Goal: Transaction & Acquisition: Purchase product/service

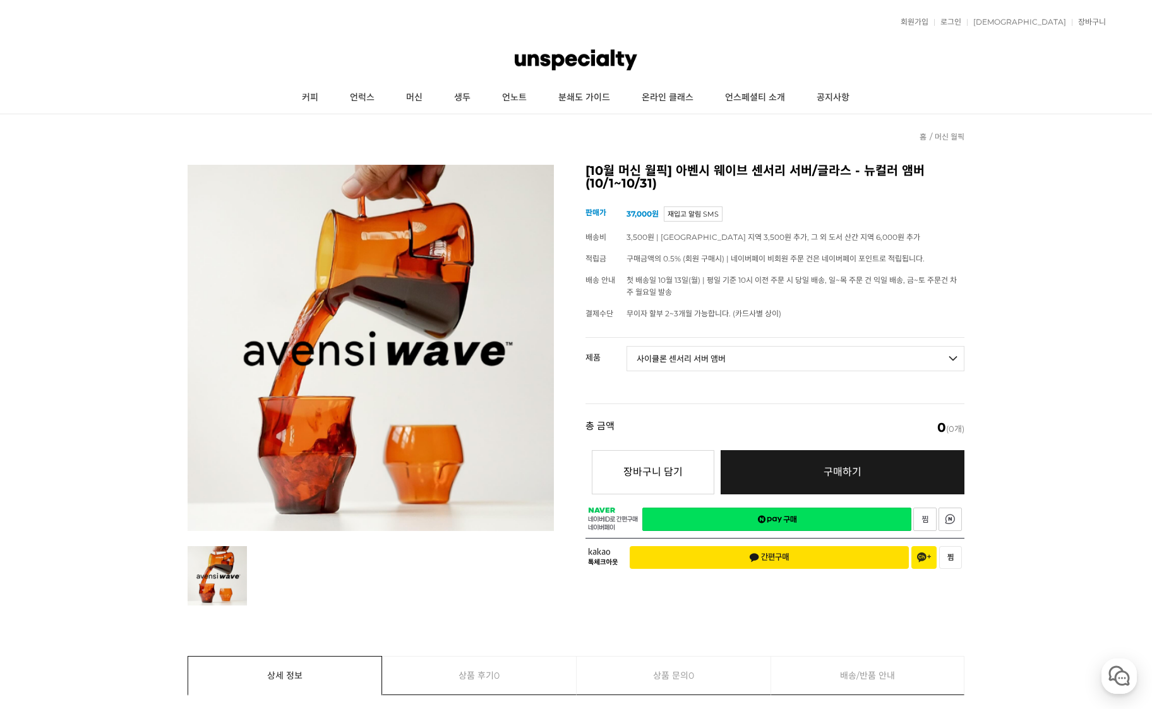
click at [627, 346] on select "- [필수] 옵션을 선택해 주세요 - ------------------- 웨이브 앰버 3종 세트 [품절] 사이클론 센서리 서버 앰버 알토 글라…" at bounding box center [796, 358] width 338 height 25
select select "*"
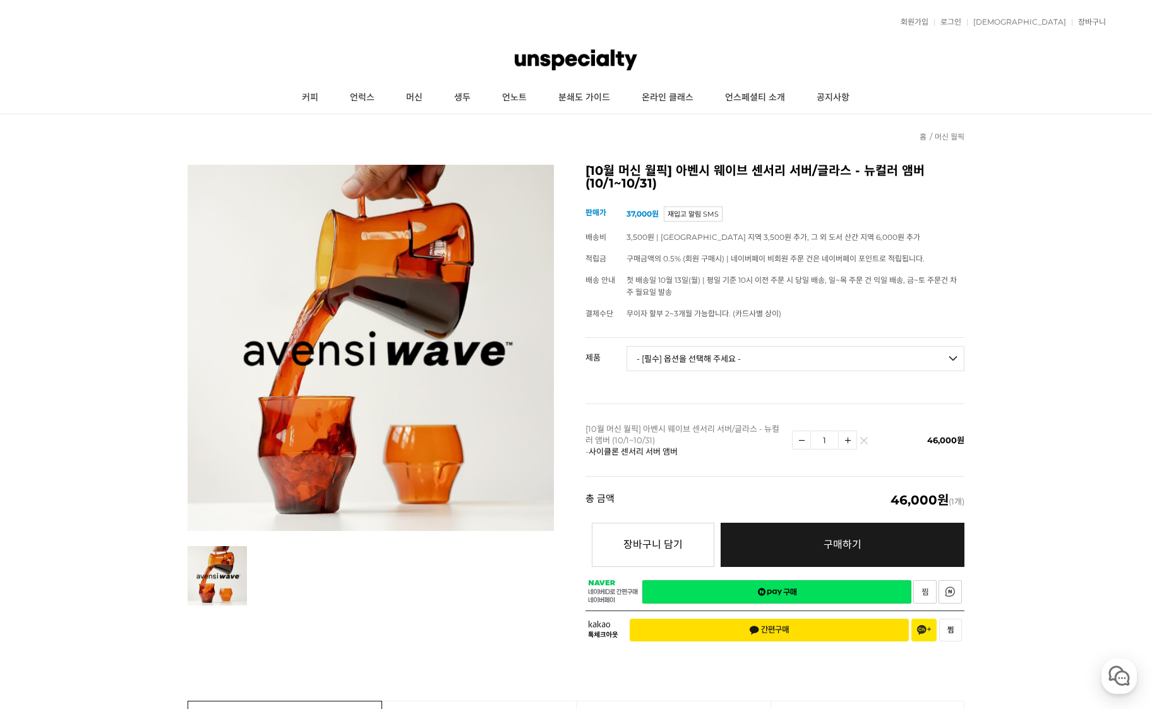
scroll to position [63, 0]
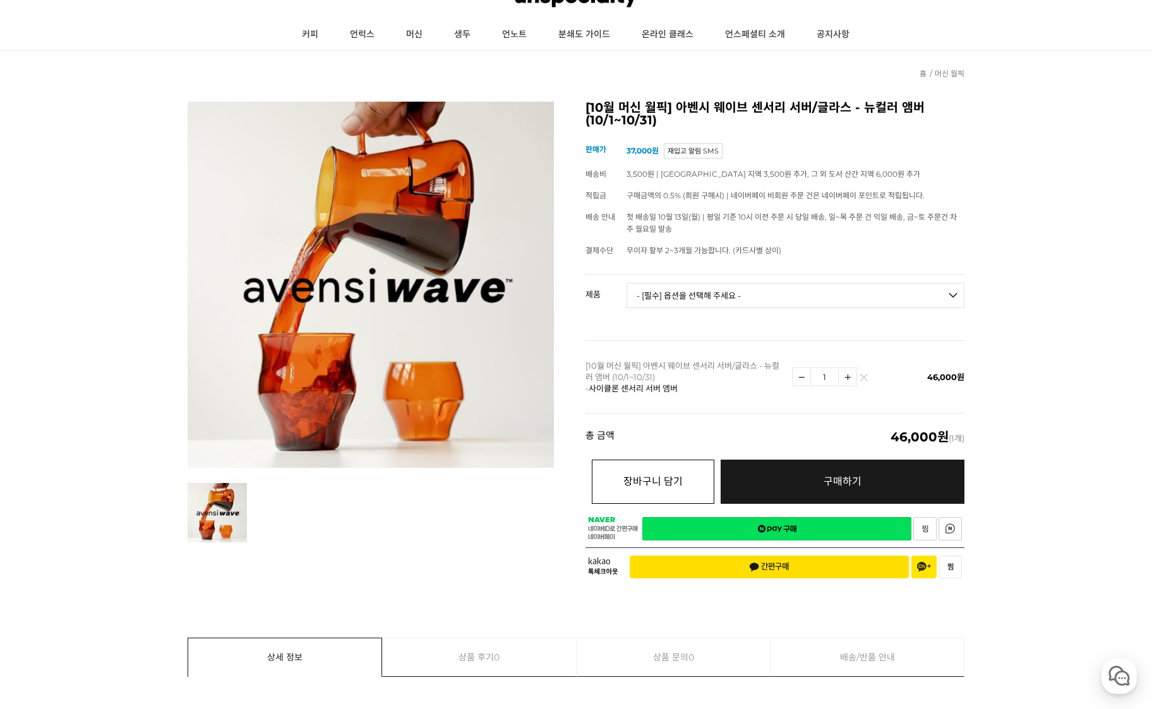
click at [692, 469] on button "장바구니 담기" at bounding box center [653, 482] width 123 height 44
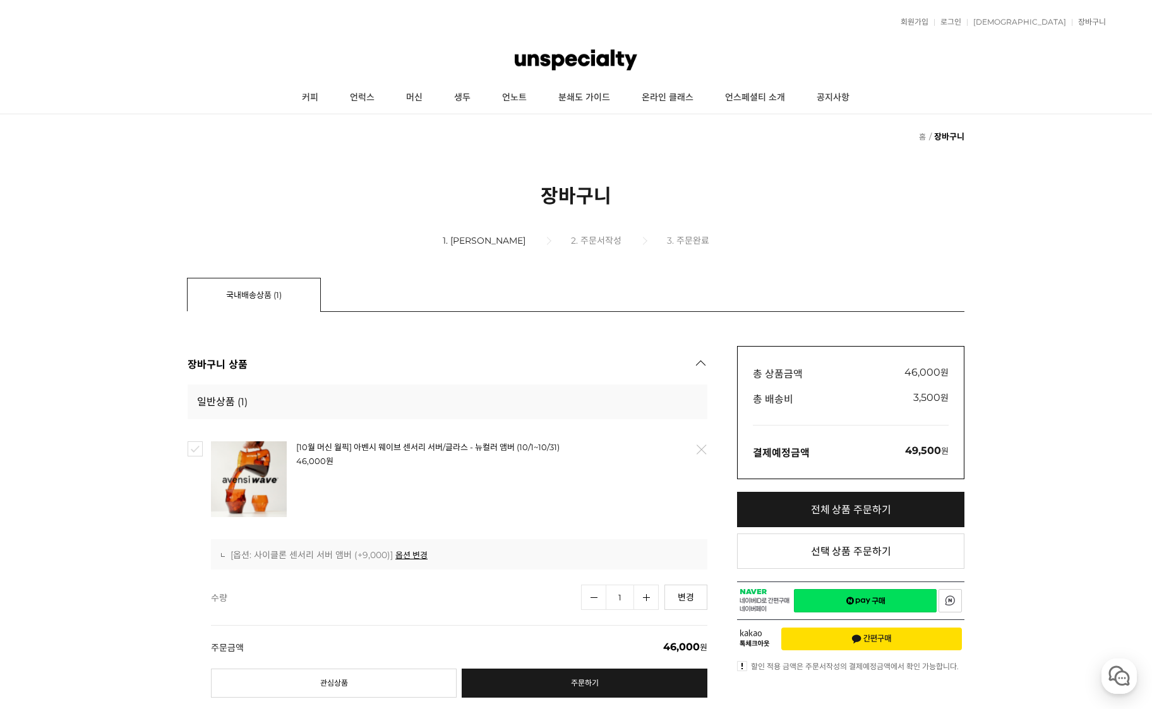
click at [692, 452] on link "삭제" at bounding box center [701, 450] width 27 height 27
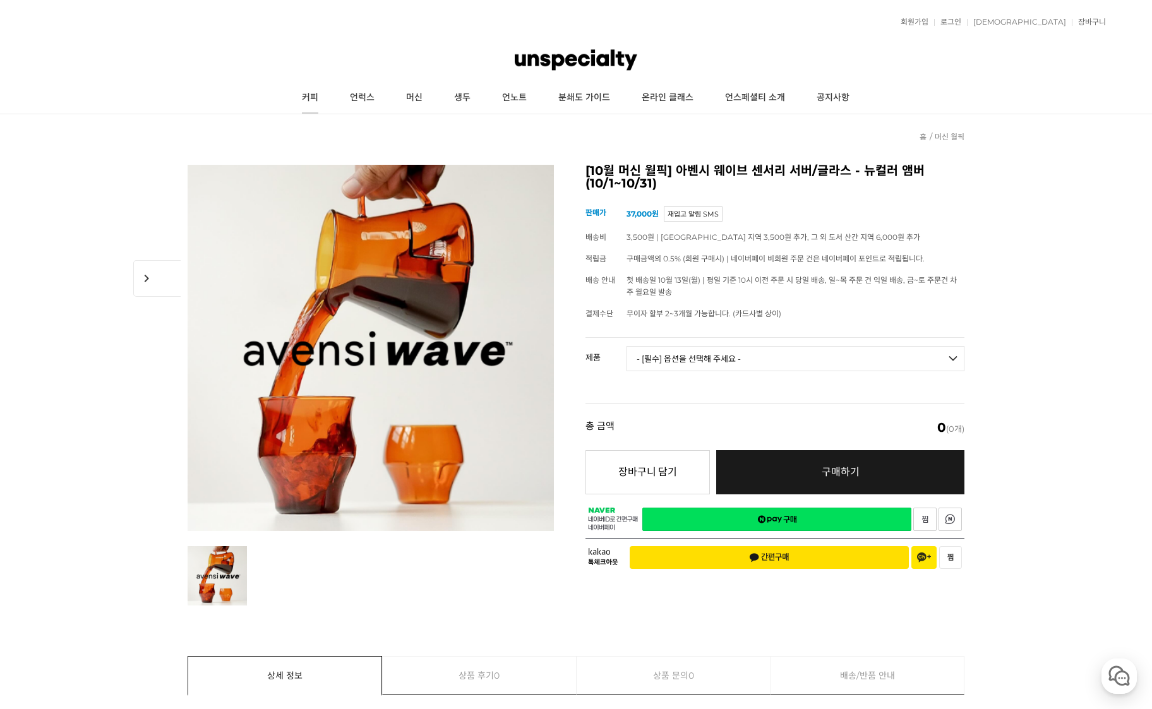
click at [317, 98] on link "커피" at bounding box center [310, 98] width 48 height 32
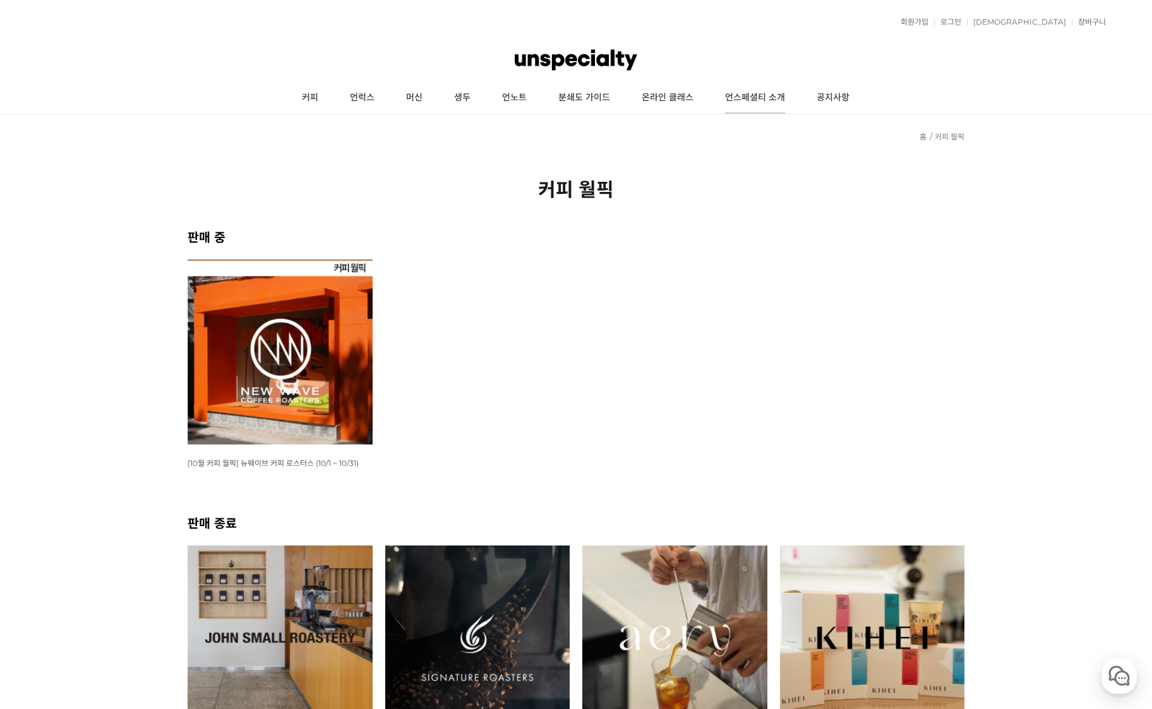
click at [770, 104] on link "언스페셜티 소개" at bounding box center [755, 98] width 92 height 32
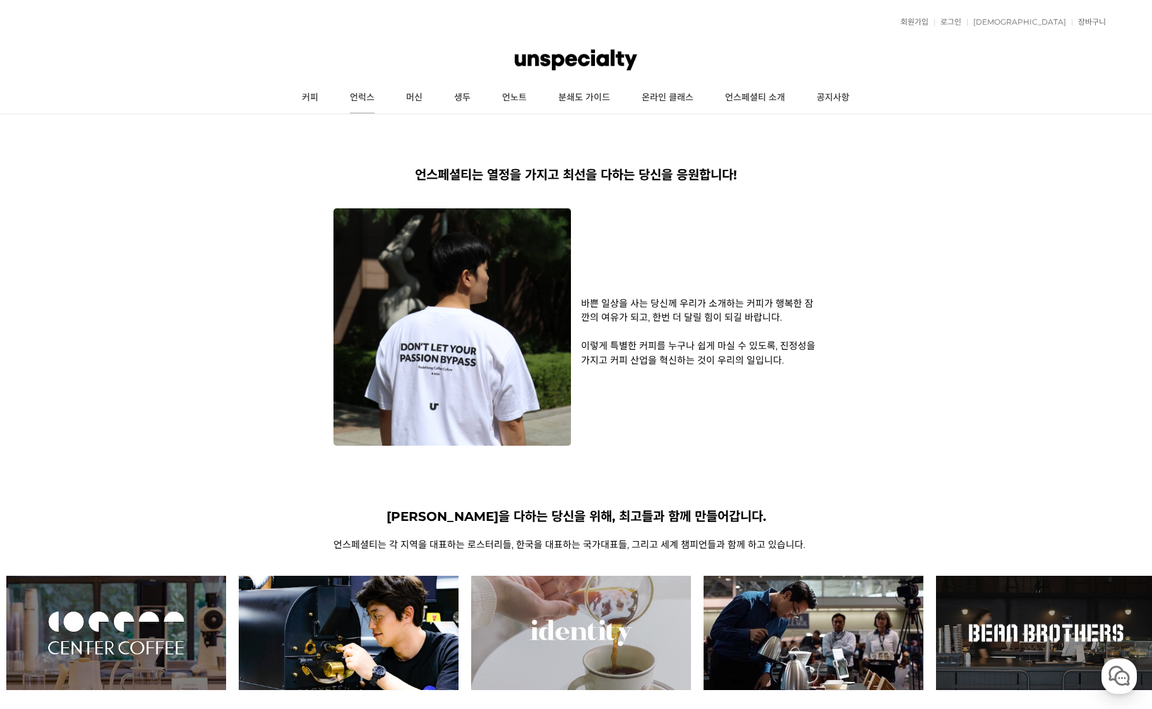
click at [367, 102] on link "언럭스" at bounding box center [362, 98] width 56 height 32
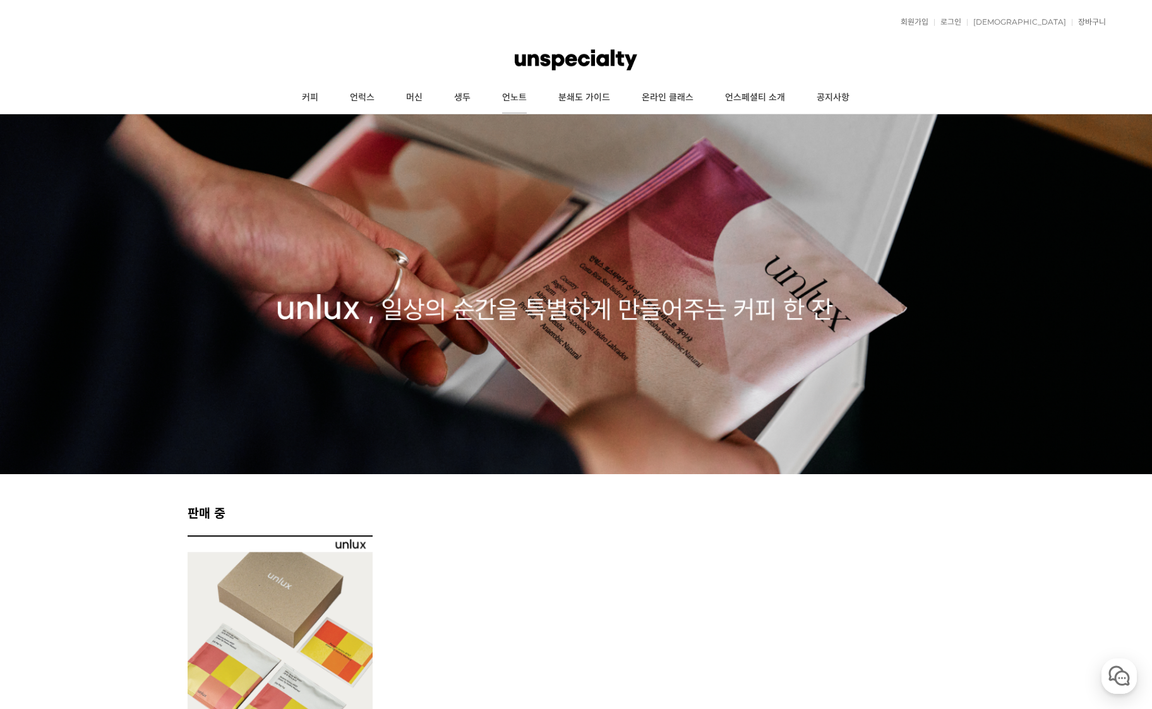
click at [512, 95] on link "언노트" at bounding box center [514, 98] width 56 height 32
click at [320, 98] on link "커피" at bounding box center [310, 98] width 48 height 32
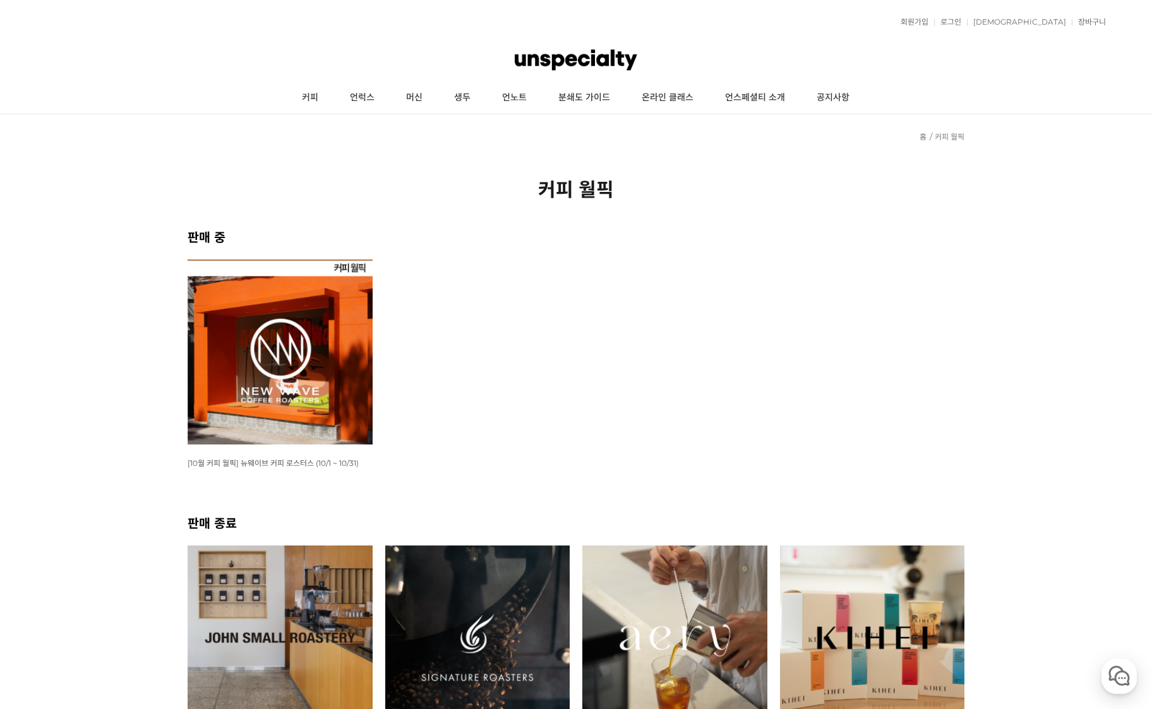
scroll to position [190, 0]
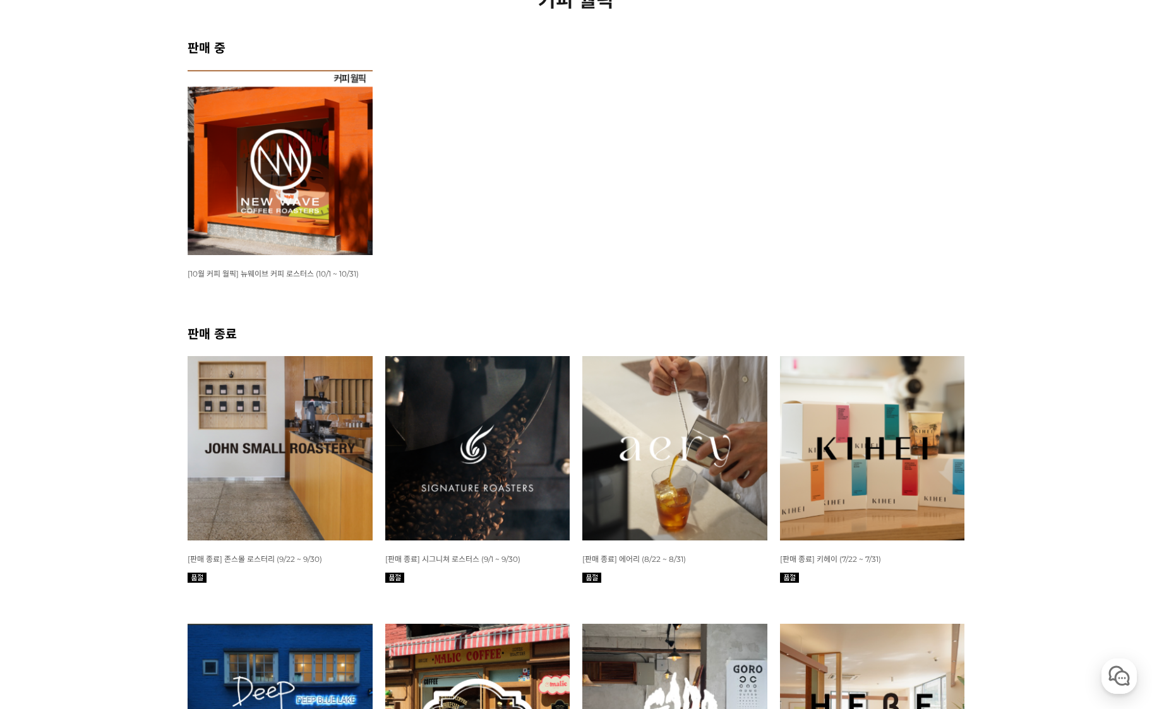
click at [354, 213] on img at bounding box center [280, 162] width 185 height 185
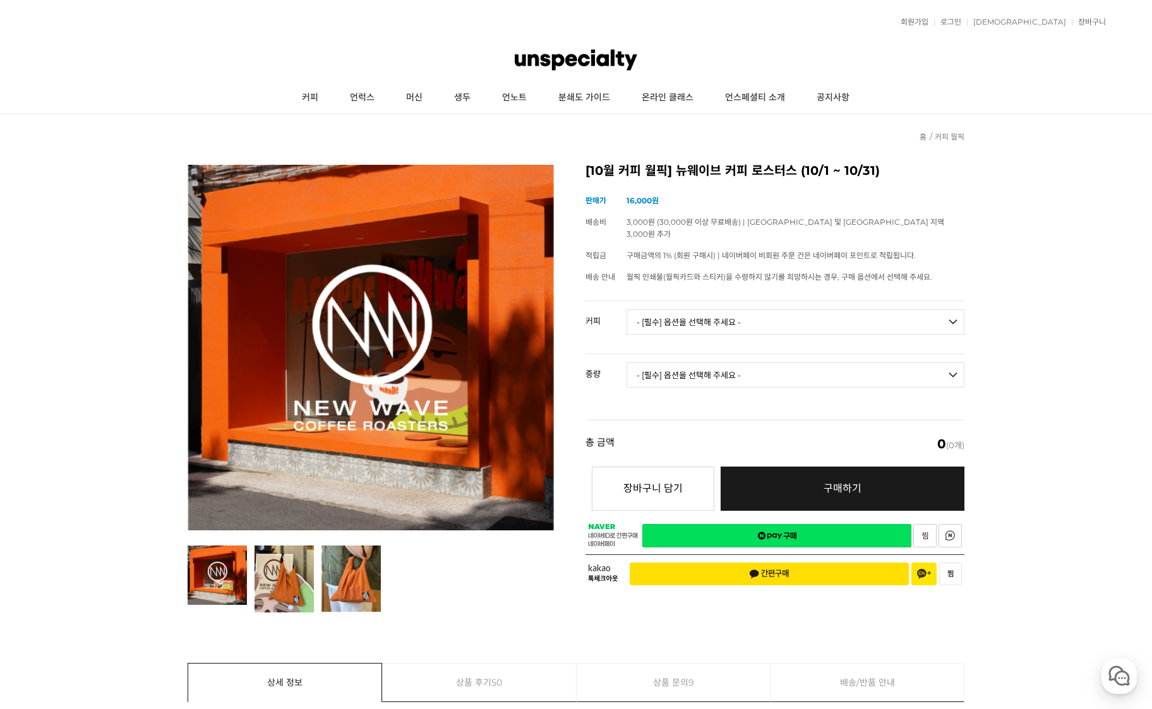
click at [778, 368] on select "- [필수] 옵션을 선택해 주세요 - -------------------" at bounding box center [796, 375] width 338 height 25
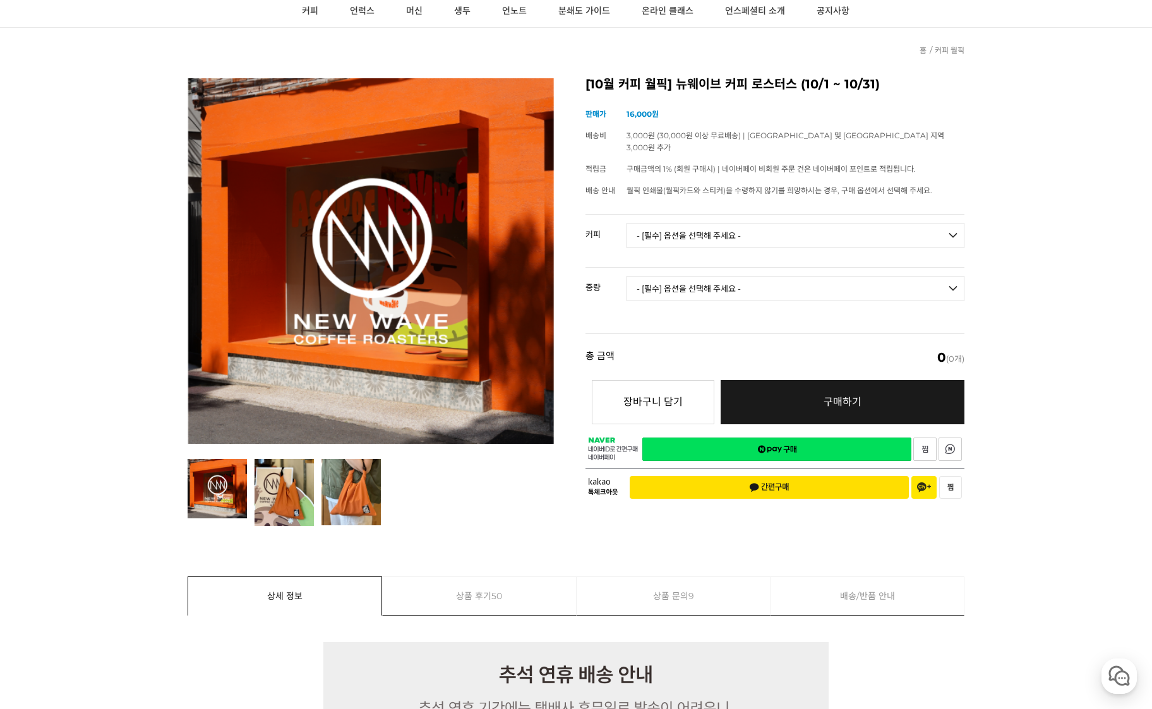
scroll to position [126, 0]
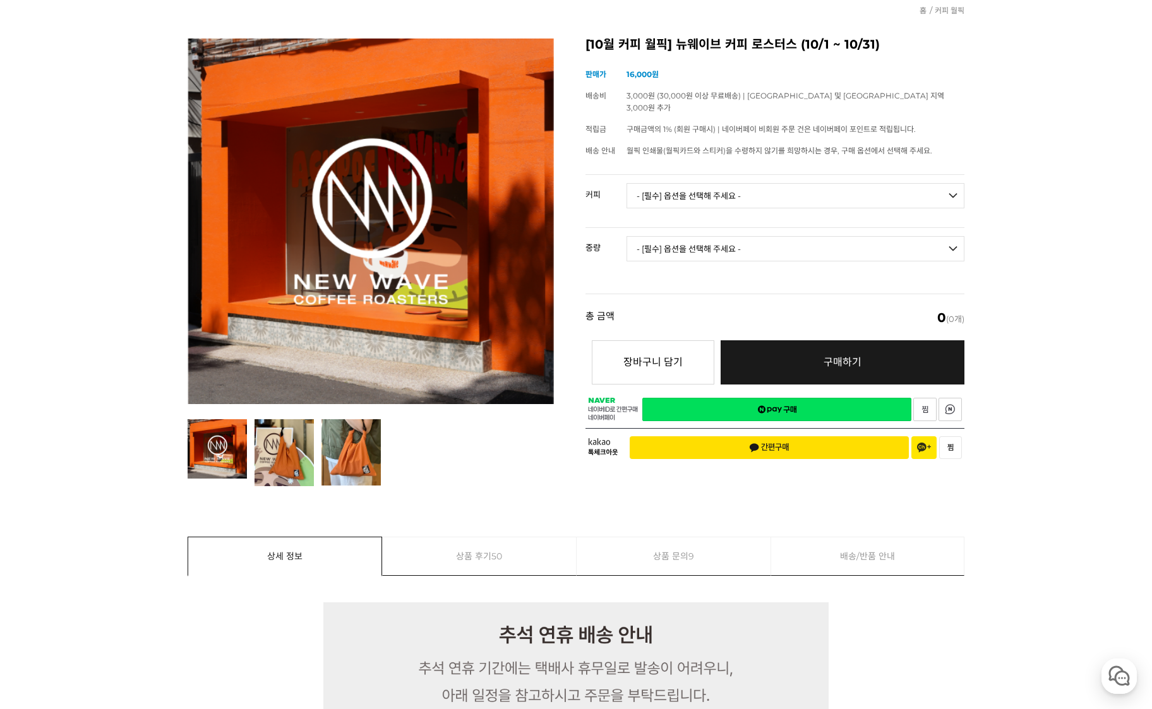
click at [839, 183] on select "- [필수] 옵션을 선택해 주세요 - ------------------- 언스페셜티 분쇄도 가이드 종이 받기 (주문 1건당 최대 1개 제공) …" at bounding box center [796, 195] width 338 height 25
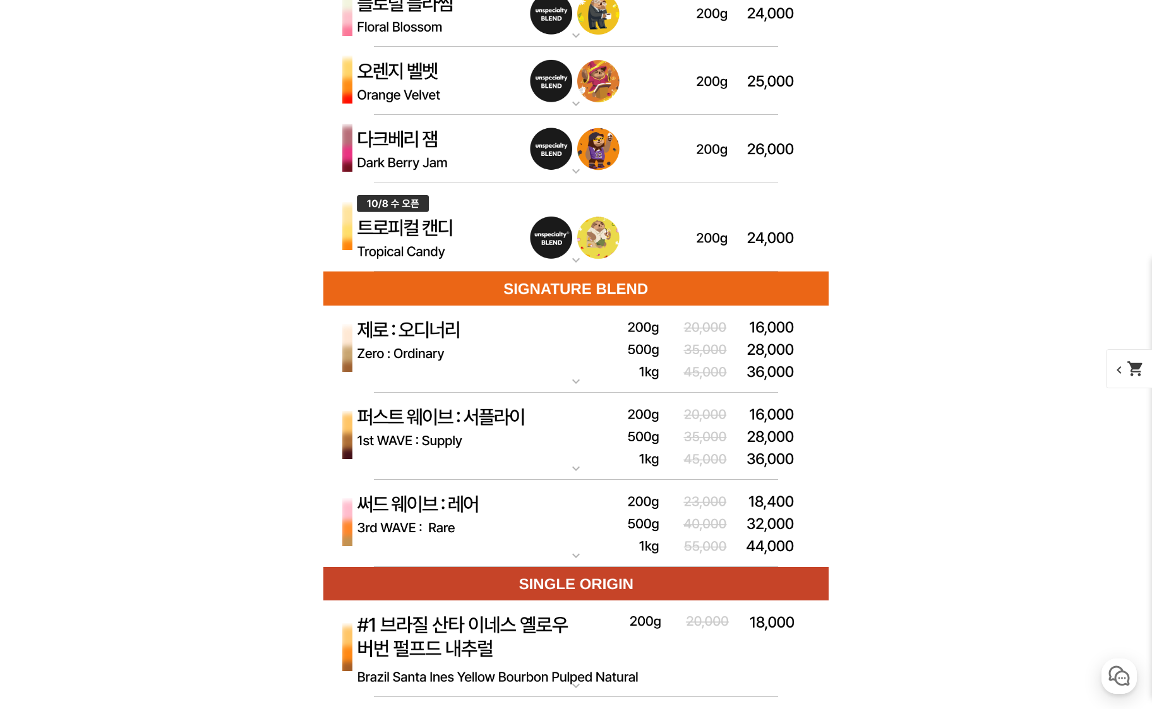
scroll to position [3853, 0]
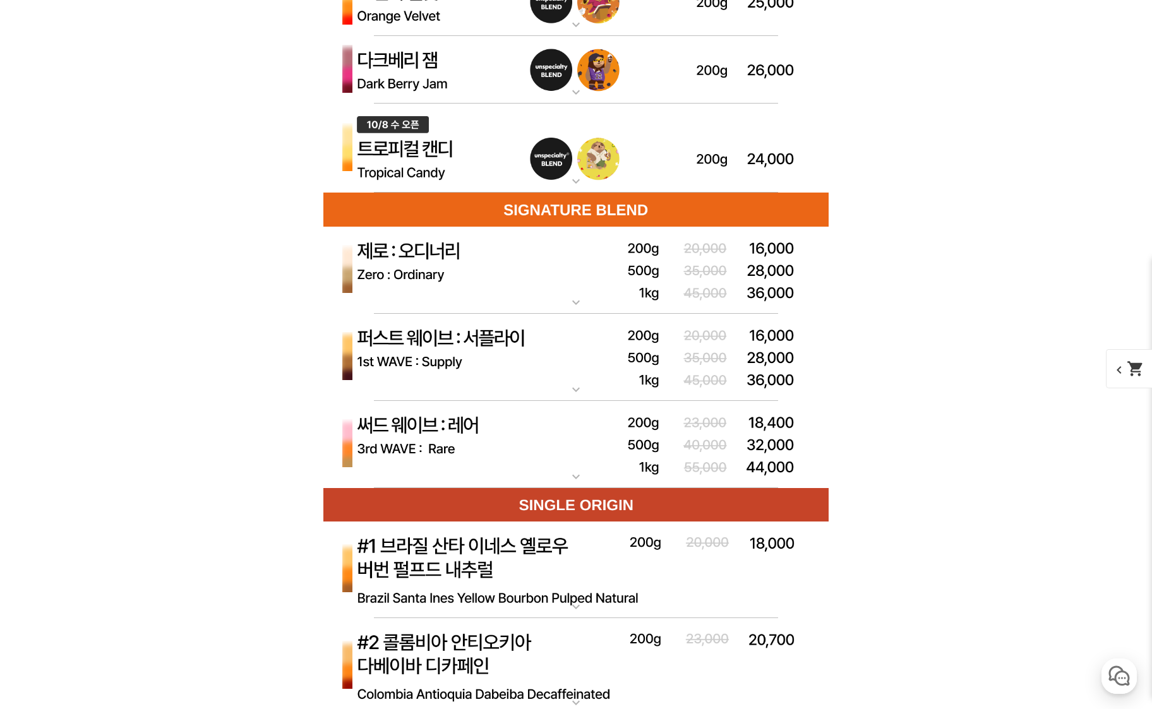
click at [587, 305] on mat-icon "expand_more" at bounding box center [575, 302] width 25 height 15
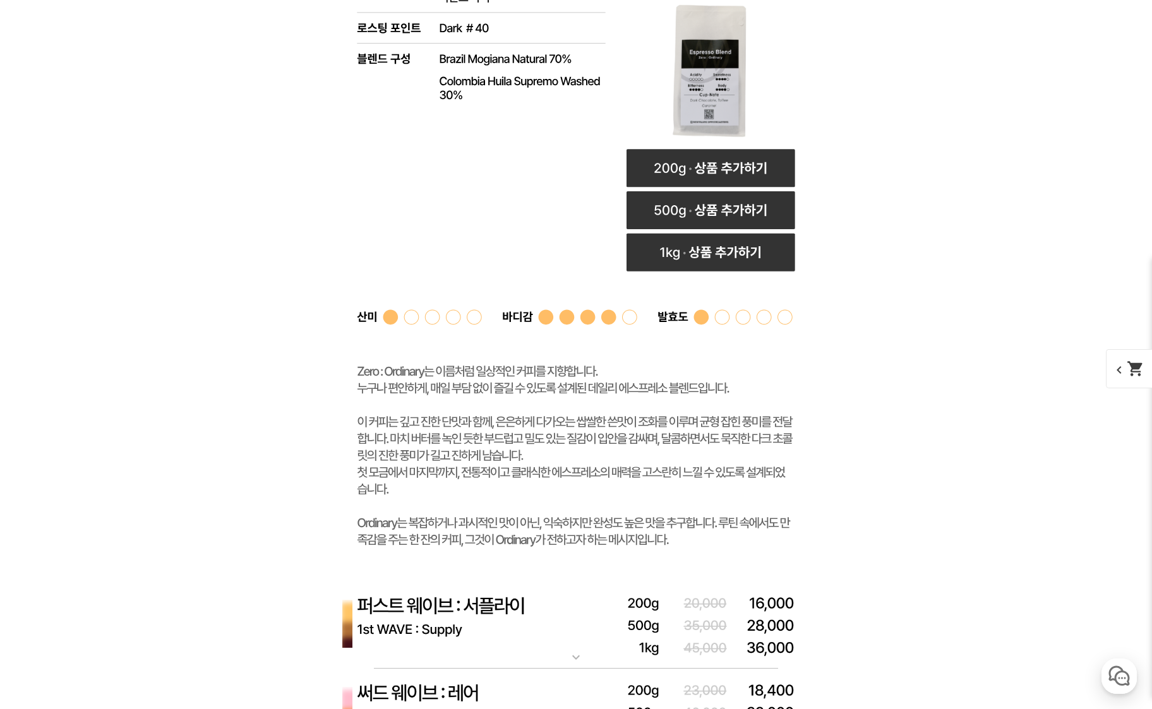
scroll to position [4485, 0]
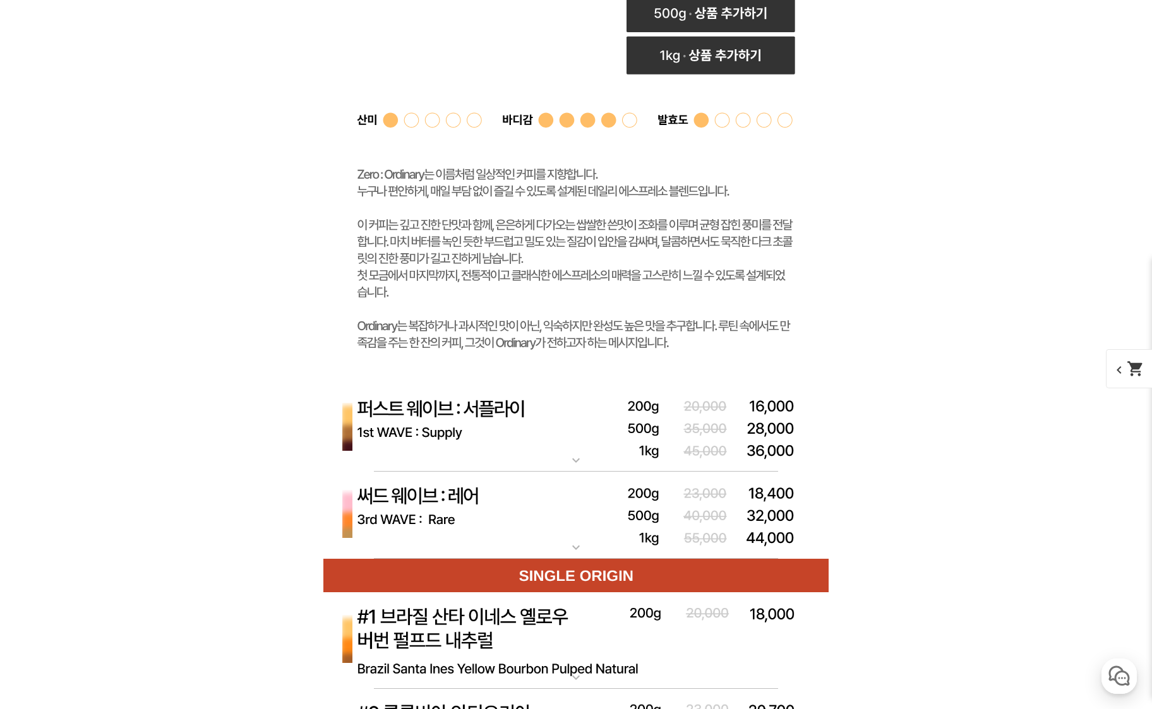
click at [563, 537] on img at bounding box center [575, 516] width 505 height 88
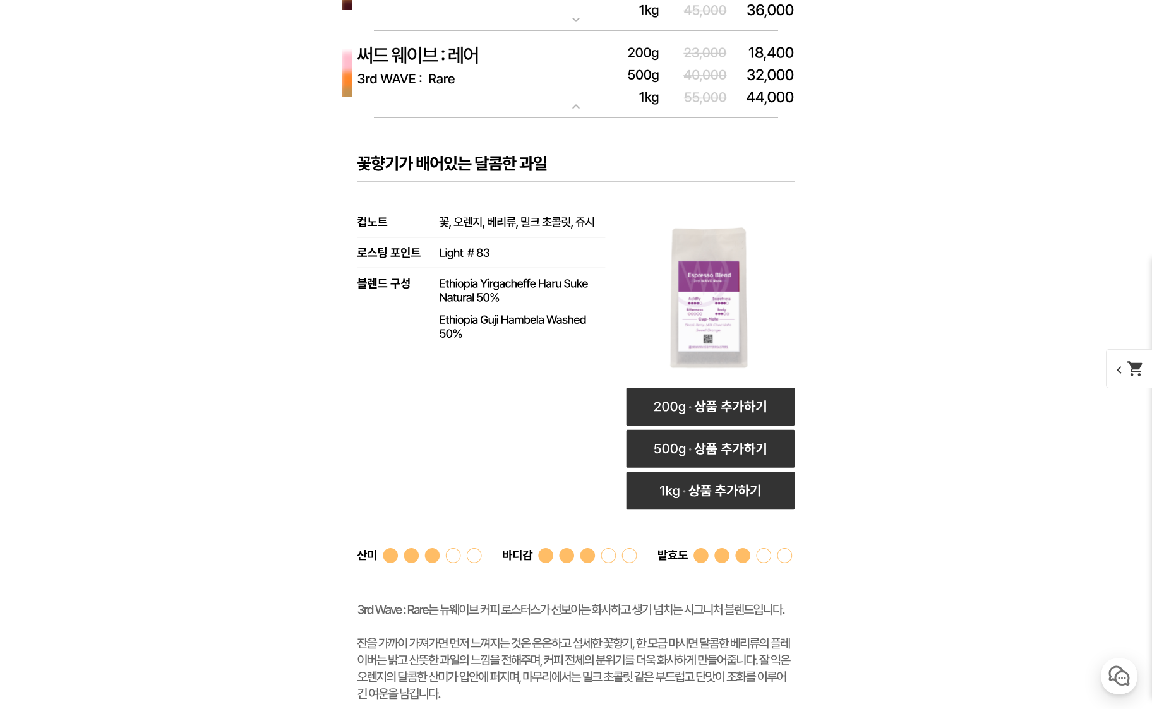
scroll to position [4990, 0]
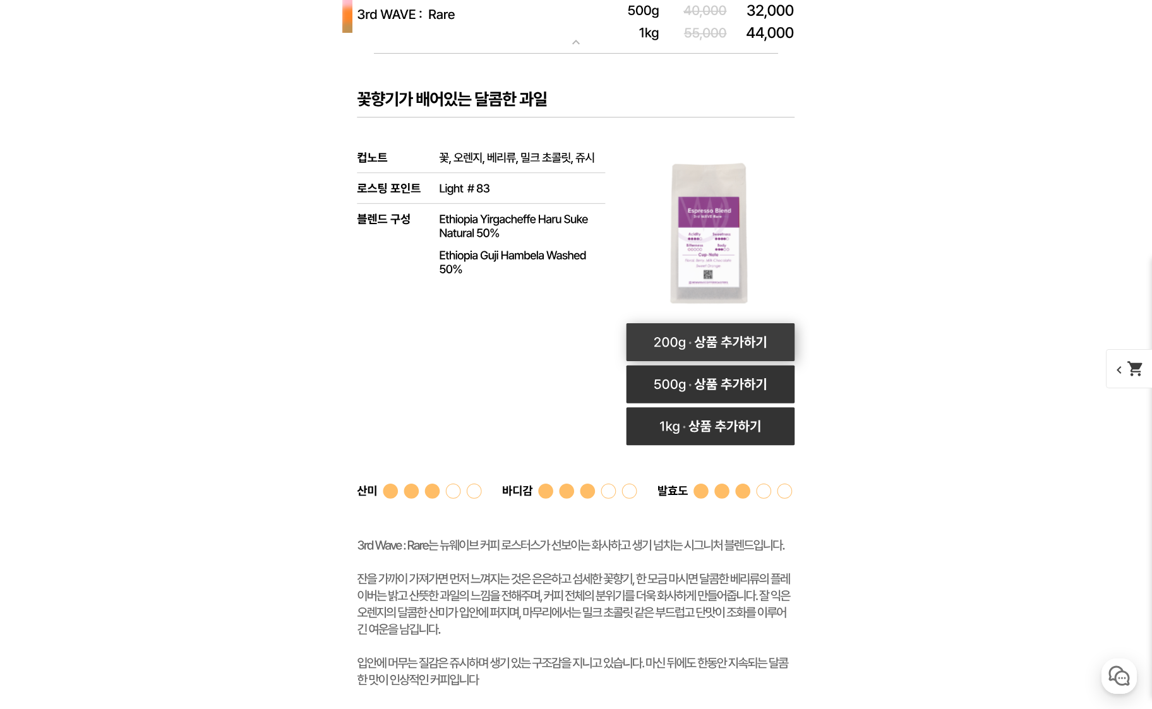
click at [685, 332] on rect at bounding box center [711, 342] width 169 height 38
select select "써드 웨이브 : 레어 (하우스 블렌드)"
select select "200g"
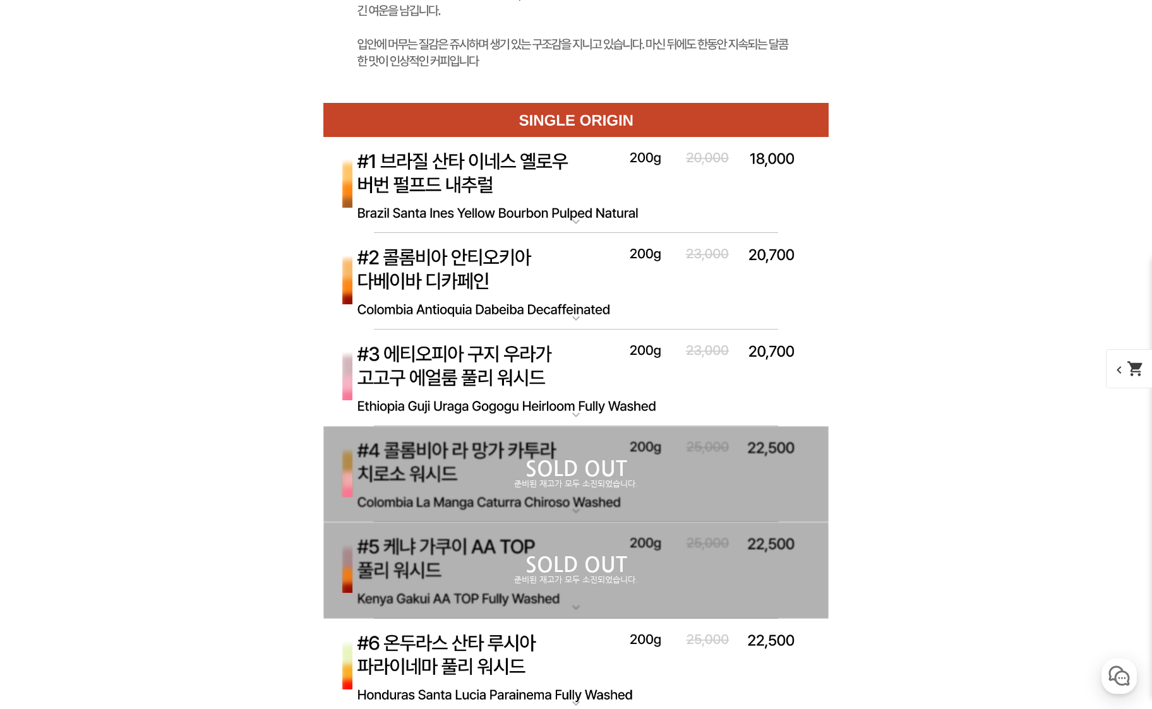
scroll to position [5622, 0]
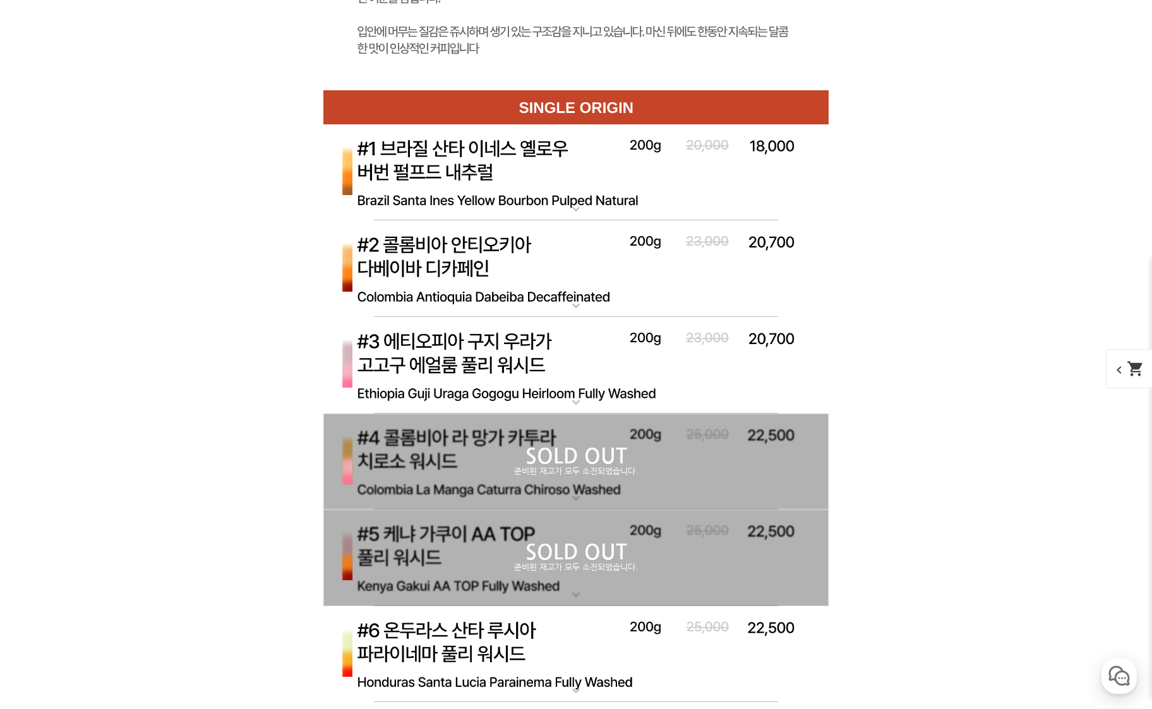
click at [534, 363] on img at bounding box center [575, 365] width 505 height 97
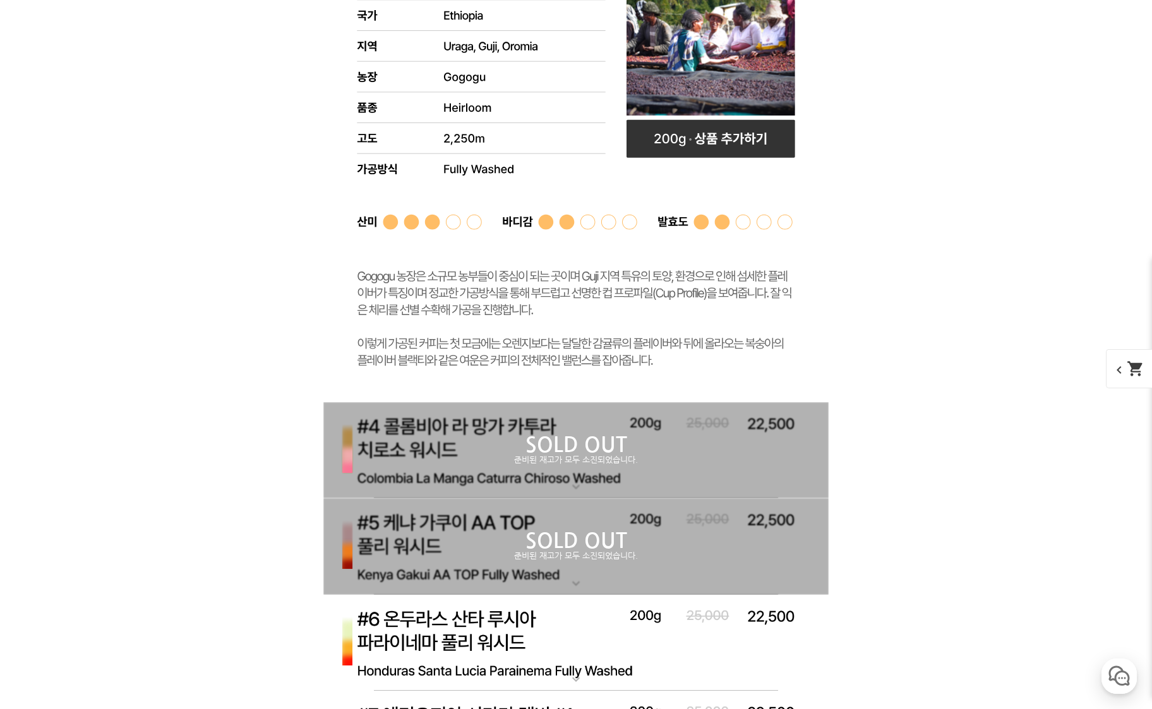
scroll to position [6128, 0]
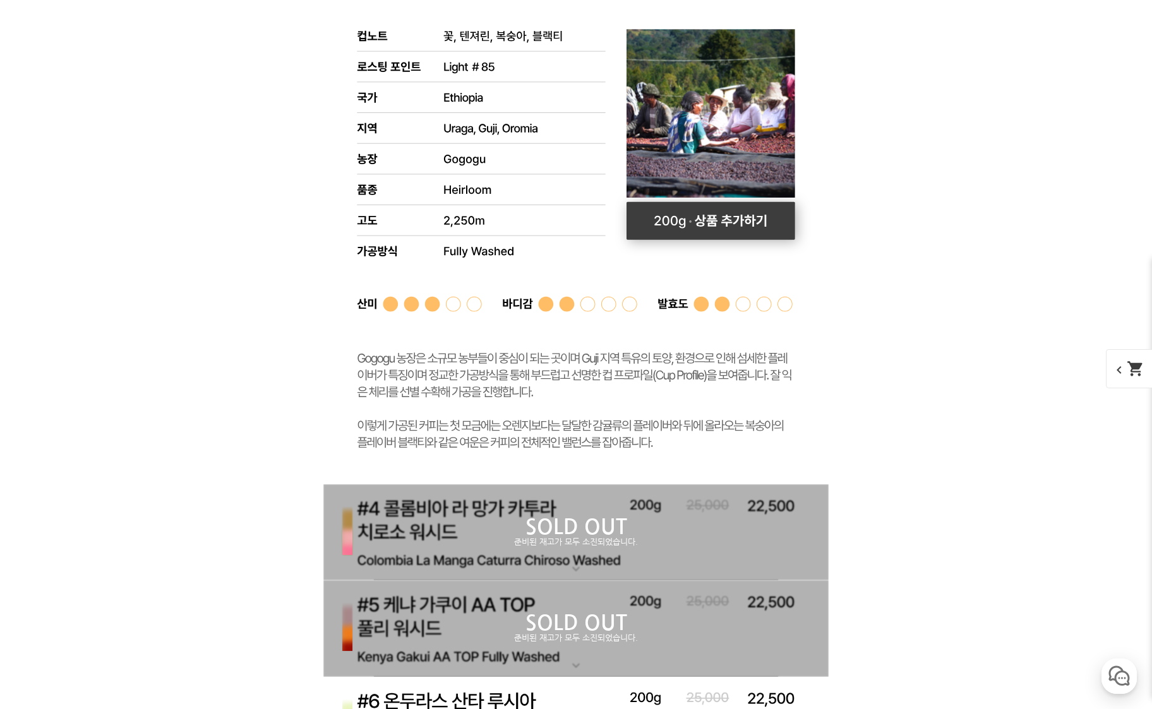
click at [725, 218] on rect at bounding box center [711, 221] width 169 height 38
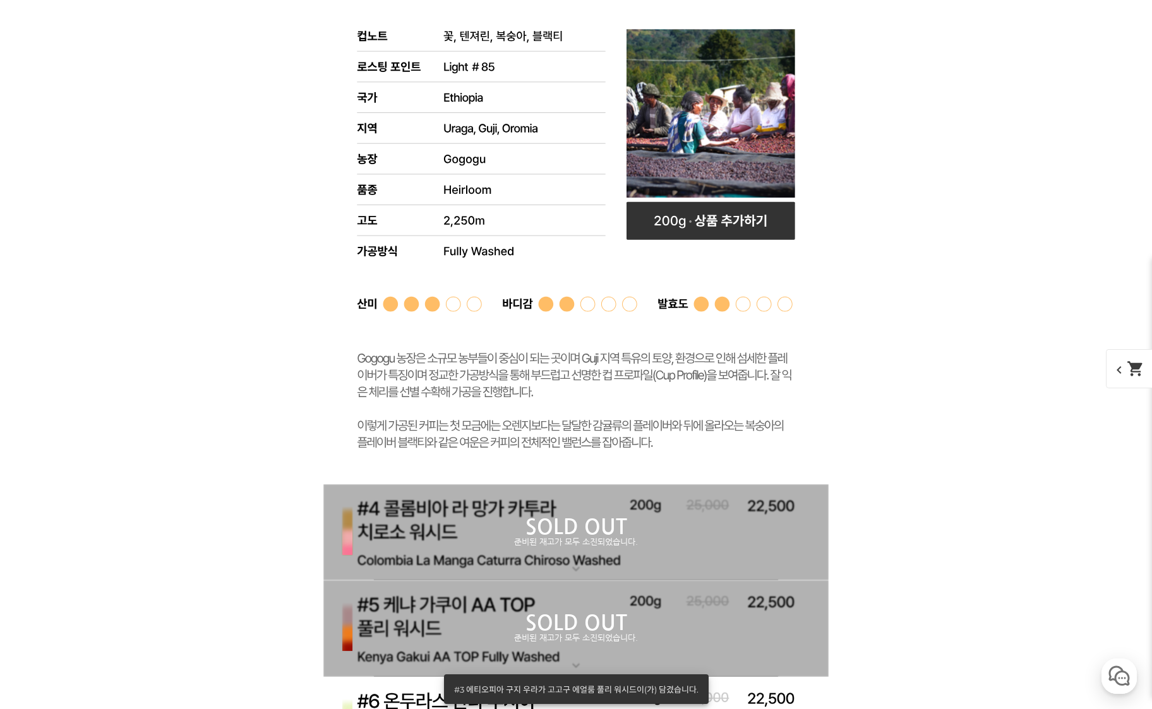
click at [642, 686] on div "#3 에티오피아 구지 우라가 고고구 에얼룸 풀리 워시드이(가) 담겼습니다." at bounding box center [574, 690] width 260 height 30
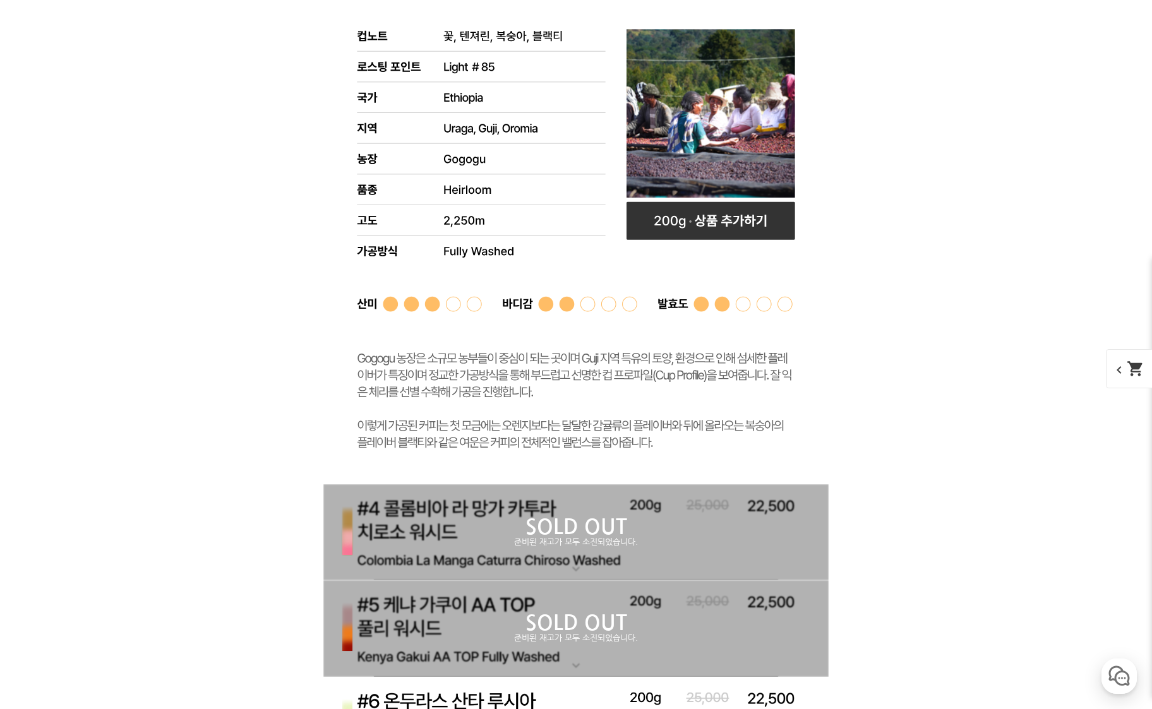
scroll to position [6443, 0]
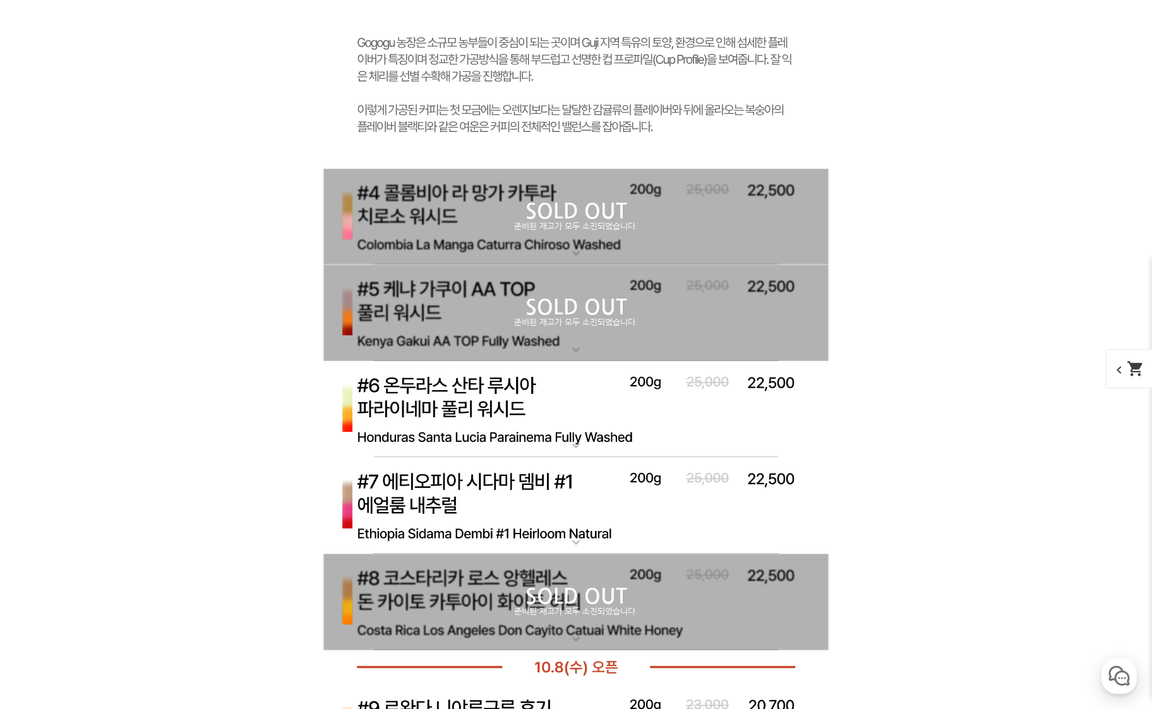
click at [571, 403] on img at bounding box center [575, 409] width 505 height 97
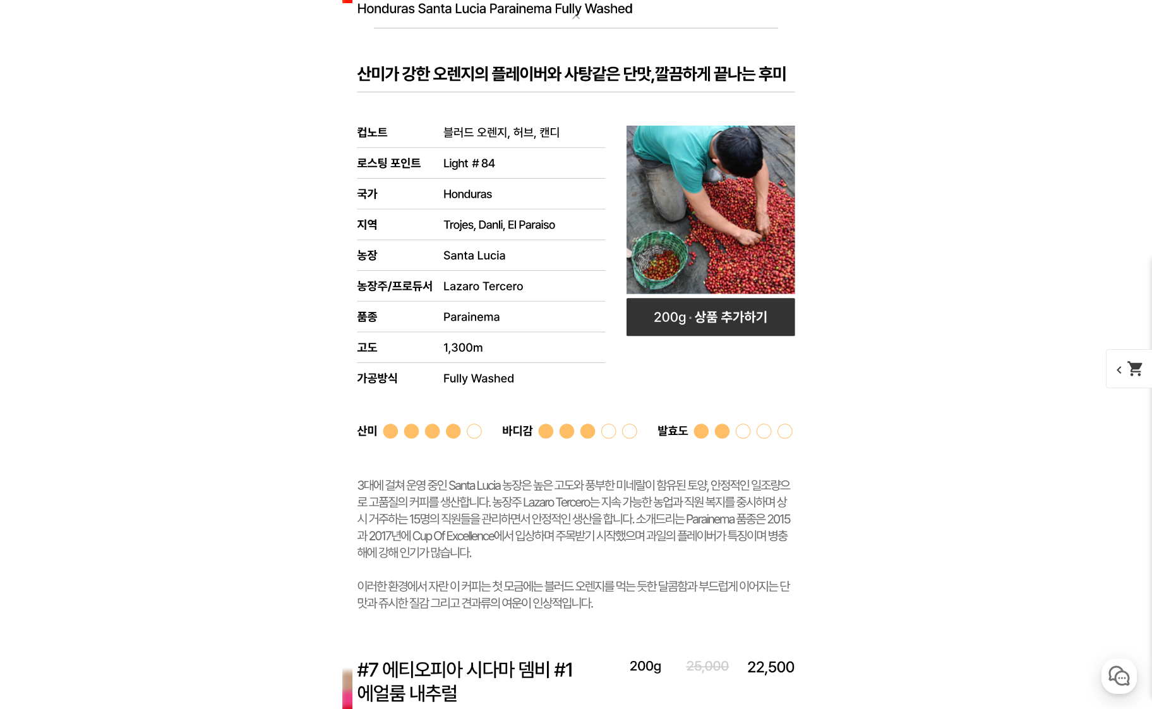
scroll to position [7138, 0]
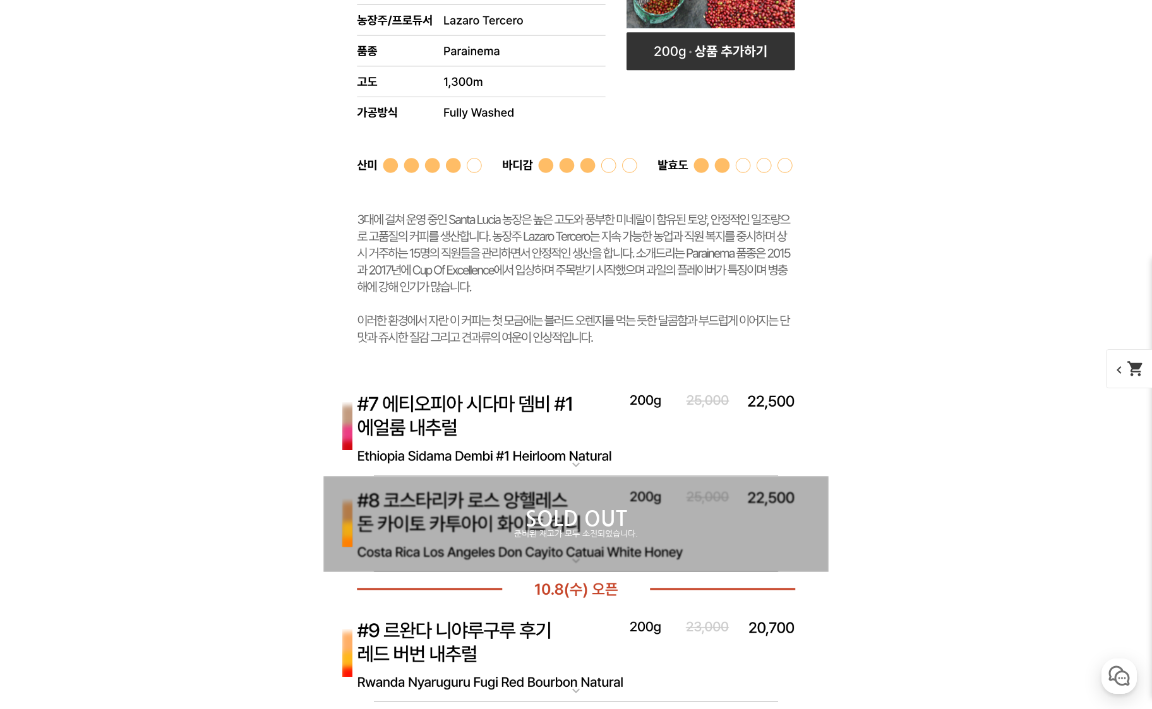
click at [532, 395] on img at bounding box center [575, 428] width 505 height 97
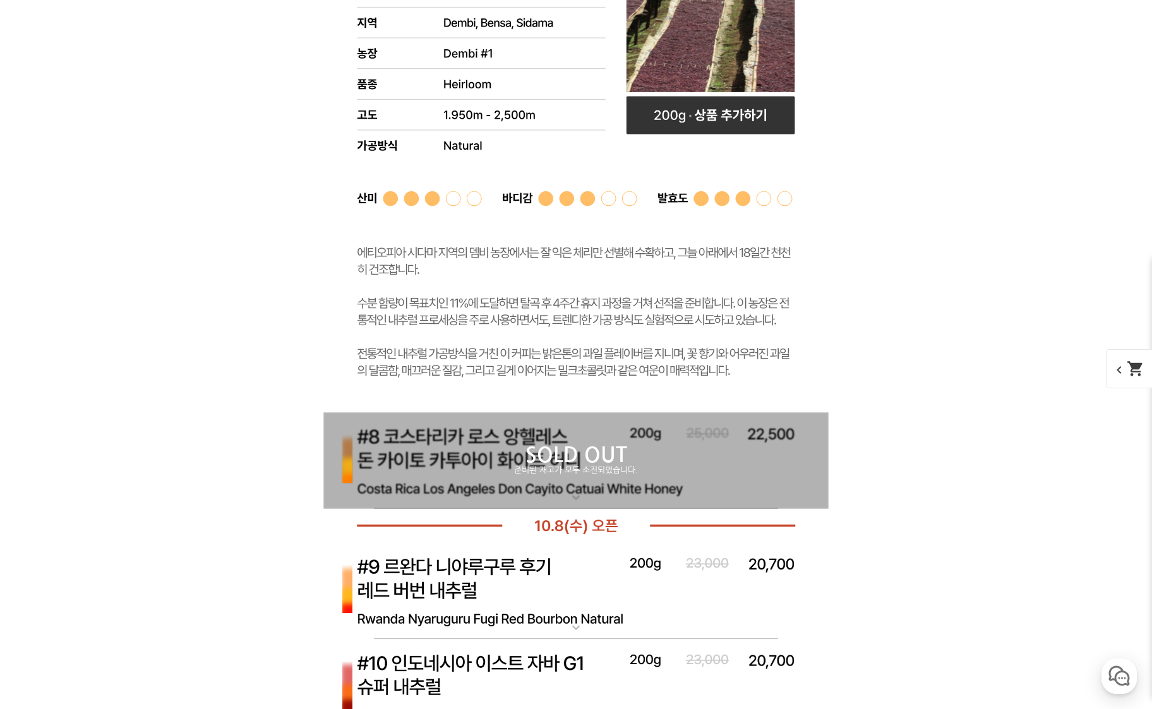
scroll to position [7959, 0]
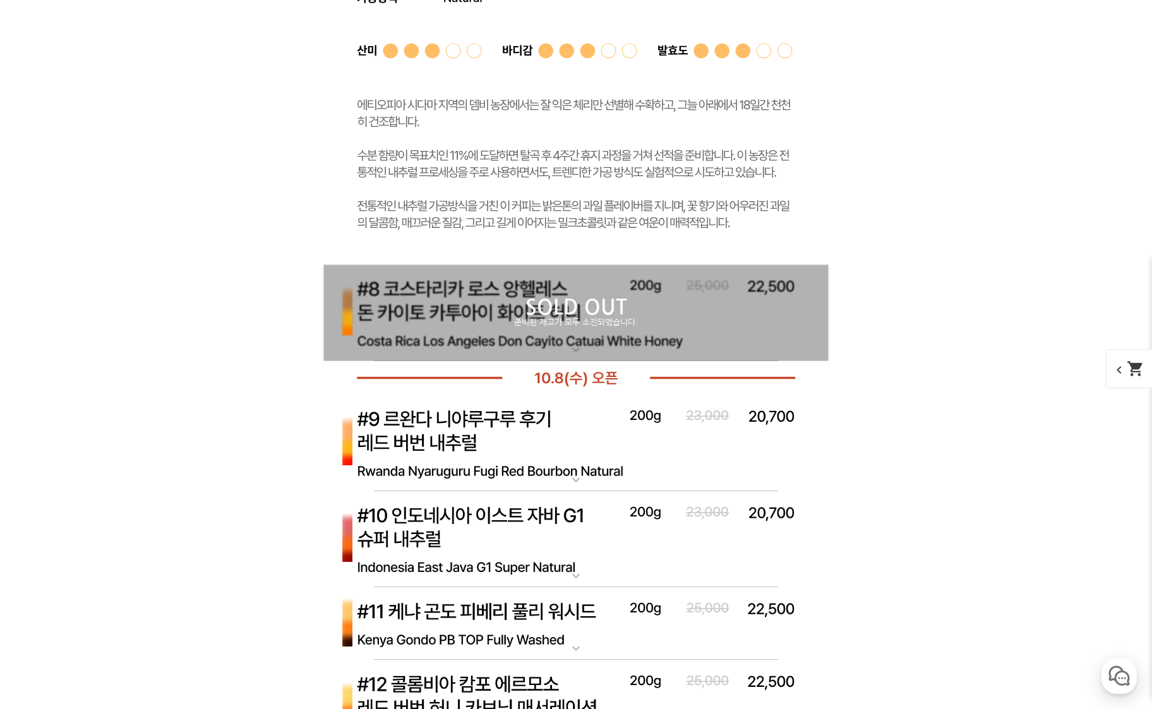
click at [617, 328] on p "준비된 재고가 모두 소진되었습니다." at bounding box center [575, 323] width 505 height 10
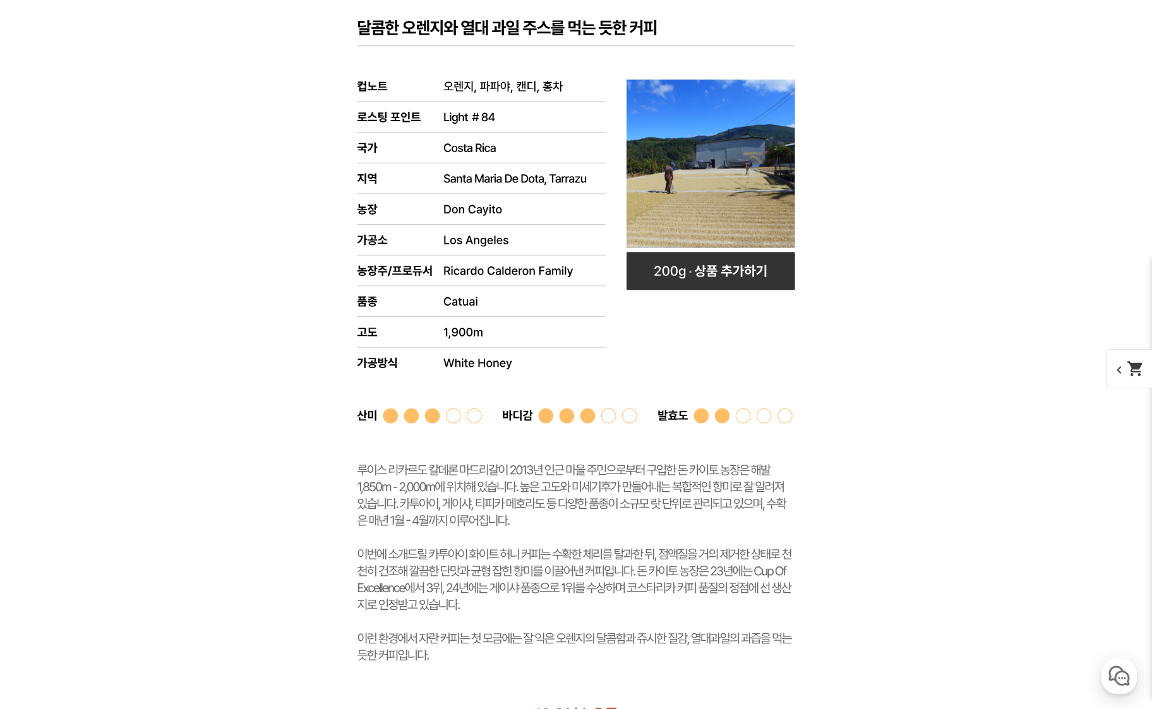
scroll to position [8781, 0]
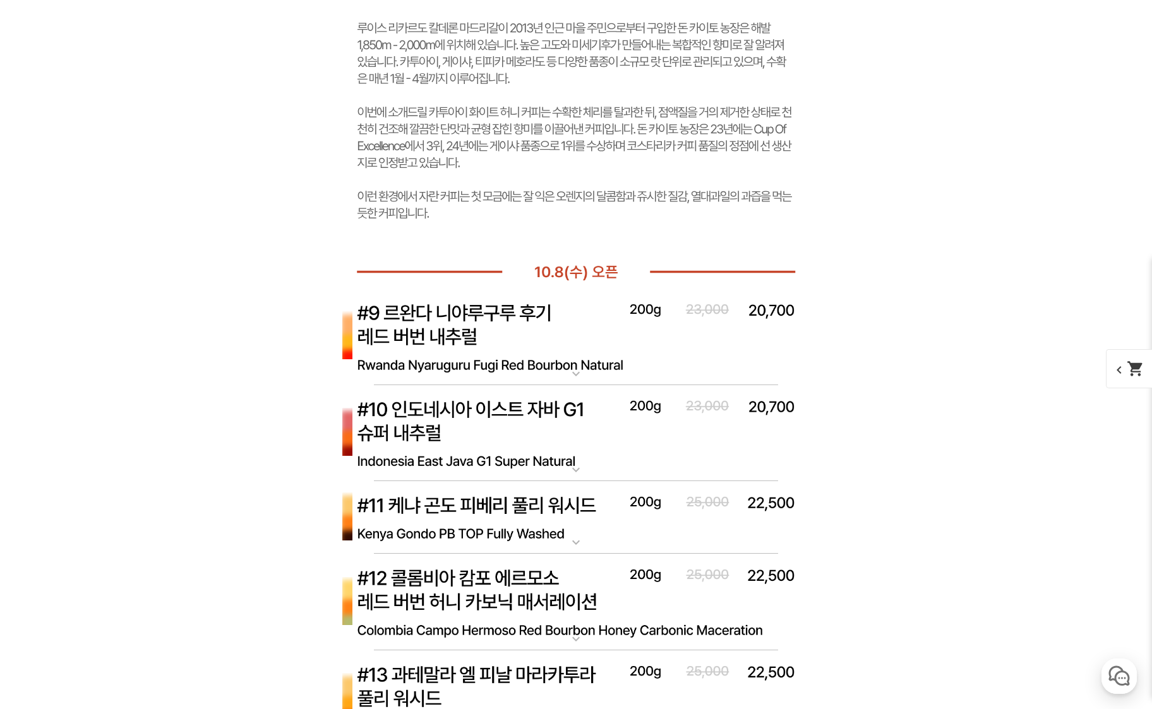
click at [614, 340] on img at bounding box center [575, 337] width 505 height 97
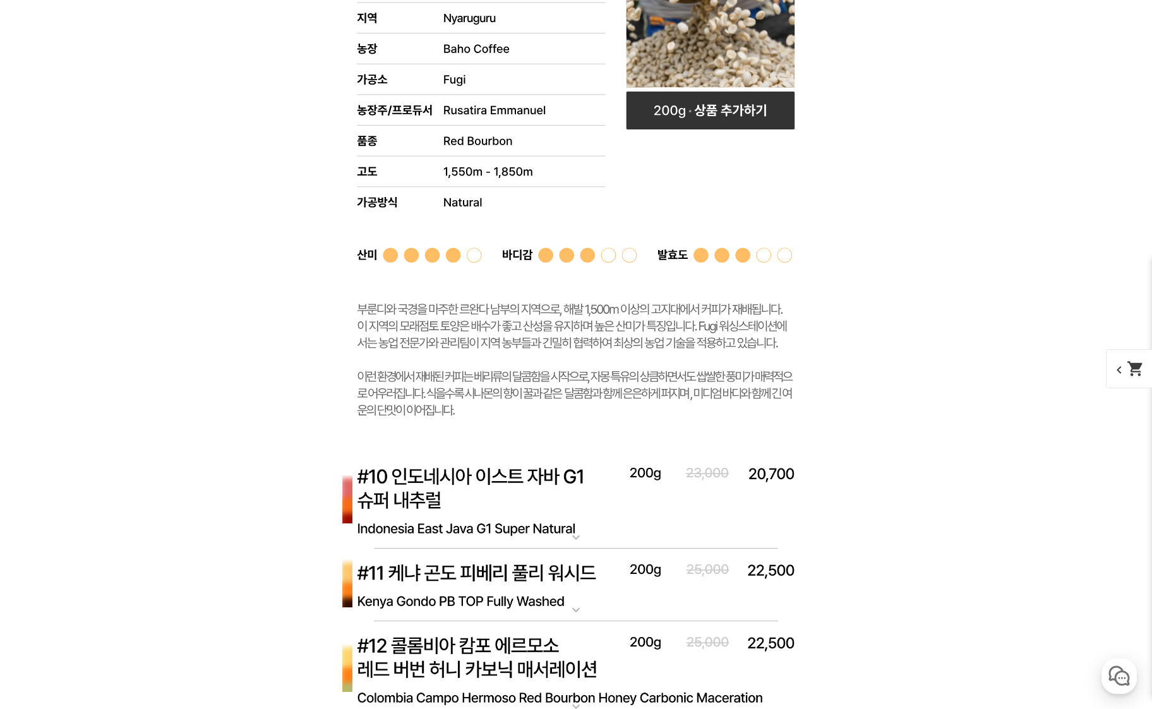
scroll to position [9476, 0]
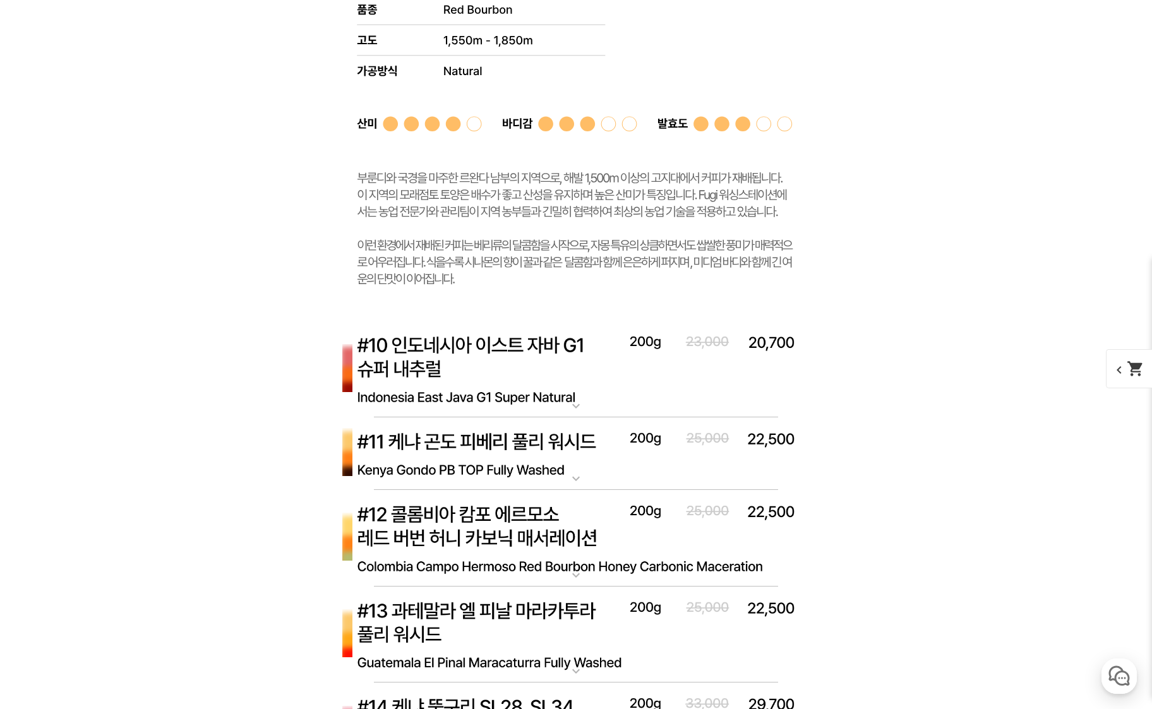
click at [606, 348] on img at bounding box center [575, 369] width 505 height 97
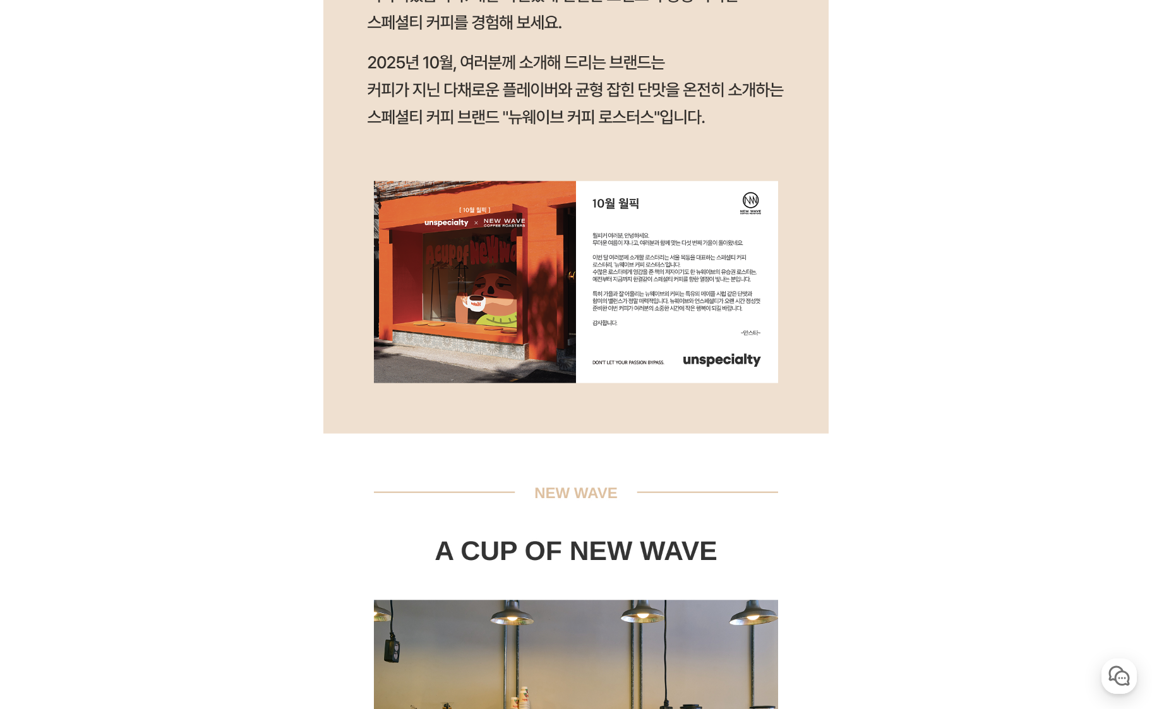
scroll to position [0, 0]
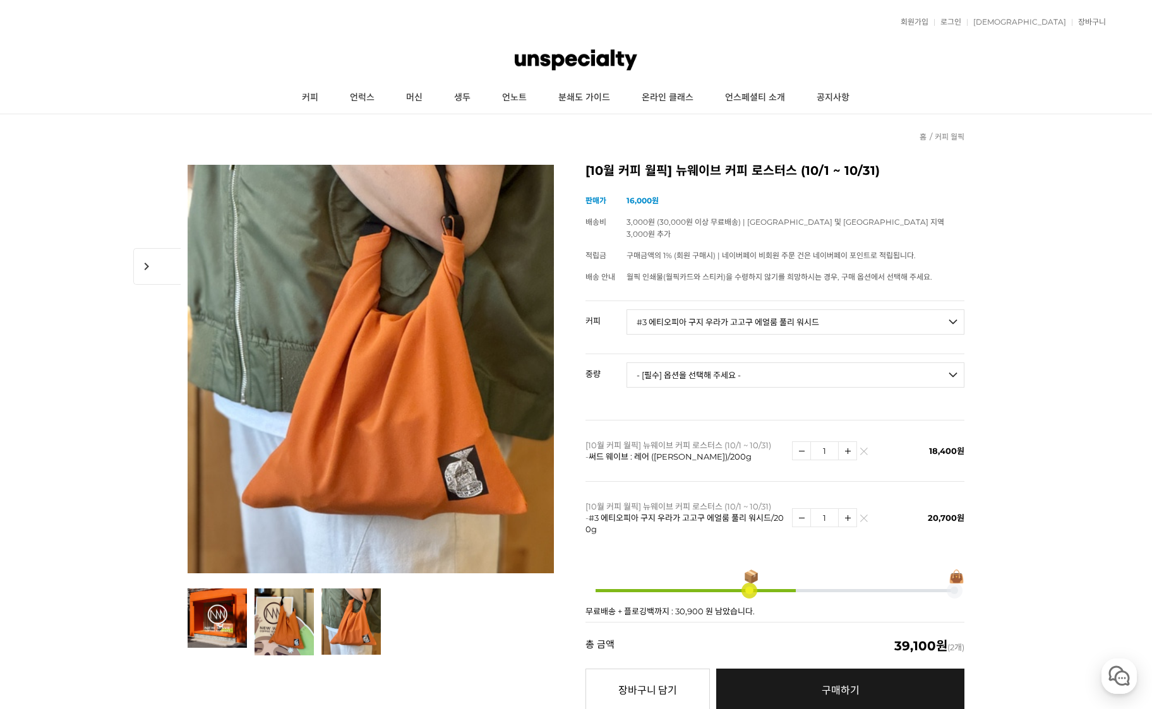
click at [862, 451] on img at bounding box center [863, 454] width 7 height 7
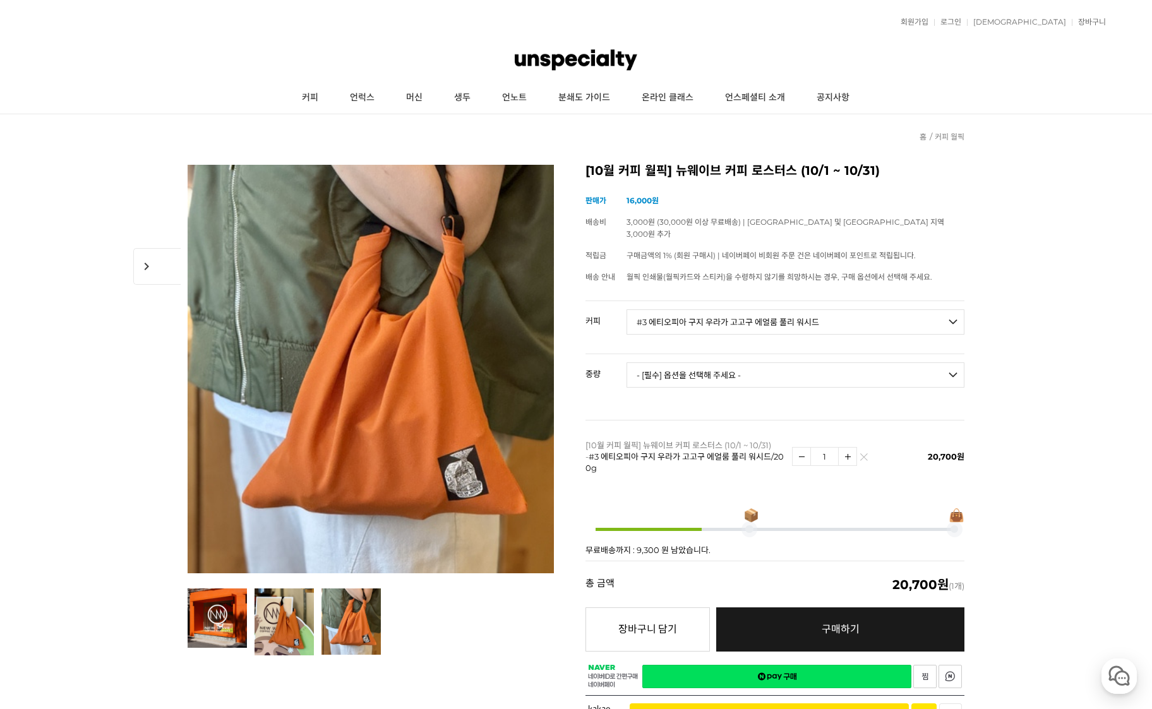
click at [864, 438] on td "1" at bounding box center [844, 456] width 104 height 73
click at [864, 454] on link at bounding box center [864, 458] width 8 height 8
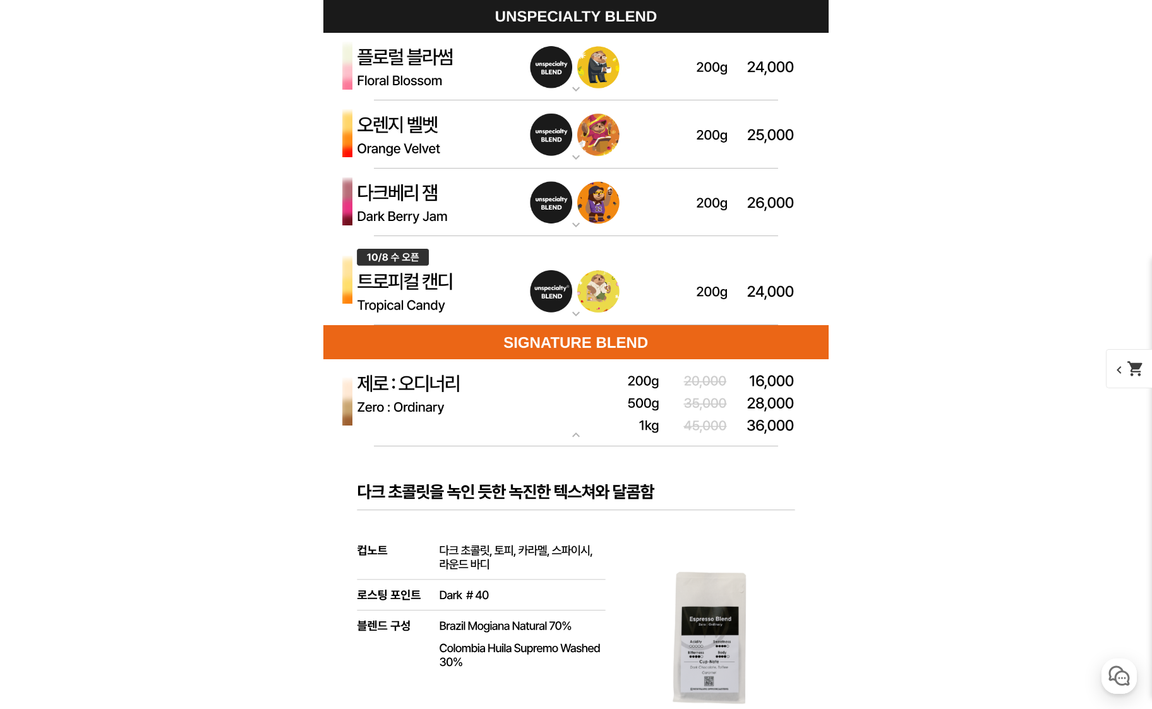
scroll to position [3601, 0]
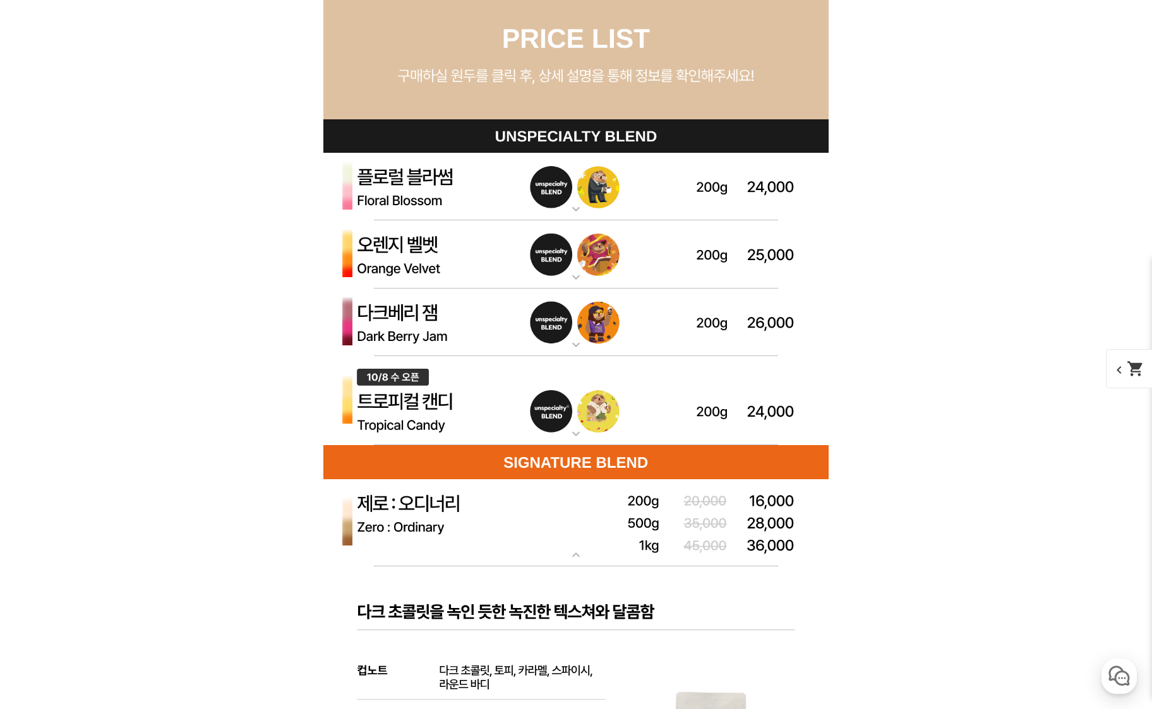
click at [461, 251] on img at bounding box center [575, 254] width 505 height 68
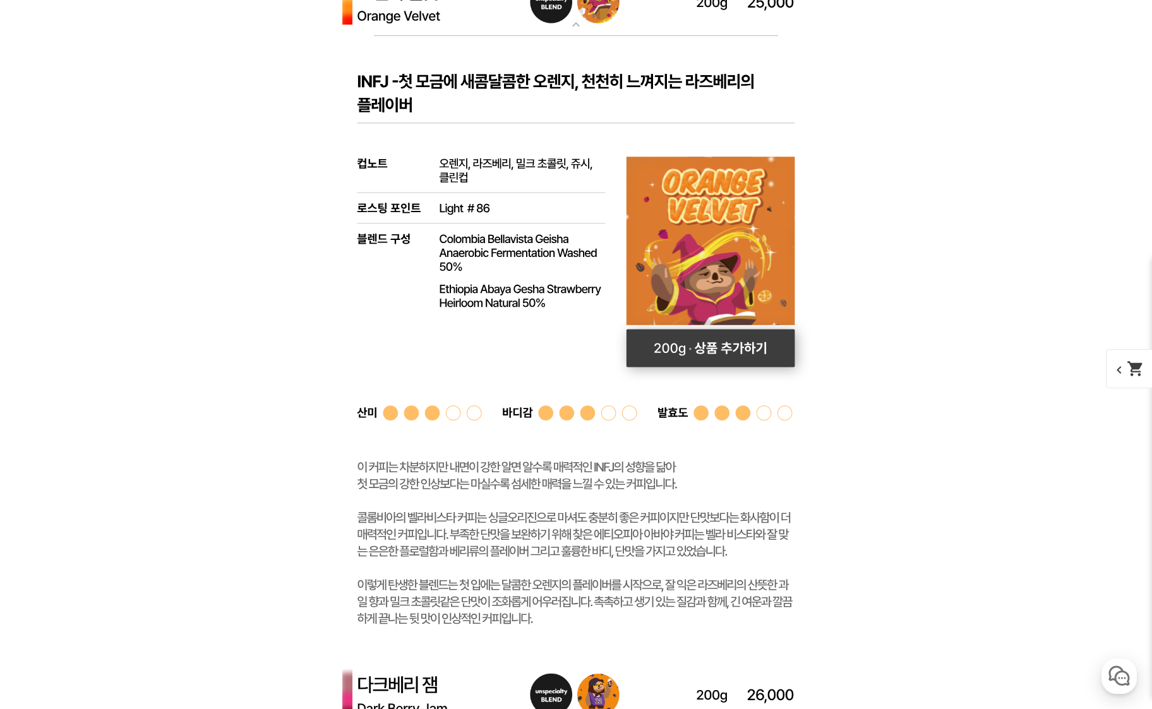
click at [729, 346] on rect at bounding box center [711, 349] width 169 height 38
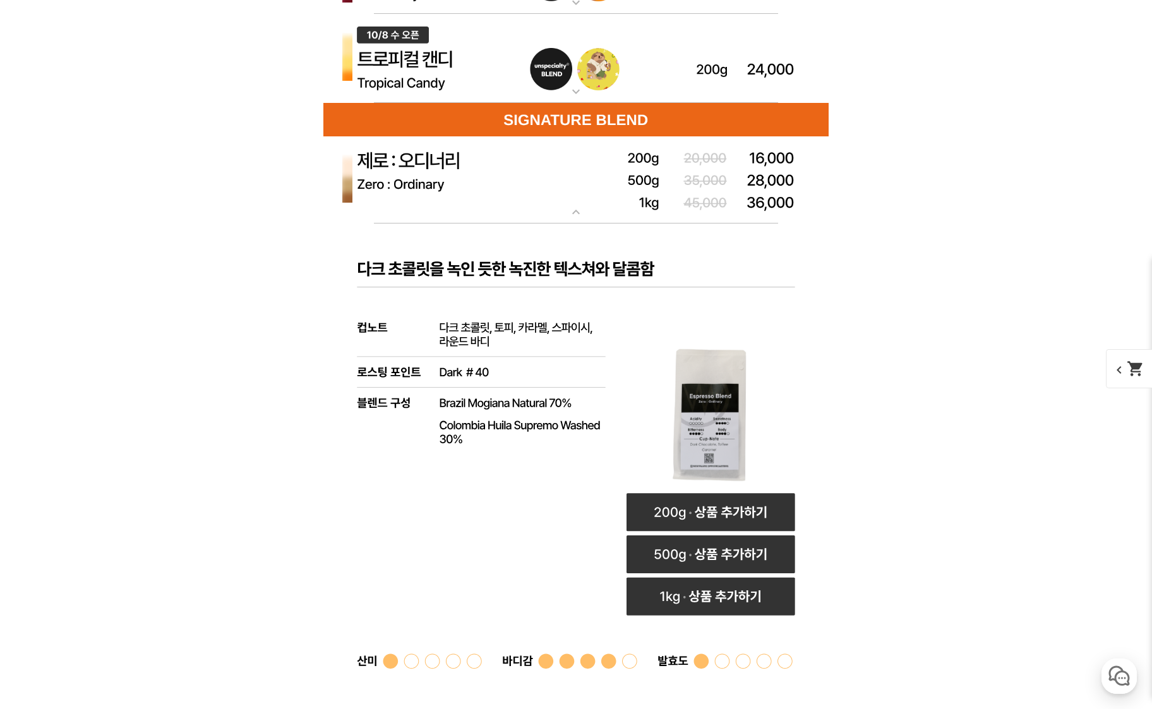
scroll to position [4548, 0]
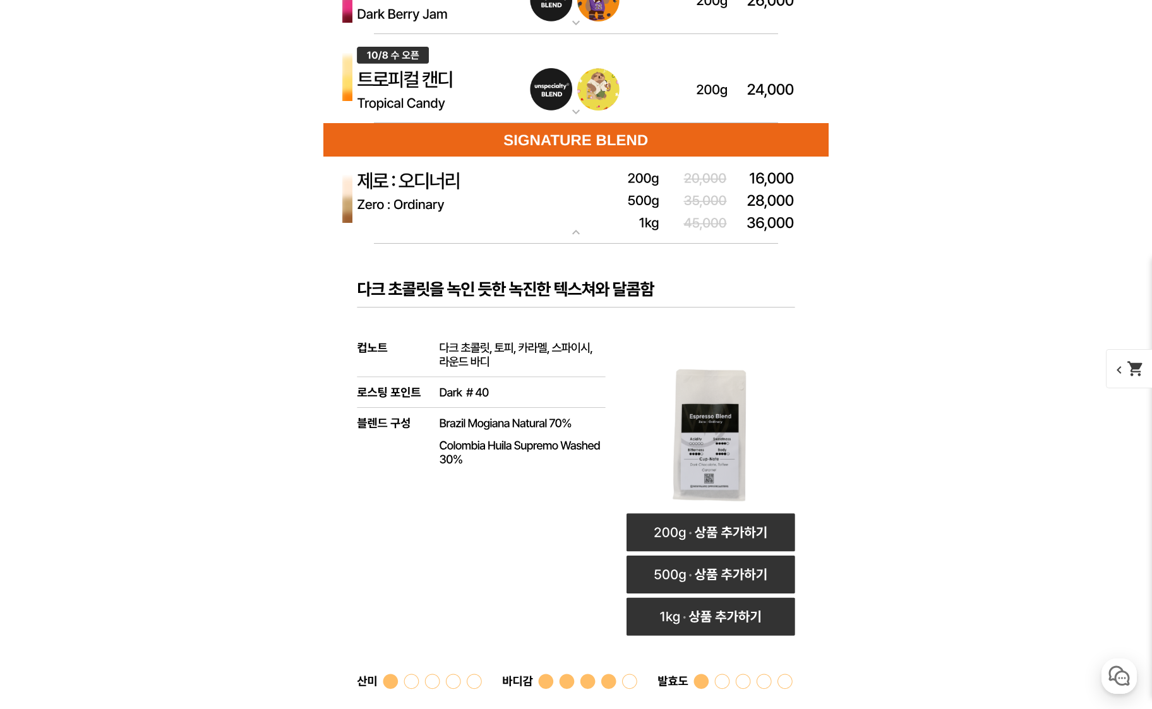
click at [603, 145] on img at bounding box center [575, 139] width 505 height 33
click at [617, 133] on img at bounding box center [575, 139] width 505 height 33
click at [574, 222] on img at bounding box center [575, 201] width 505 height 88
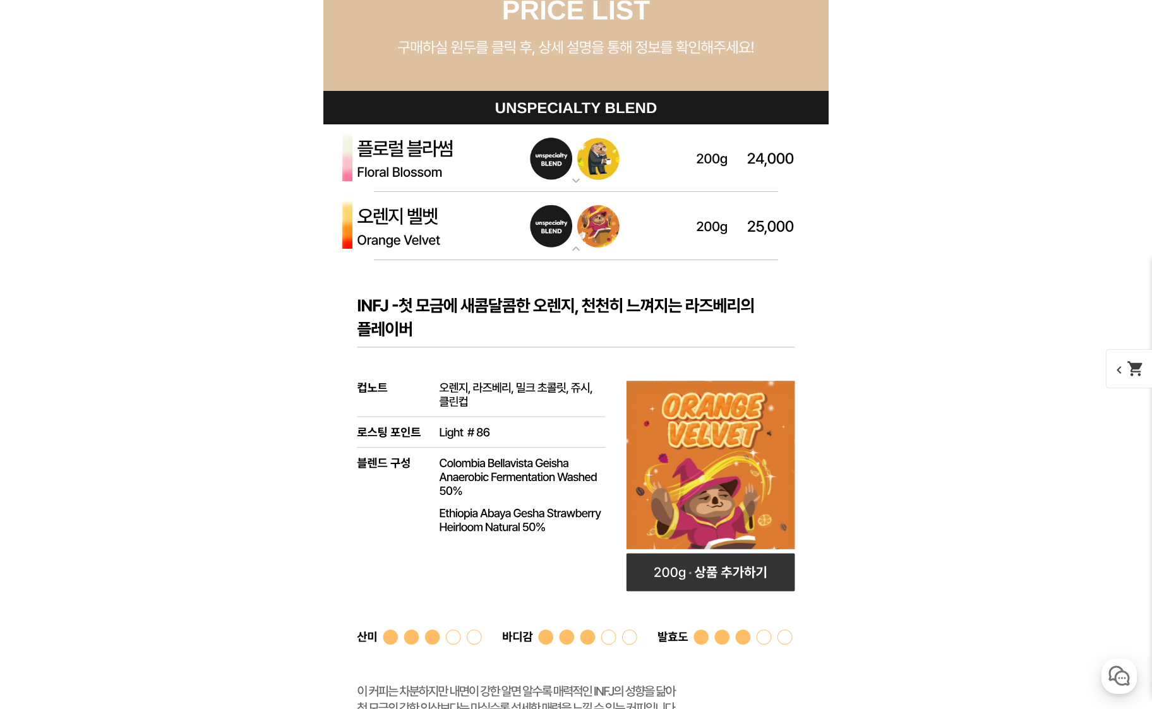
scroll to position [3601, 0]
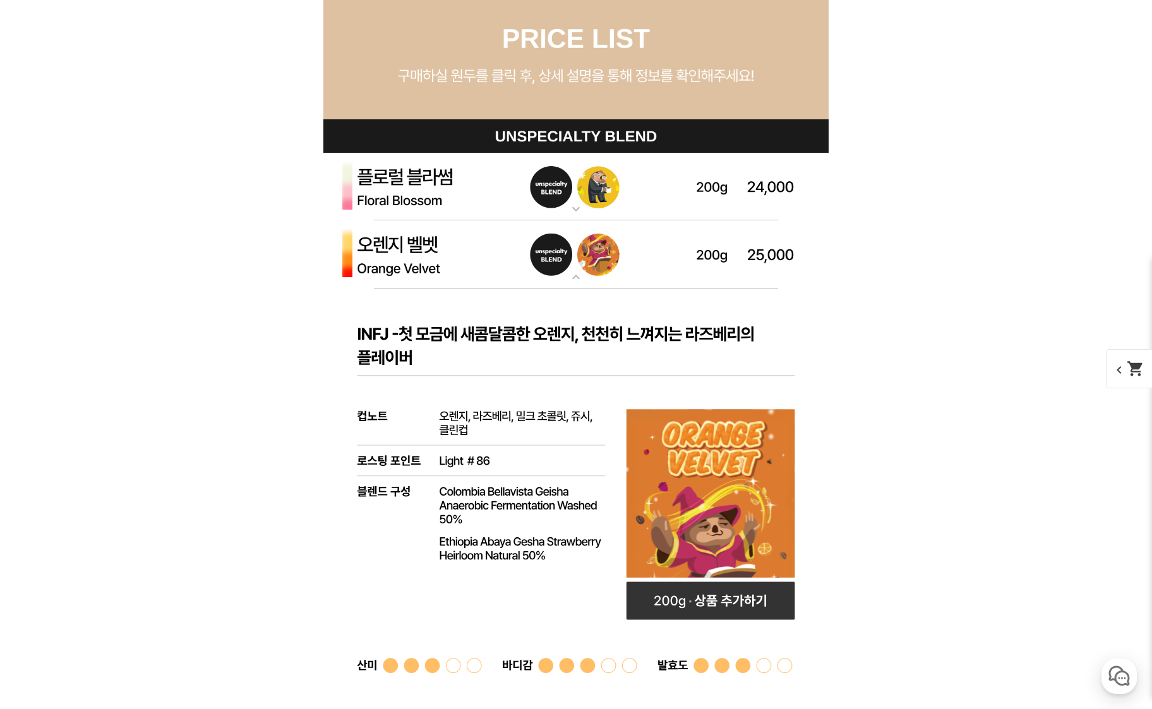
click at [570, 279] on mat-icon "expand_more" at bounding box center [575, 277] width 25 height 15
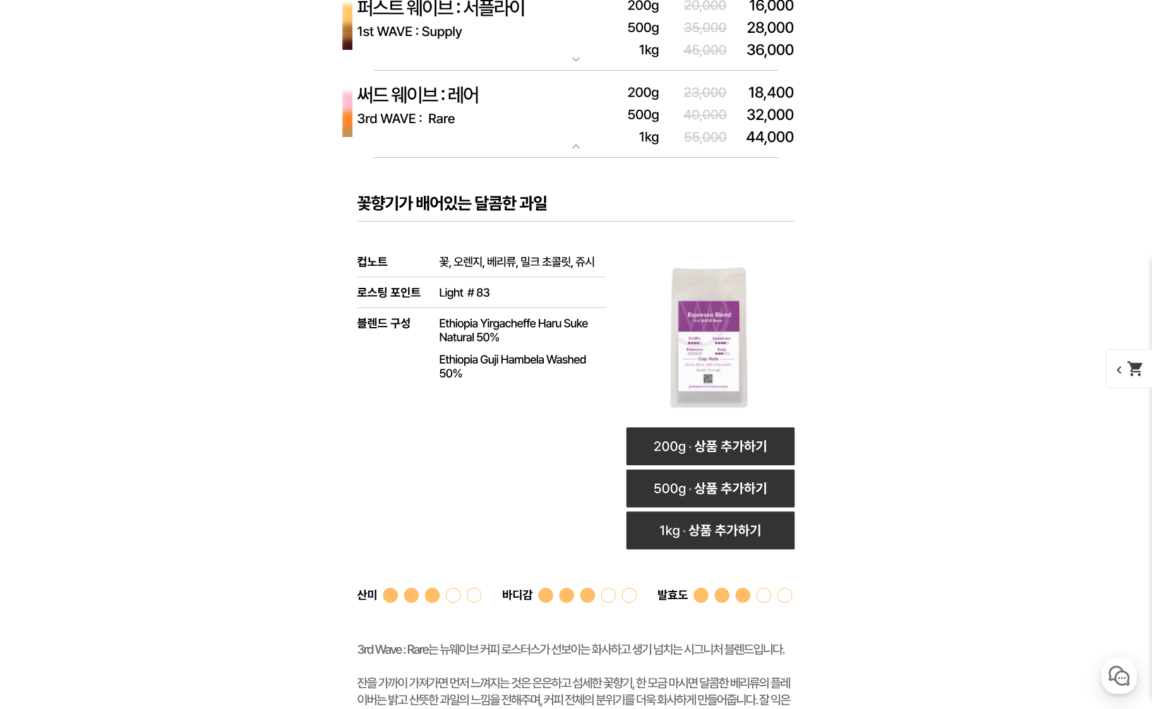
scroll to position [4106, 0]
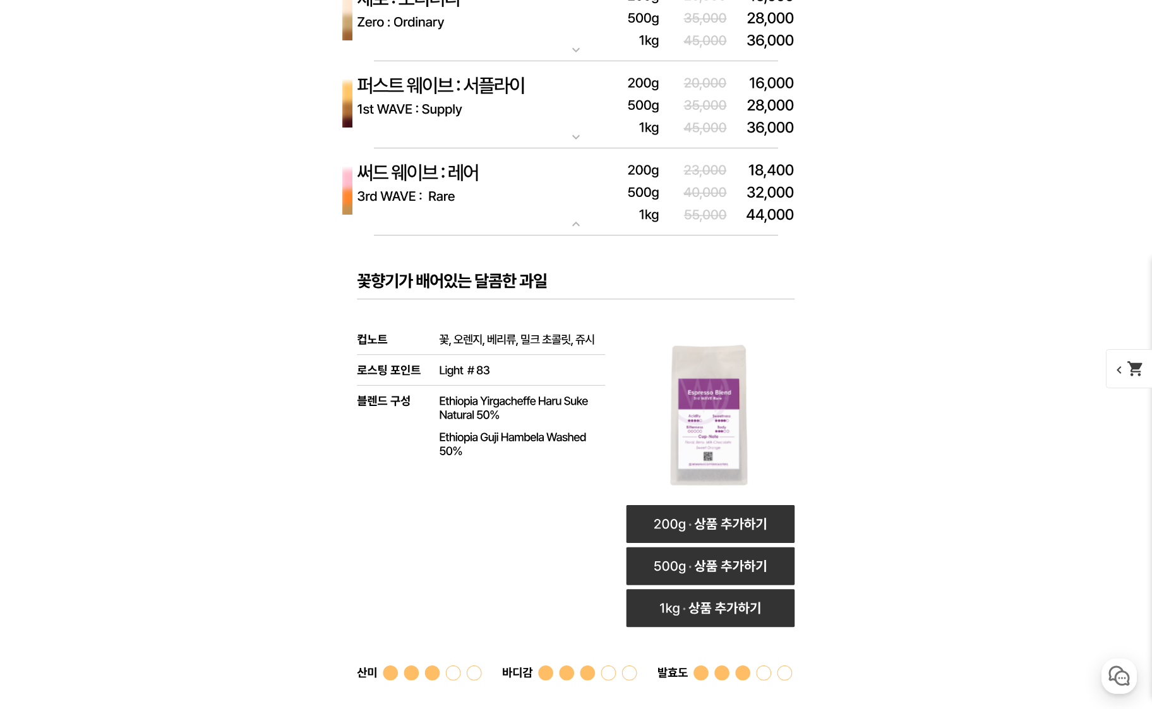
click at [569, 222] on mat-icon "expand_more" at bounding box center [575, 224] width 25 height 15
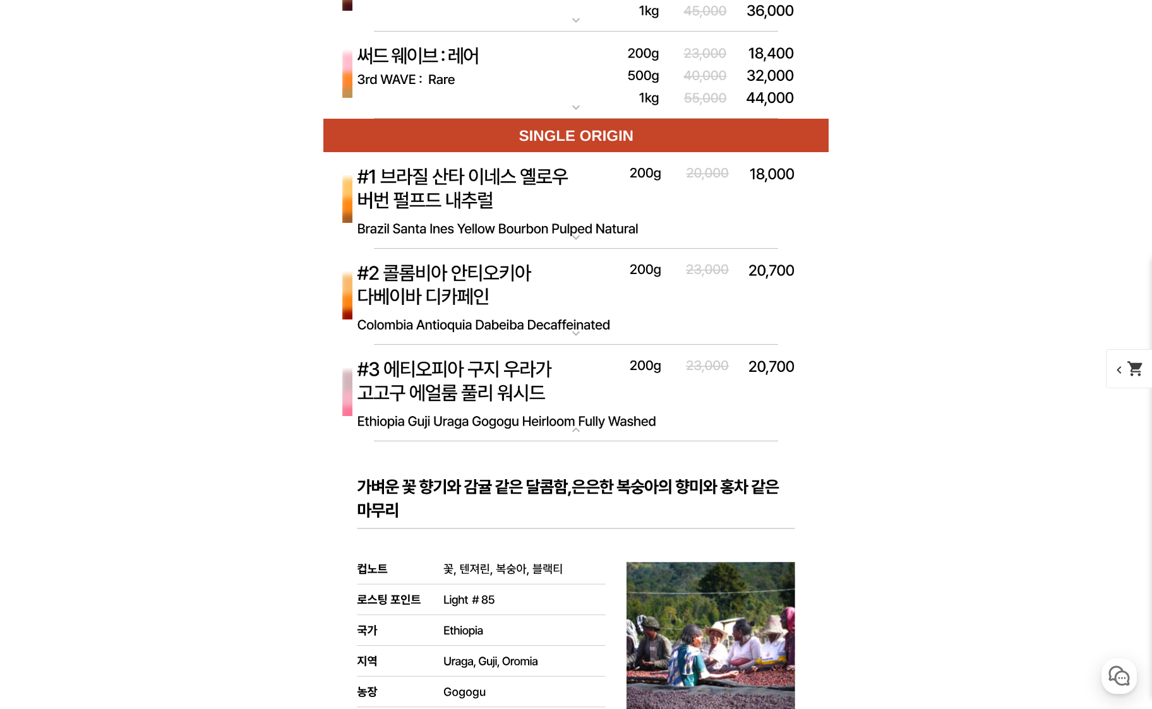
scroll to position [4296, 0]
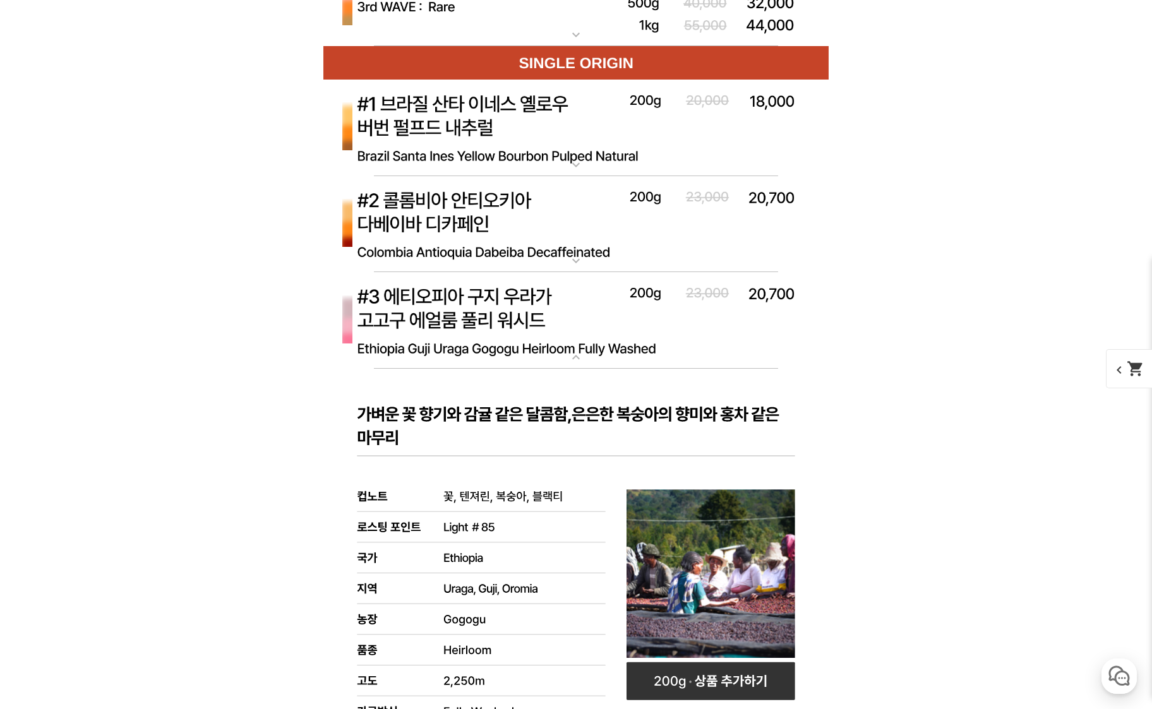
click at [584, 355] on mat-icon "expand_more" at bounding box center [575, 357] width 25 height 15
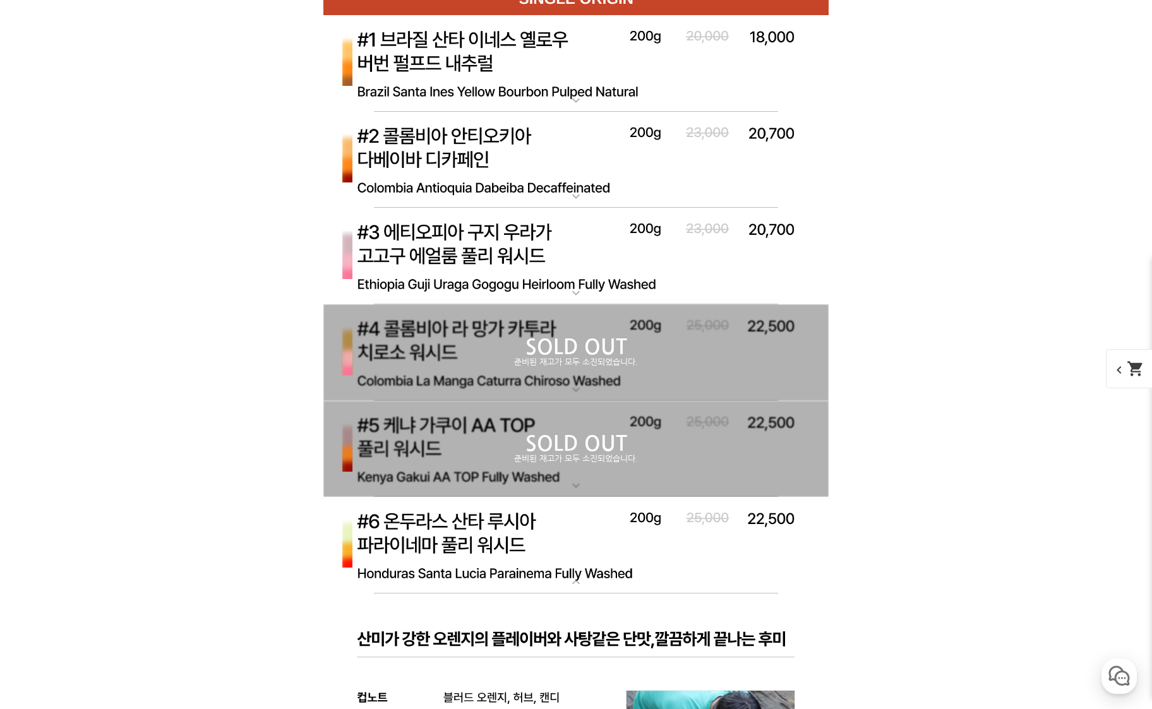
scroll to position [4422, 0]
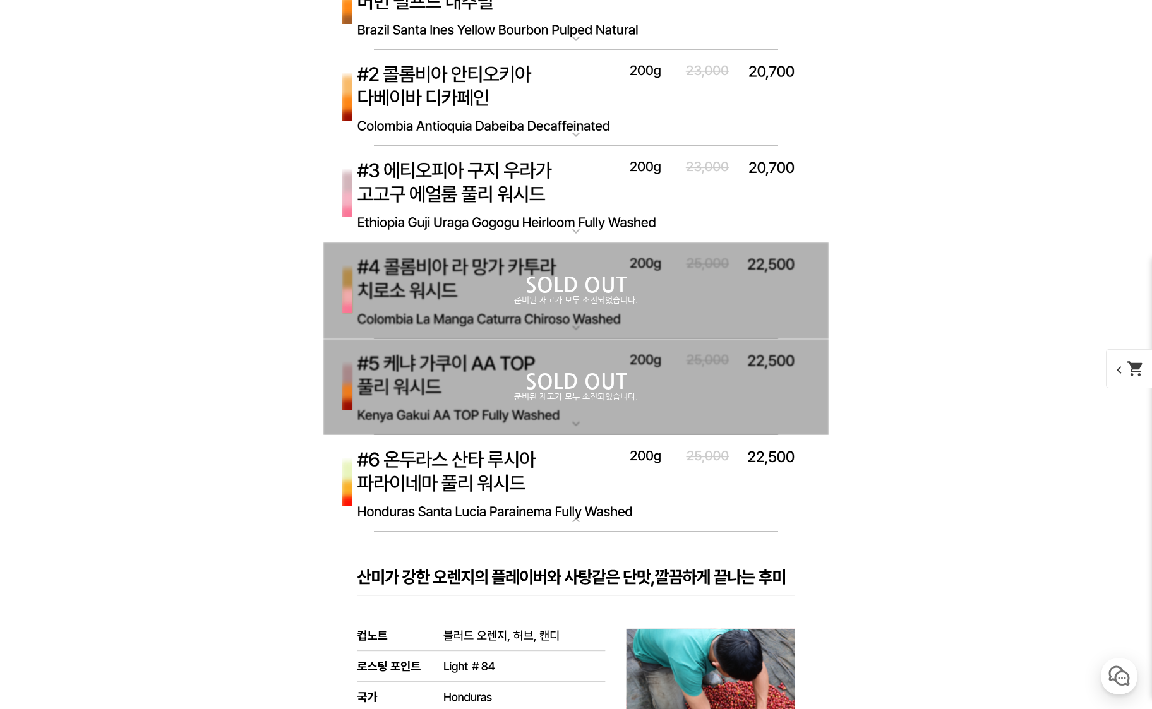
click at [546, 481] on img at bounding box center [575, 483] width 505 height 97
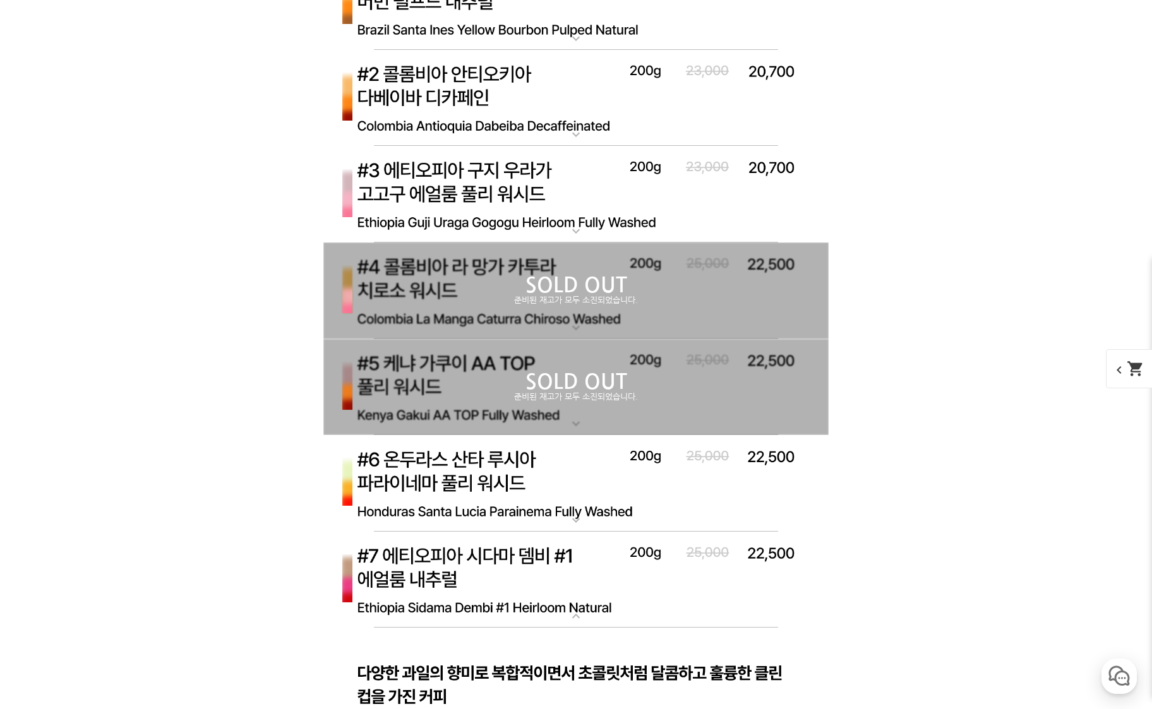
click at [528, 450] on img at bounding box center [575, 483] width 505 height 97
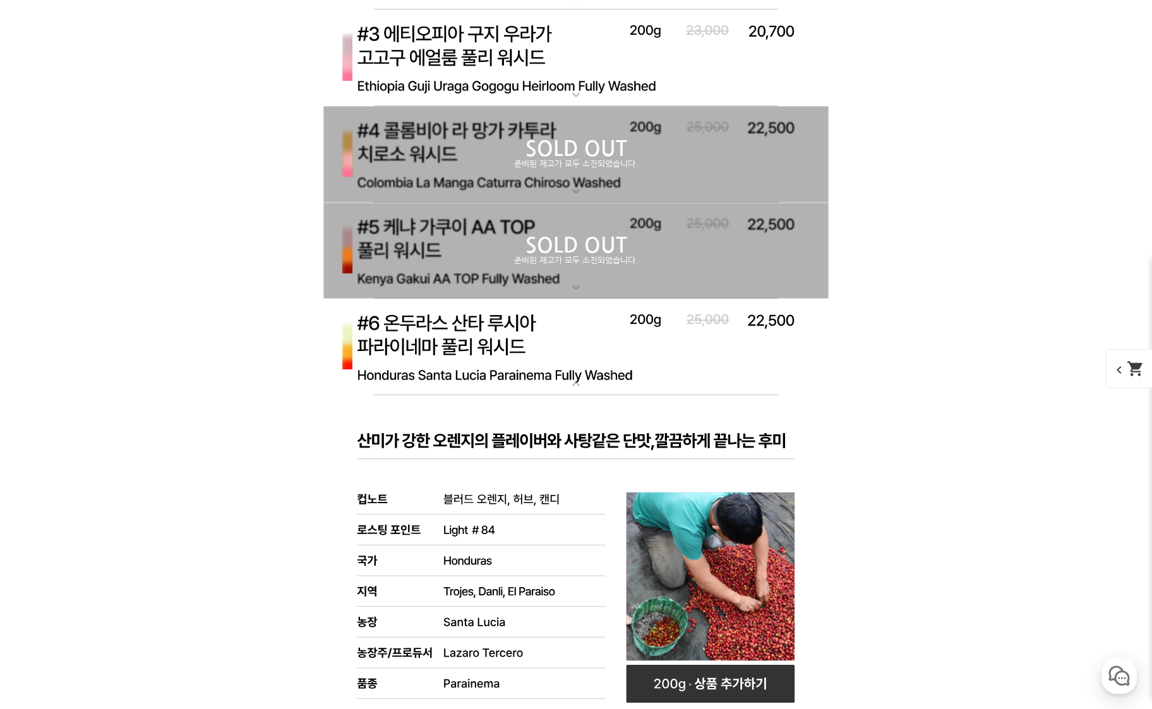
scroll to position [4738, 0]
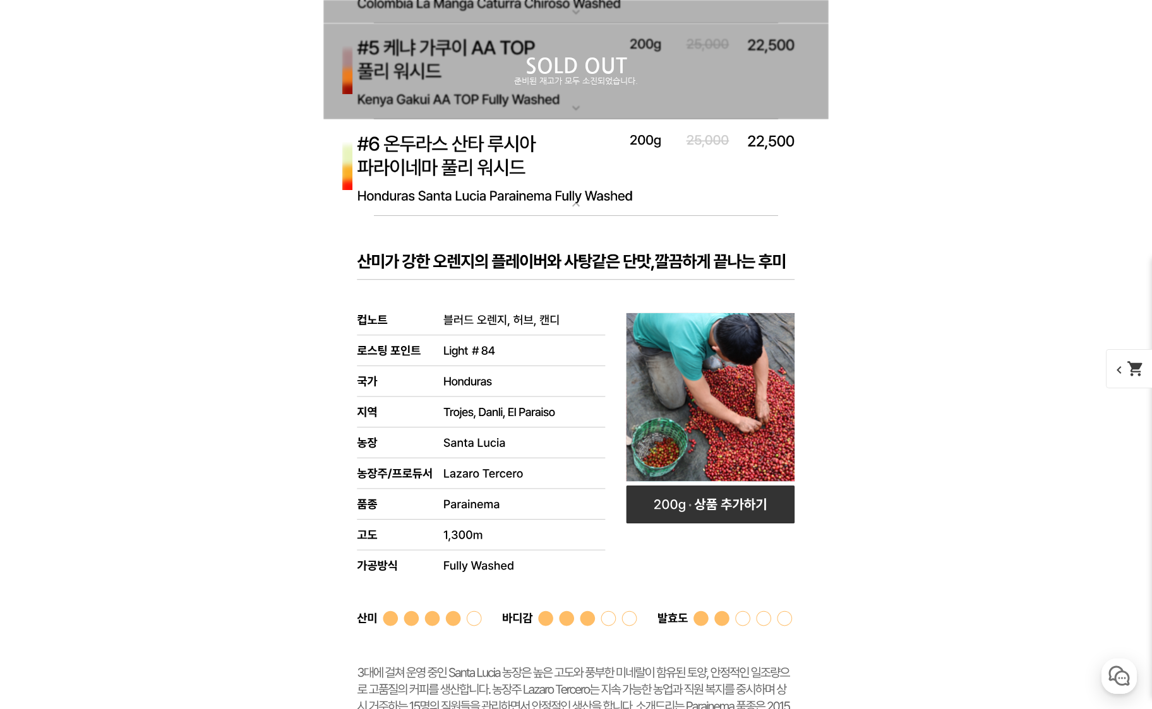
click at [557, 171] on img at bounding box center [575, 167] width 505 height 97
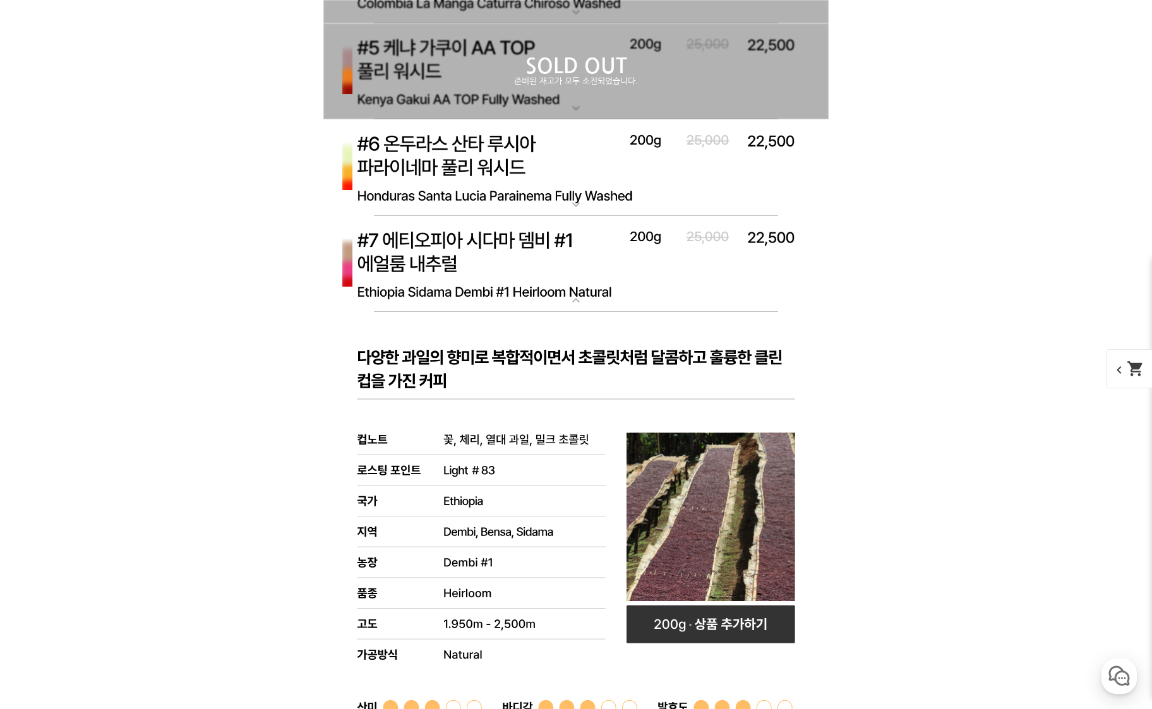
click at [536, 259] on img at bounding box center [575, 264] width 505 height 97
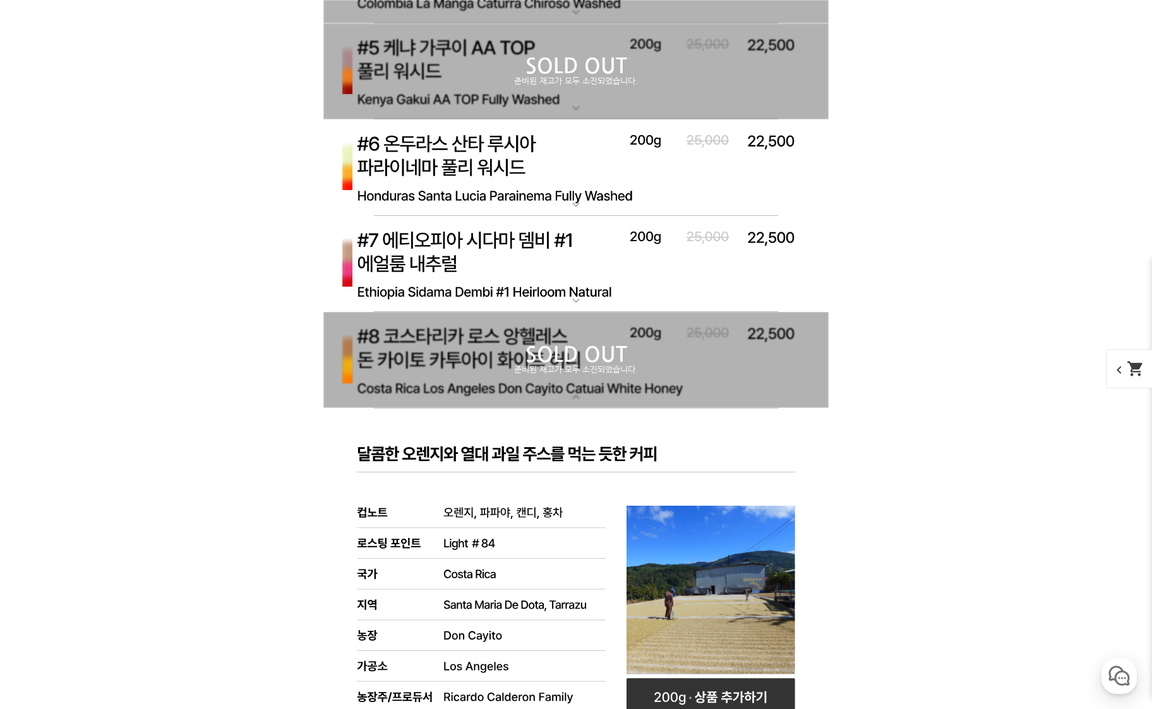
click at [537, 258] on img at bounding box center [575, 264] width 505 height 97
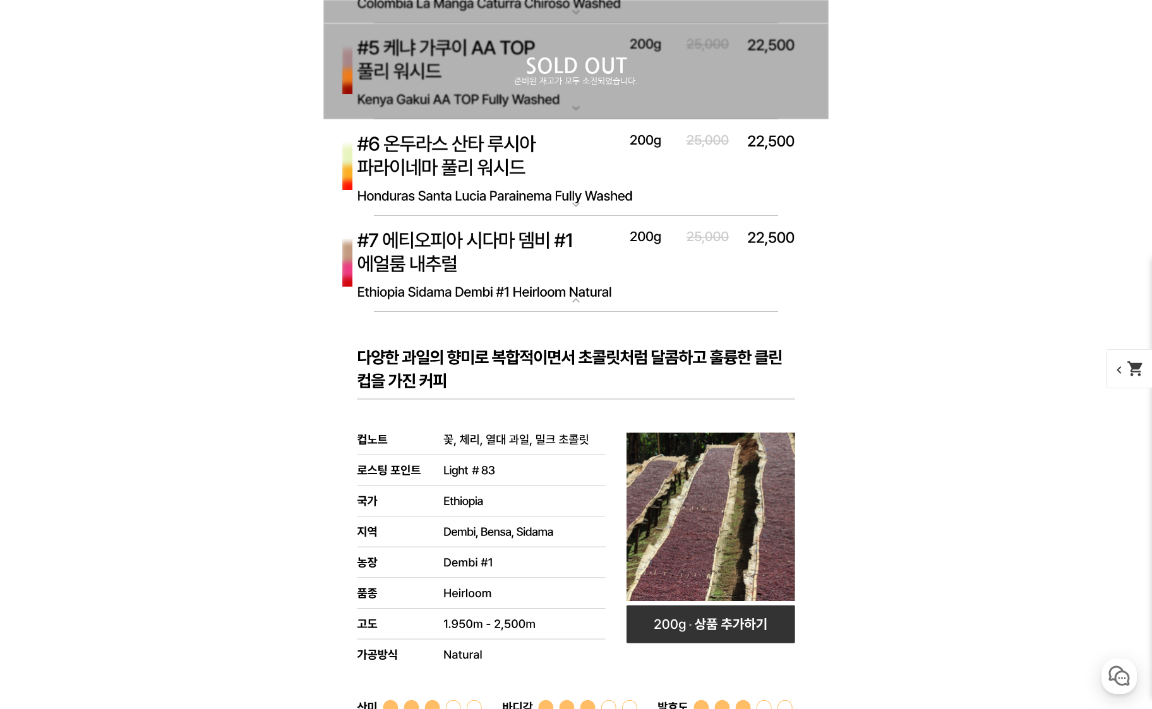
click at [537, 258] on img at bounding box center [575, 264] width 505 height 97
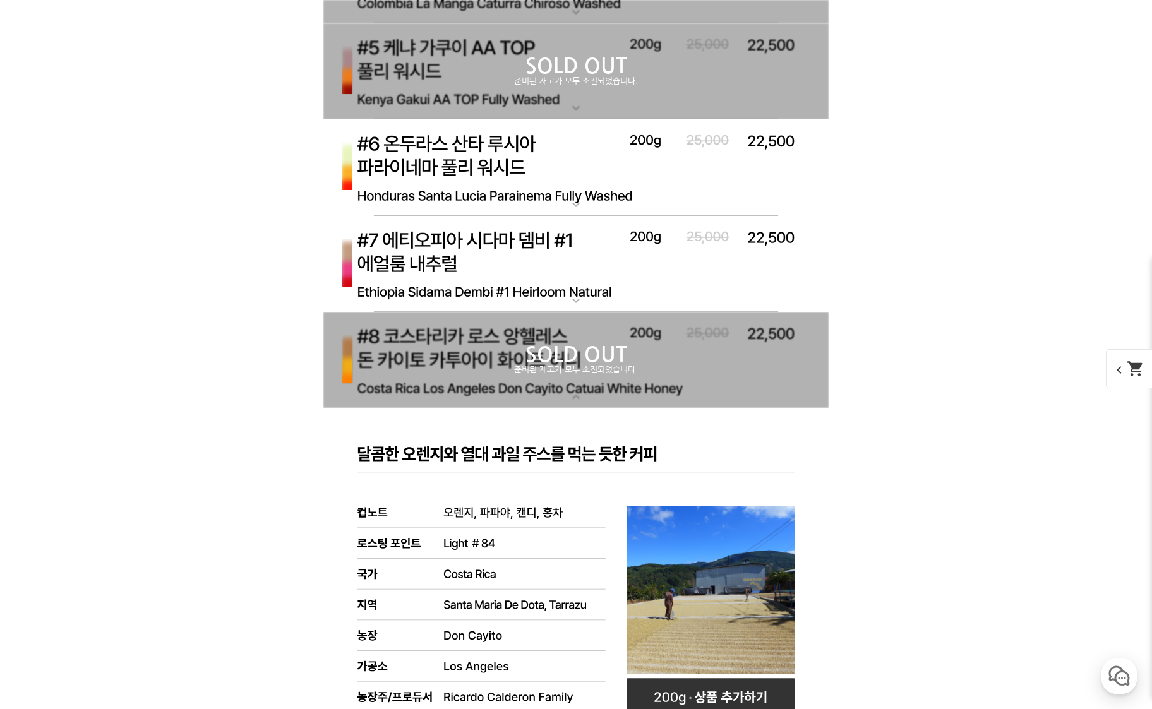
click at [491, 172] on img at bounding box center [575, 167] width 505 height 97
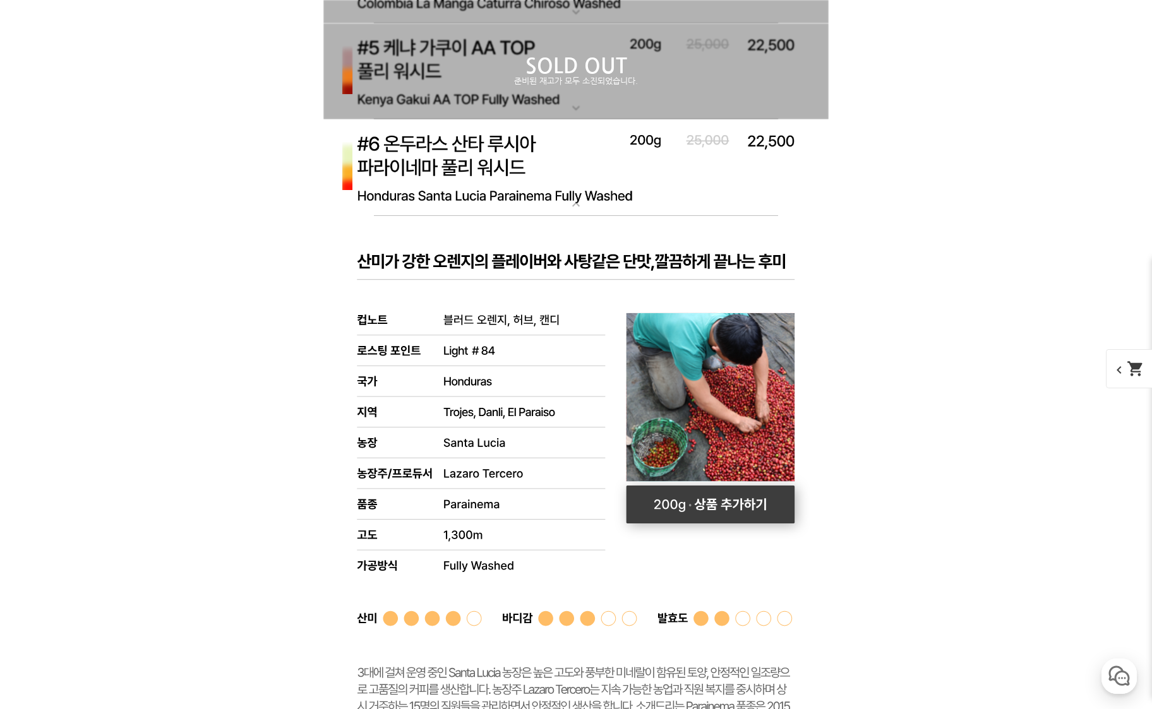
click at [742, 503] on rect at bounding box center [711, 505] width 169 height 38
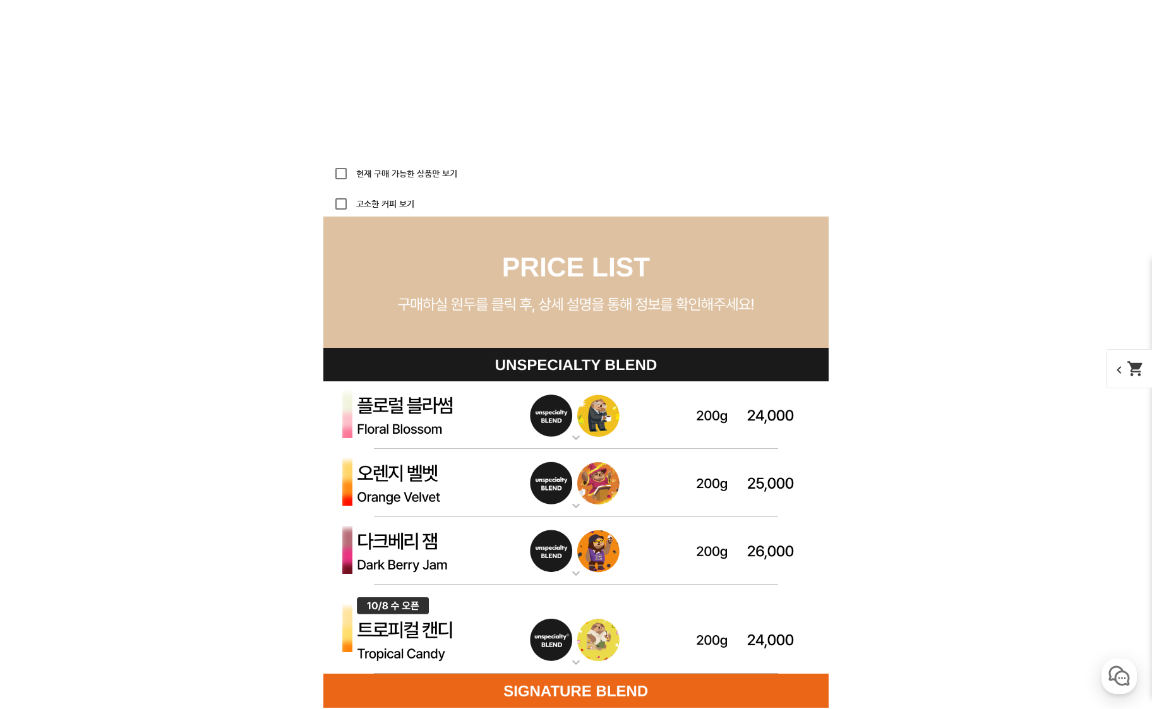
scroll to position [3727, 0]
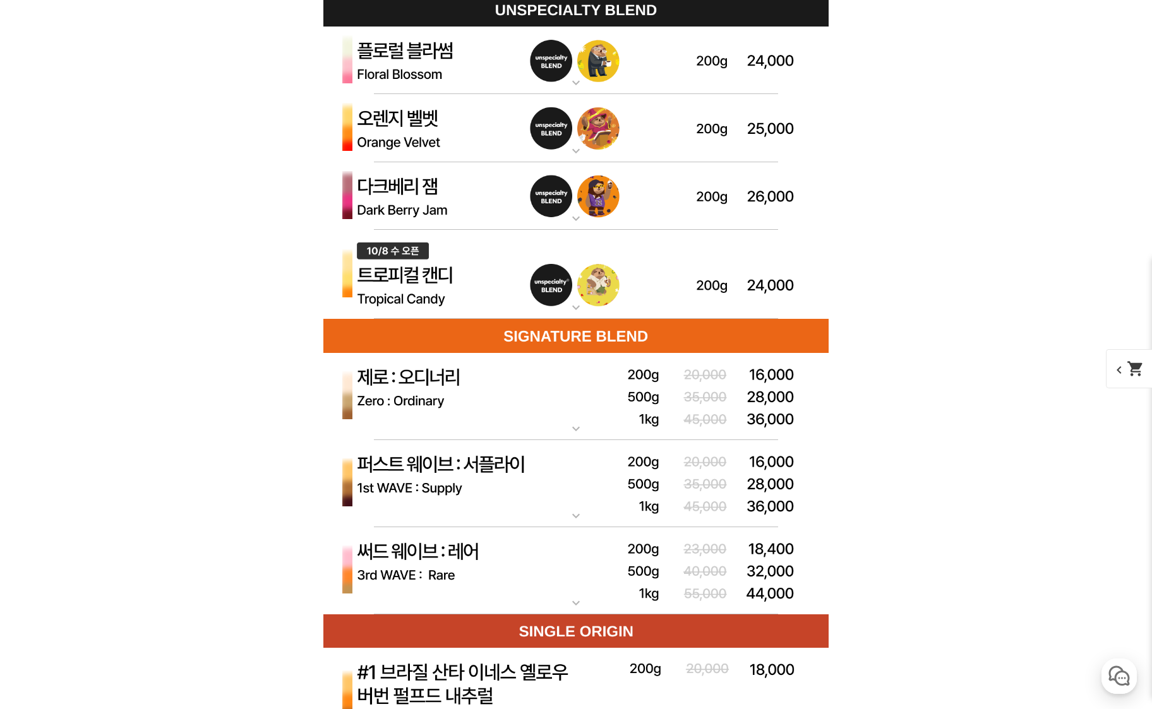
click at [449, 147] on img at bounding box center [575, 128] width 505 height 68
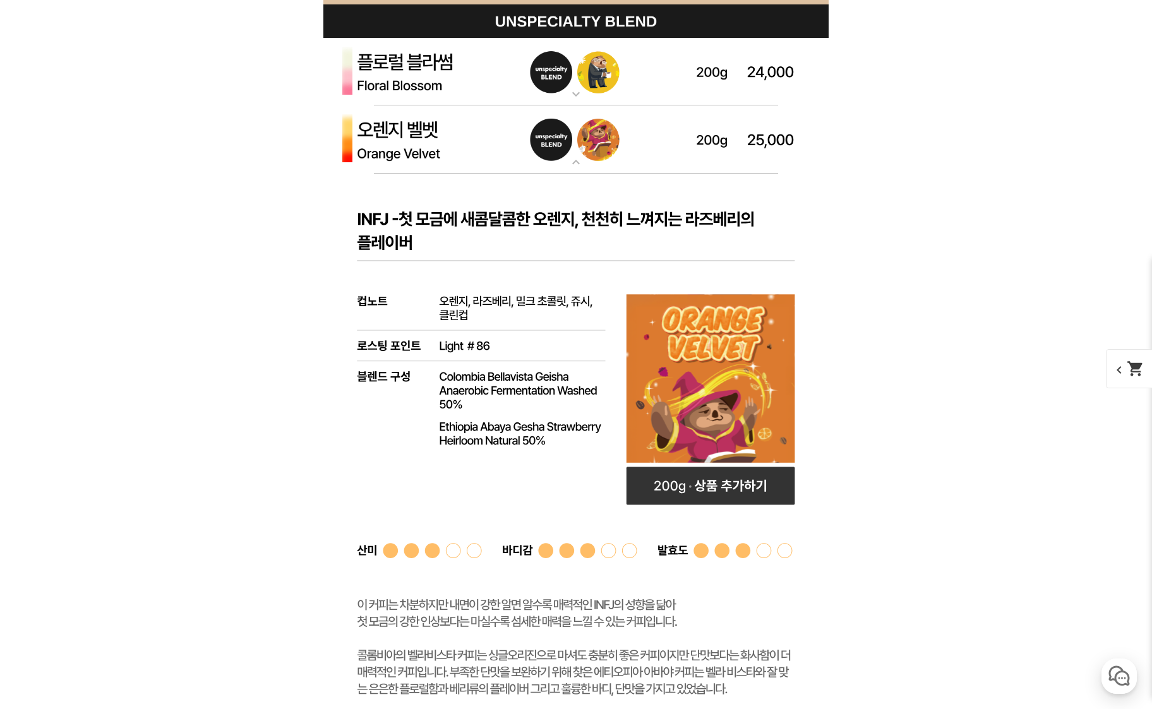
scroll to position [3708, 0]
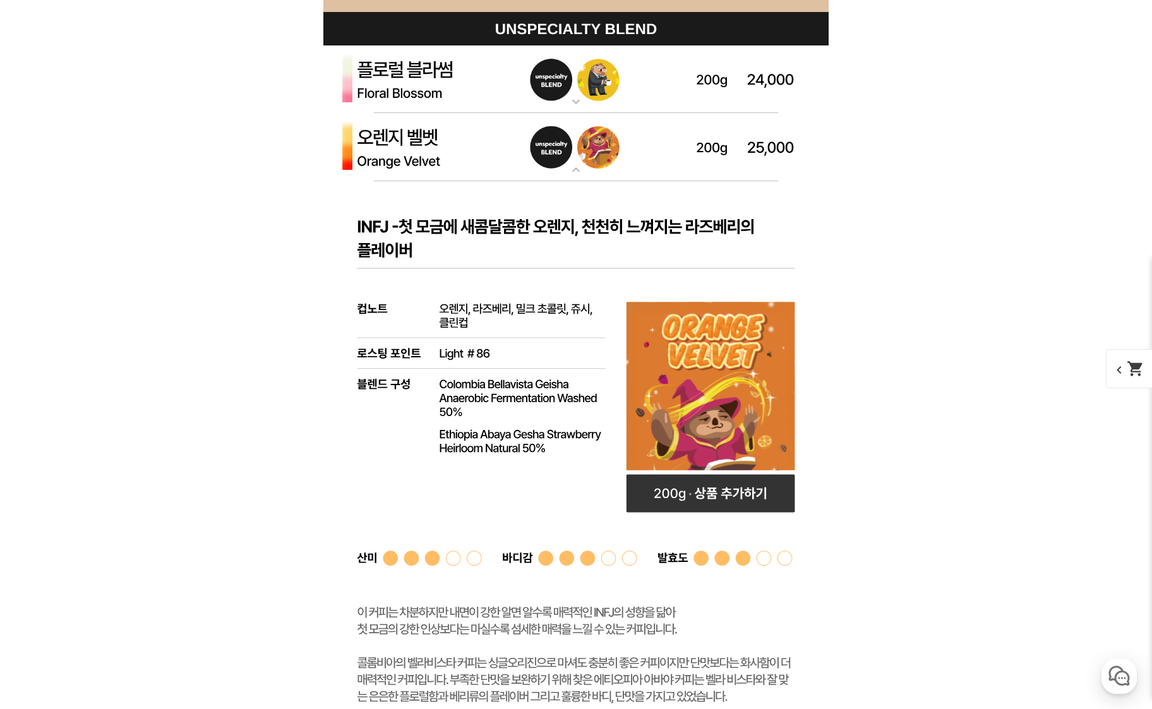
click at [440, 87] on img at bounding box center [575, 79] width 505 height 68
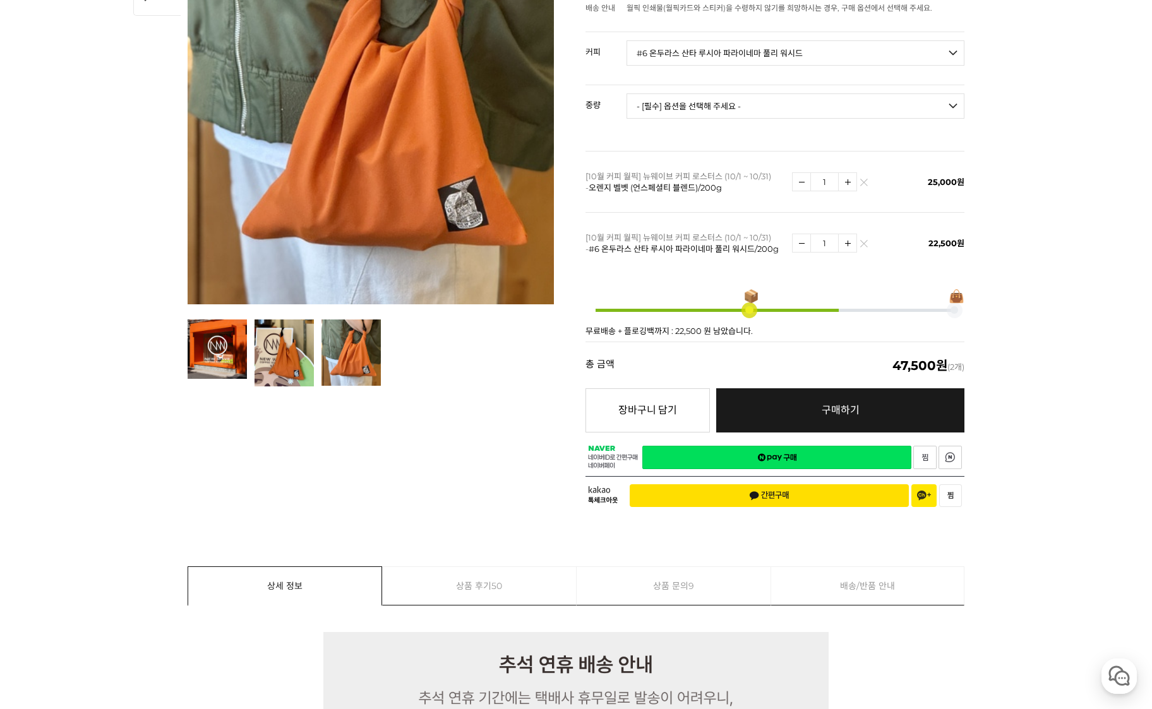
scroll to position [0, 0]
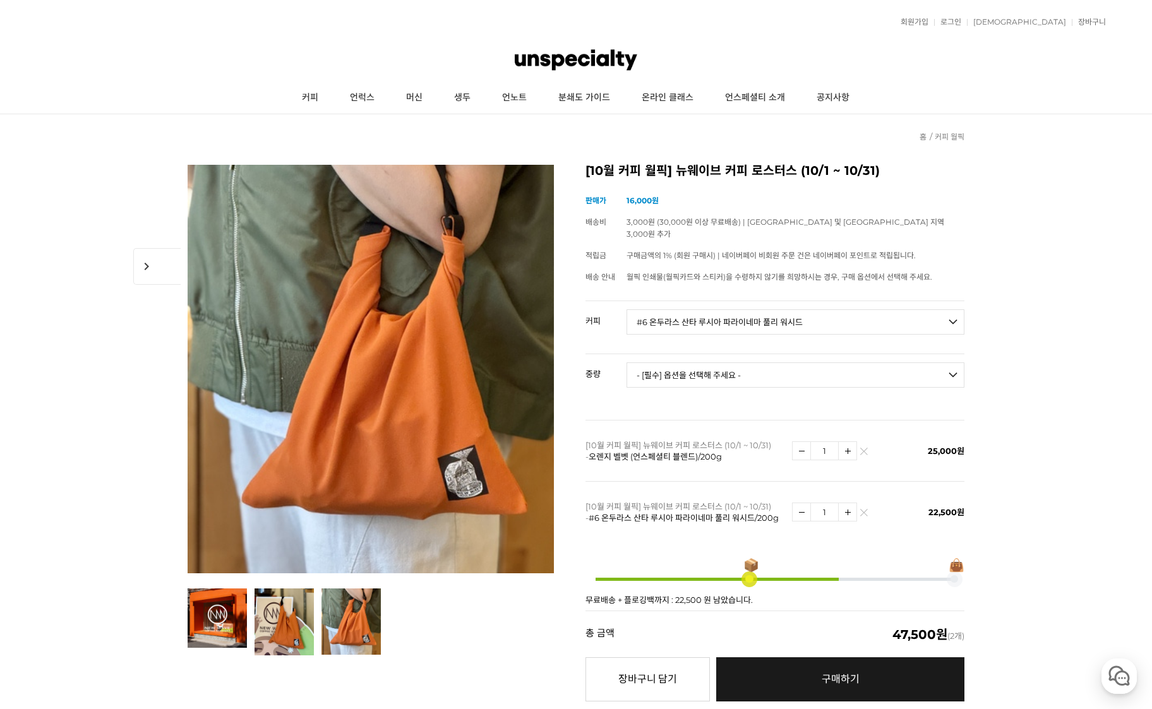
click at [865, 448] on link at bounding box center [864, 452] width 8 height 8
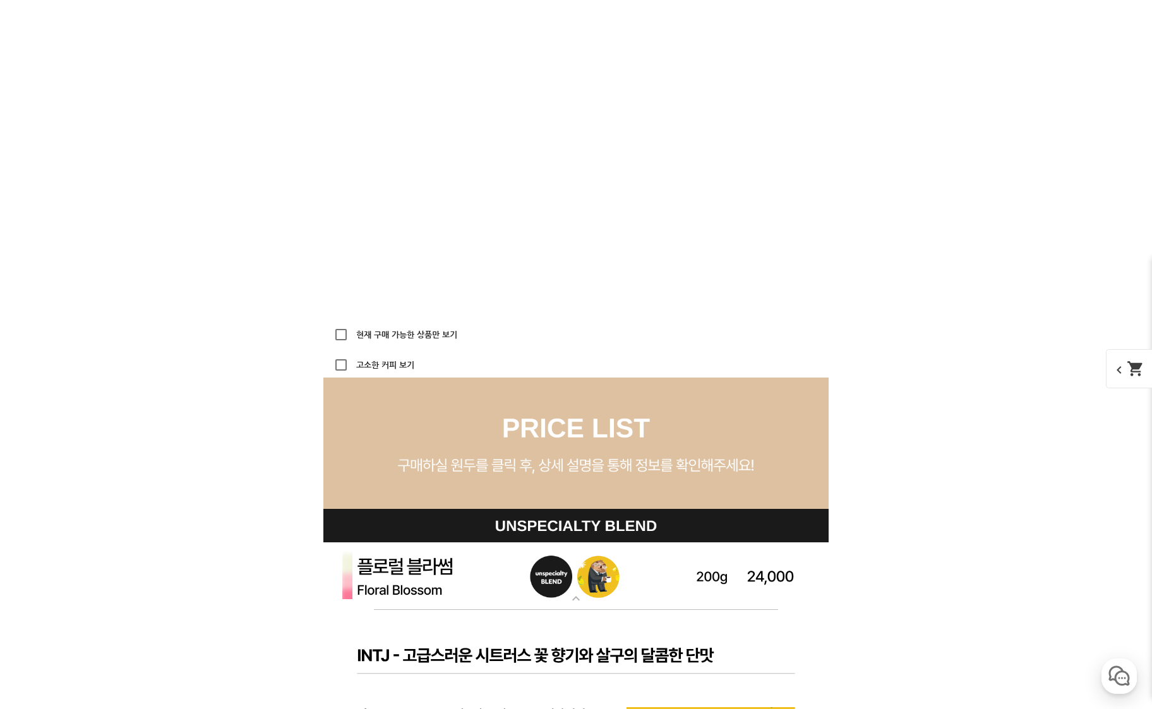
scroll to position [3231, 0]
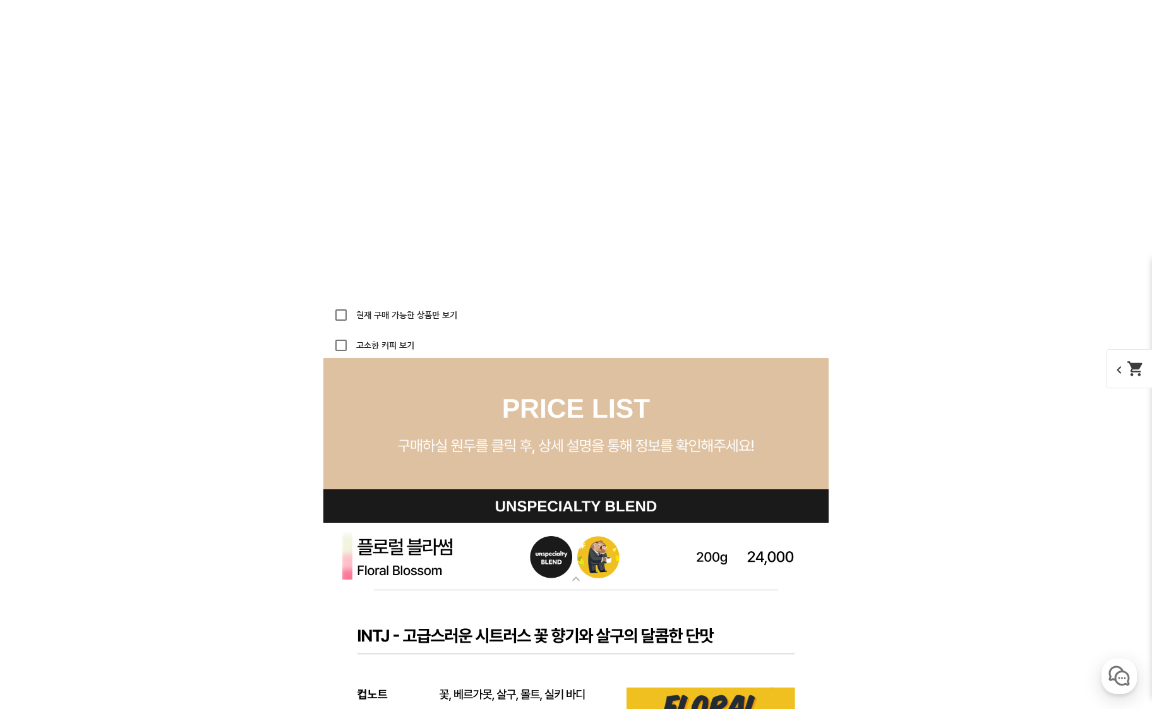
click at [570, 584] on mat-icon "expand_more" at bounding box center [575, 579] width 25 height 15
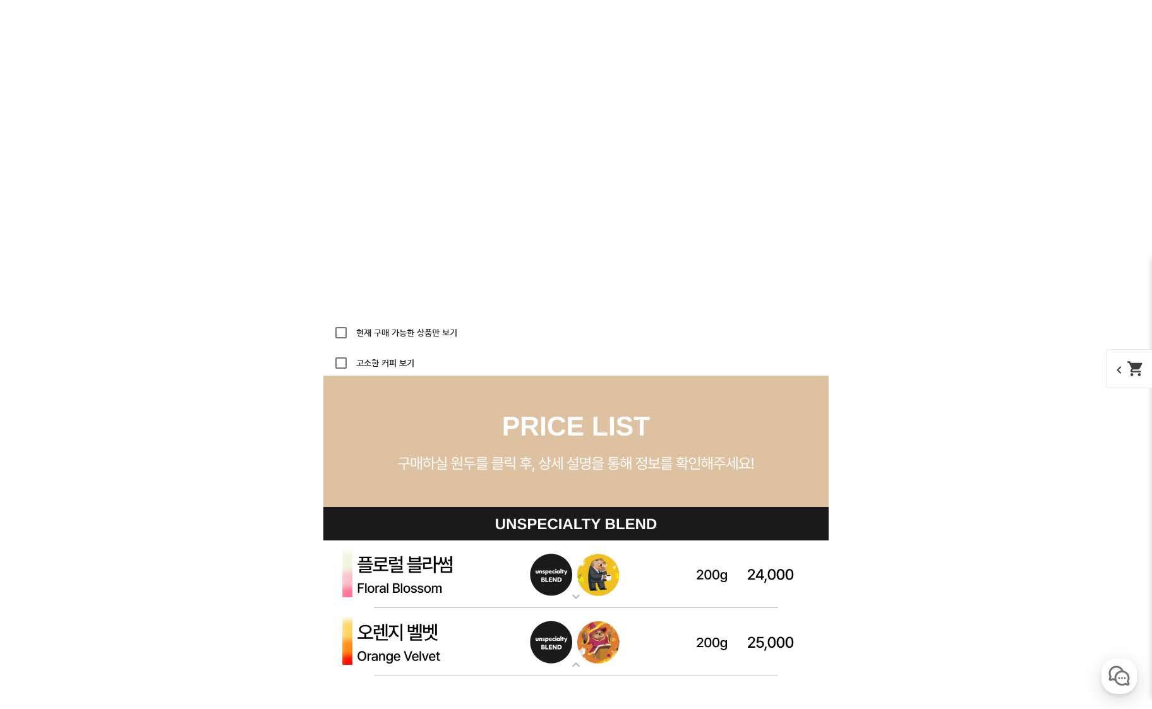
scroll to position [3167, 0]
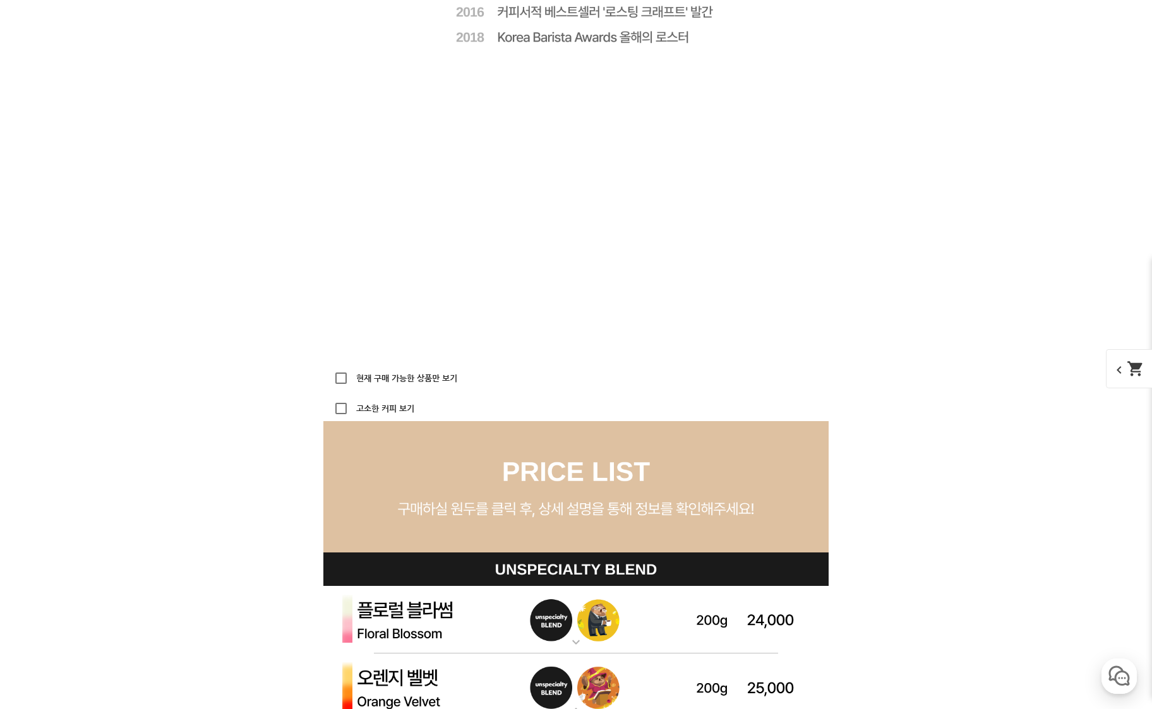
click at [648, 606] on img at bounding box center [575, 620] width 505 height 68
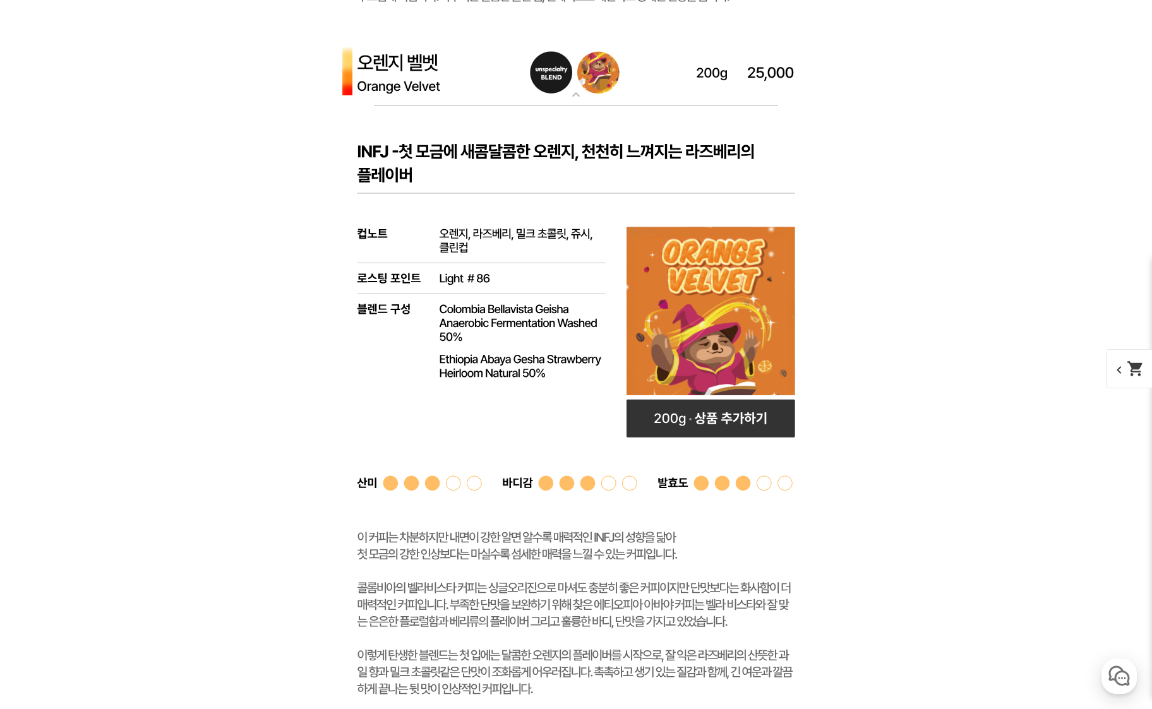
scroll to position [4368, 0]
click at [708, 416] on rect at bounding box center [711, 419] width 169 height 38
select select "오렌지 벨벳 (언스페셜티 블렌드)"
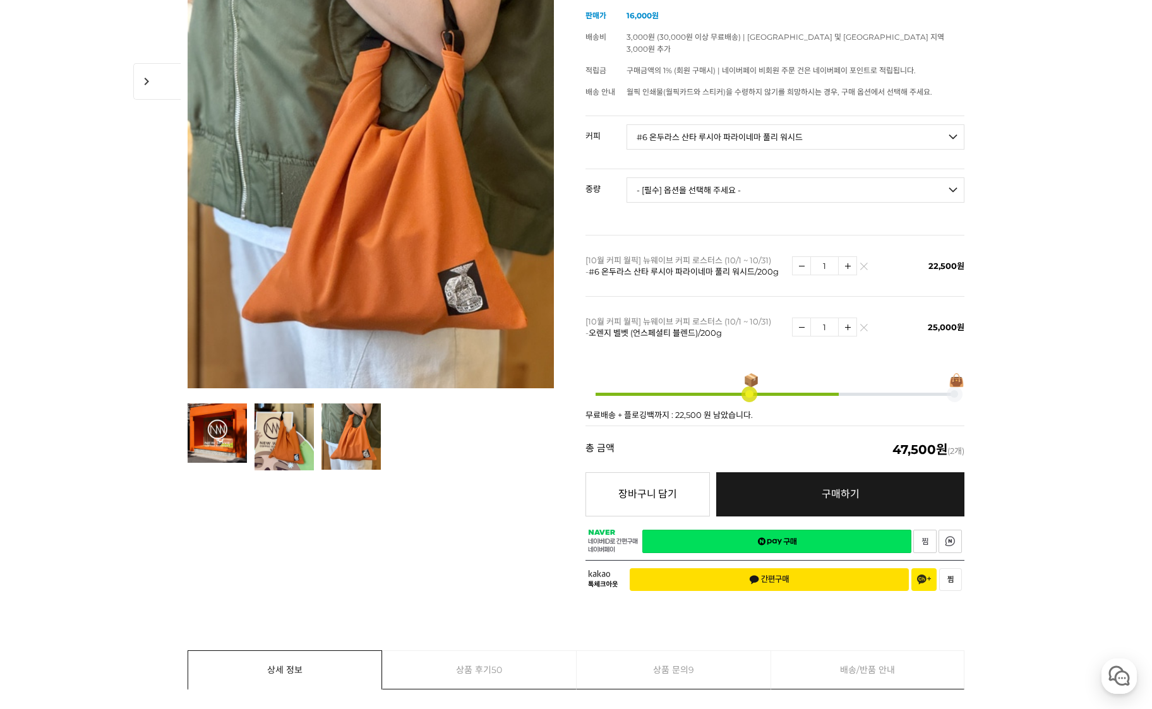
scroll to position [265, 0]
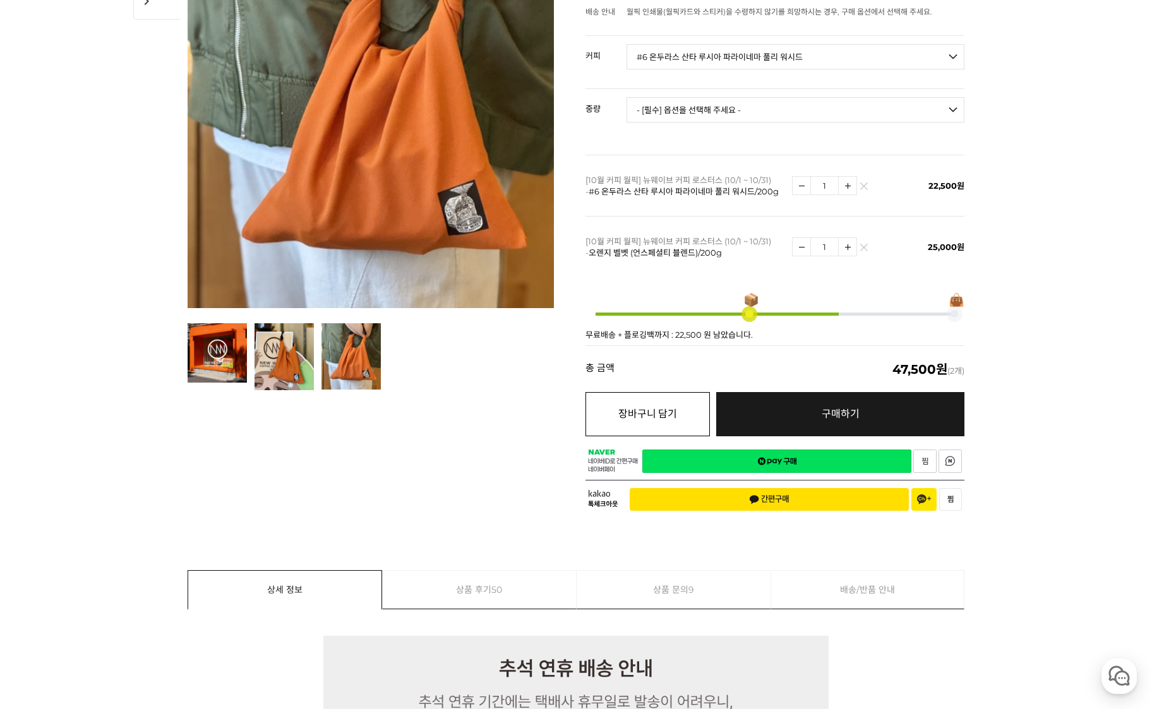
click at [662, 402] on button "장바구니 담기" at bounding box center [648, 414] width 124 height 44
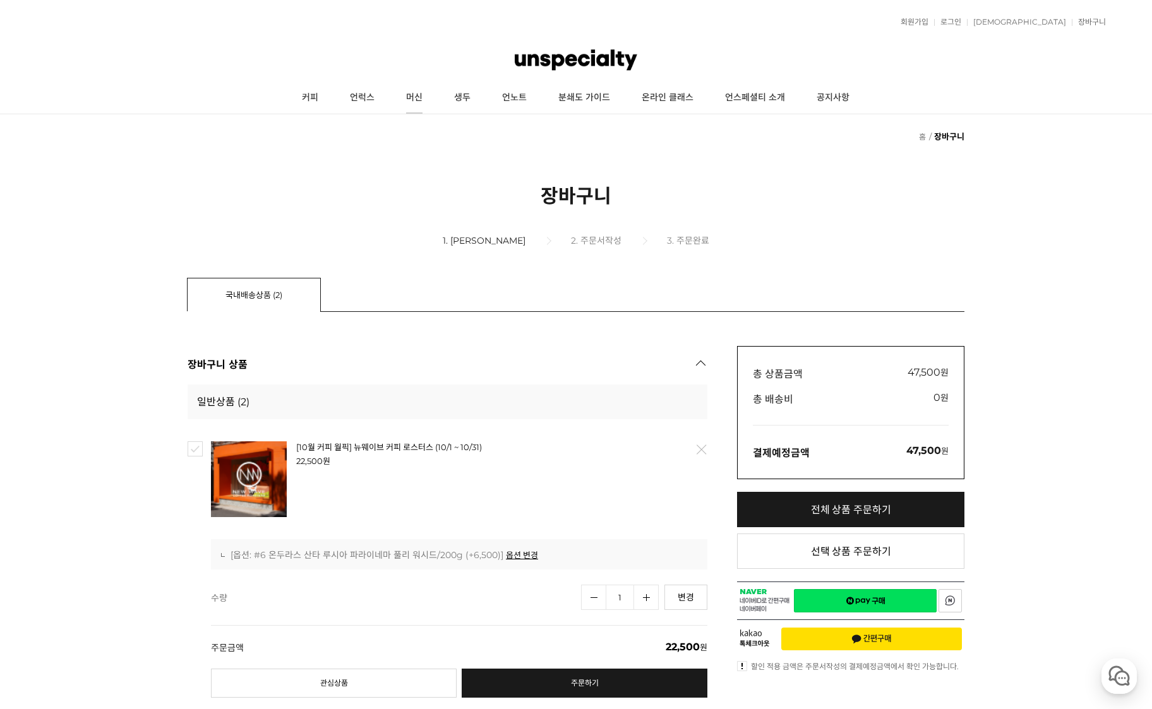
click at [400, 104] on link "머신" at bounding box center [414, 98] width 48 height 32
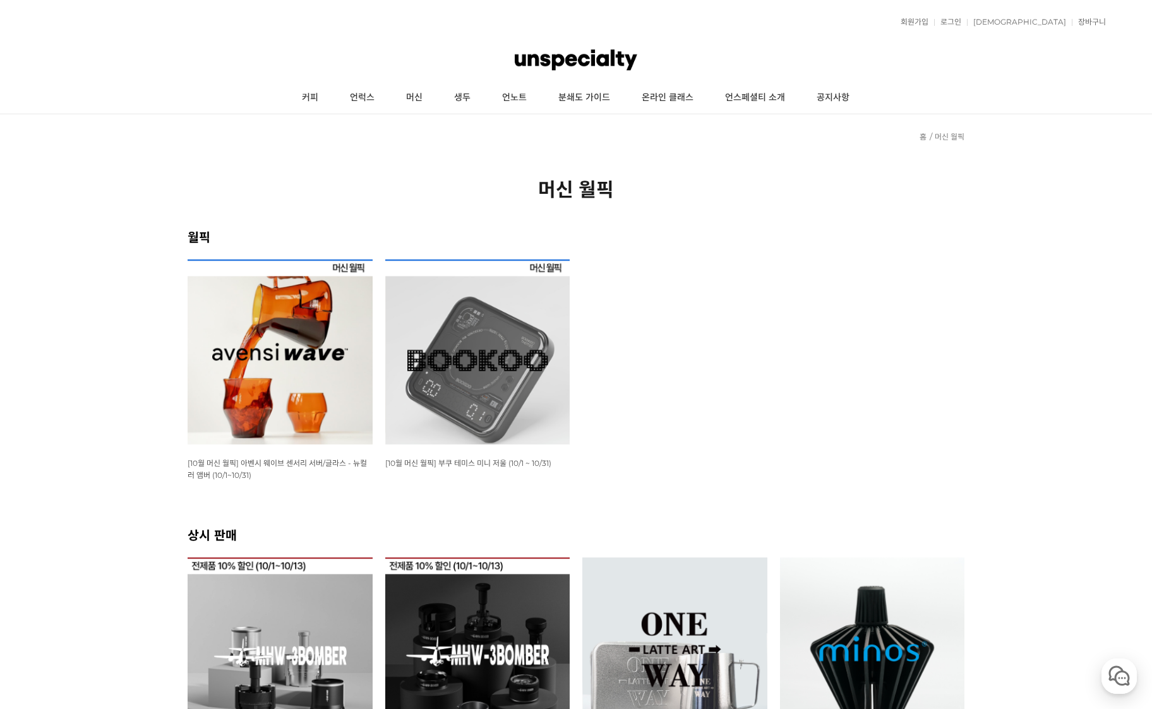
click at [286, 346] on img at bounding box center [280, 352] width 185 height 185
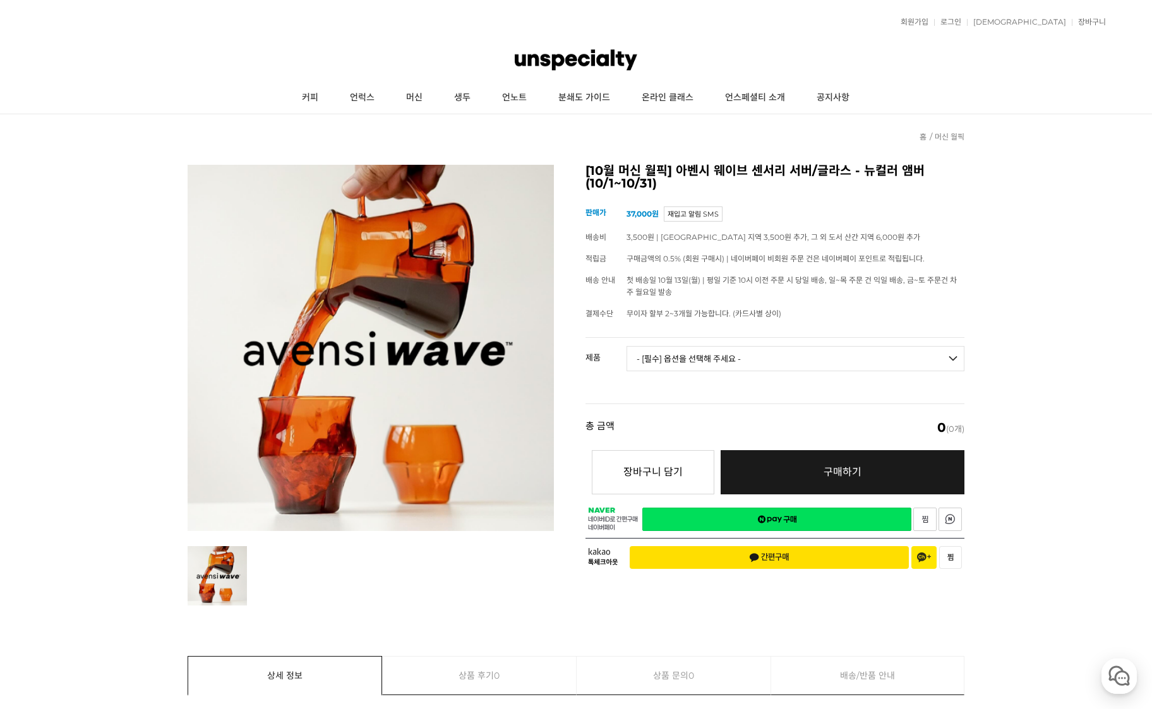
click at [680, 359] on select "- [필수] 옵션을 선택해 주세요 - ------------------- 웨이브 앰버 3종 세트 [품절] 사이클론 센서리 서버 앰버 알토 글라…" at bounding box center [796, 358] width 338 height 25
click at [627, 346] on select "- [필수] 옵션을 선택해 주세요 - ------------------- 웨이브 앰버 3종 세트 [품절] 사이클론 센서리 서버 앰버 알토 글라…" at bounding box center [796, 358] width 338 height 25
select select "*"
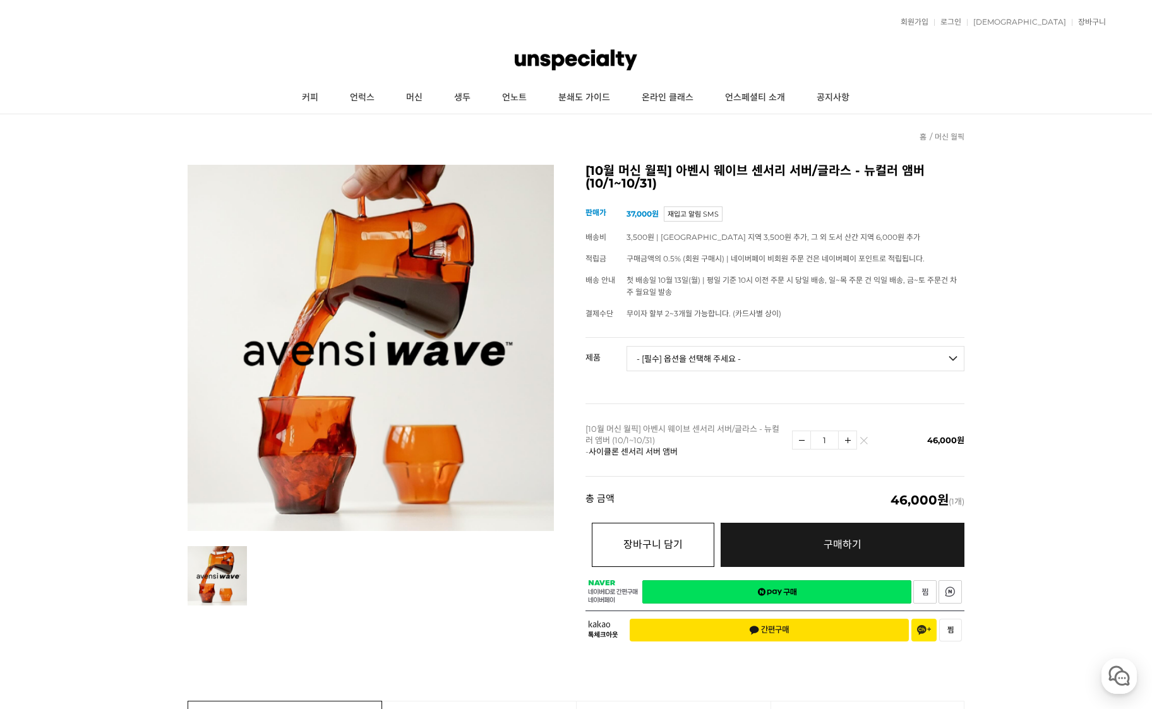
click at [664, 529] on button "장바구니 담기" at bounding box center [653, 545] width 123 height 44
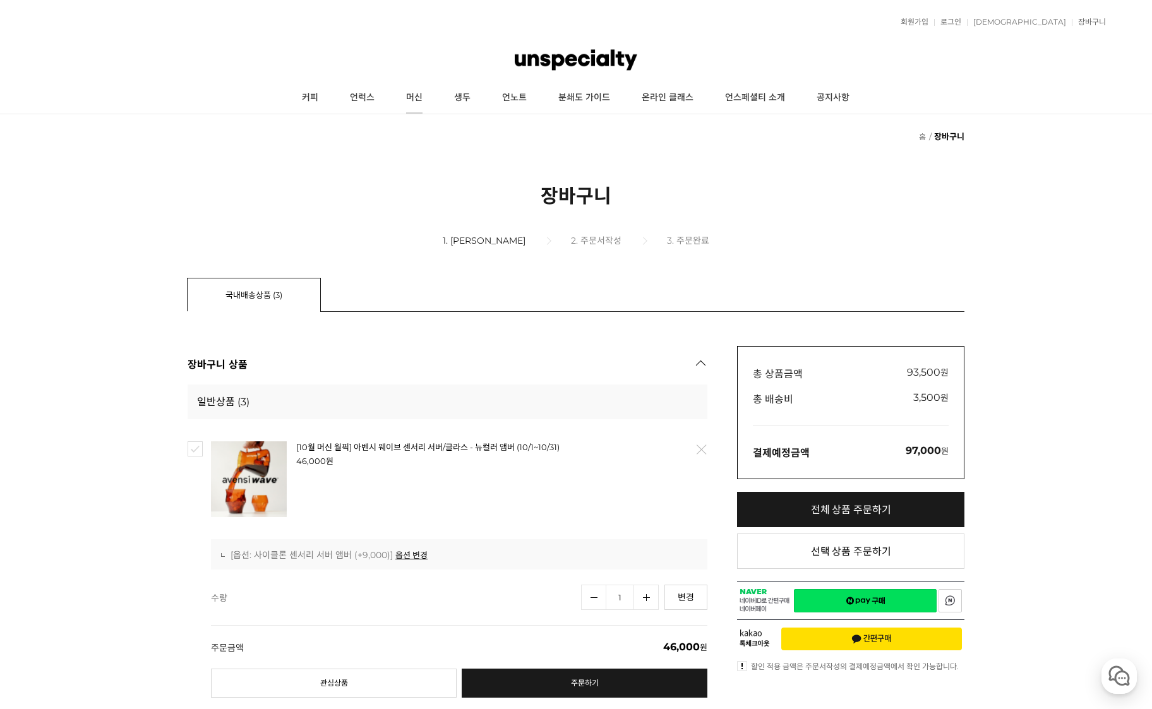
click at [419, 97] on link "머신" at bounding box center [414, 98] width 48 height 32
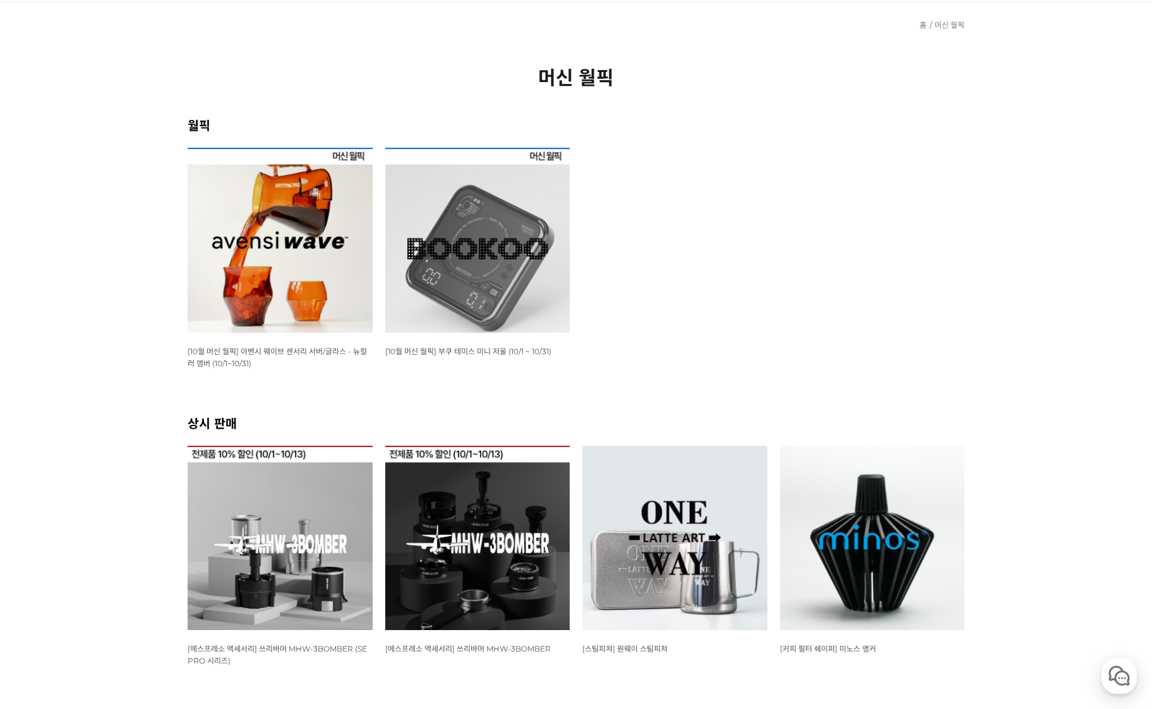
scroll to position [253, 0]
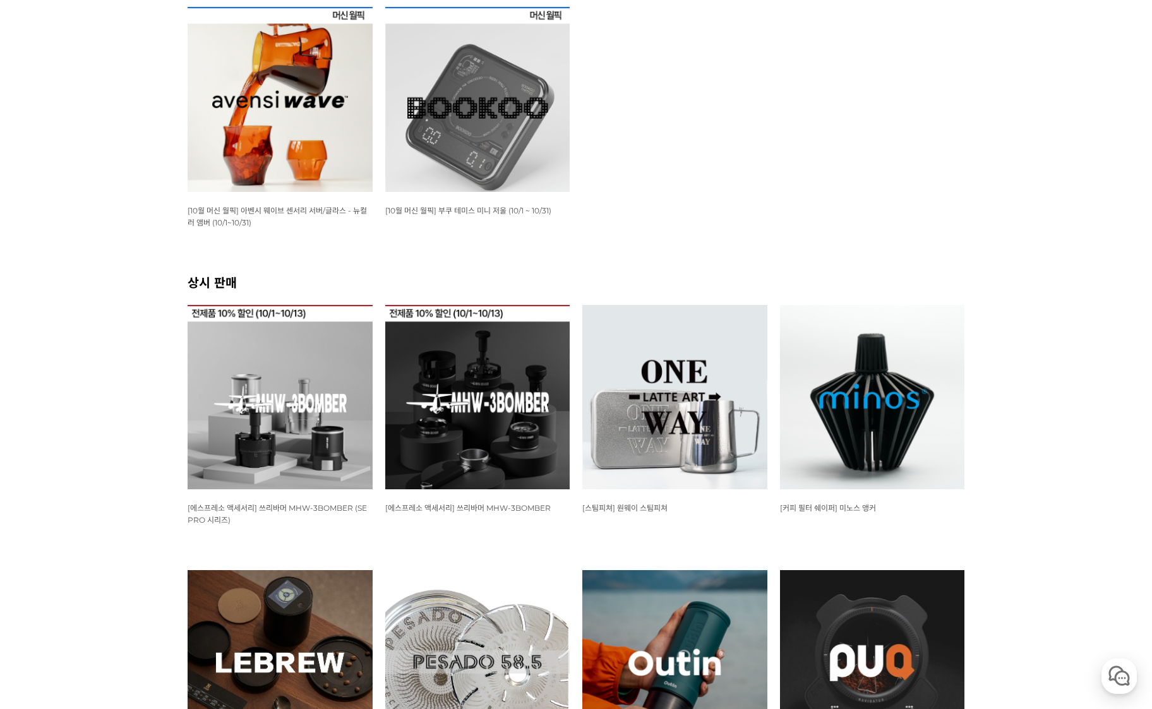
click at [476, 145] on img at bounding box center [477, 99] width 185 height 185
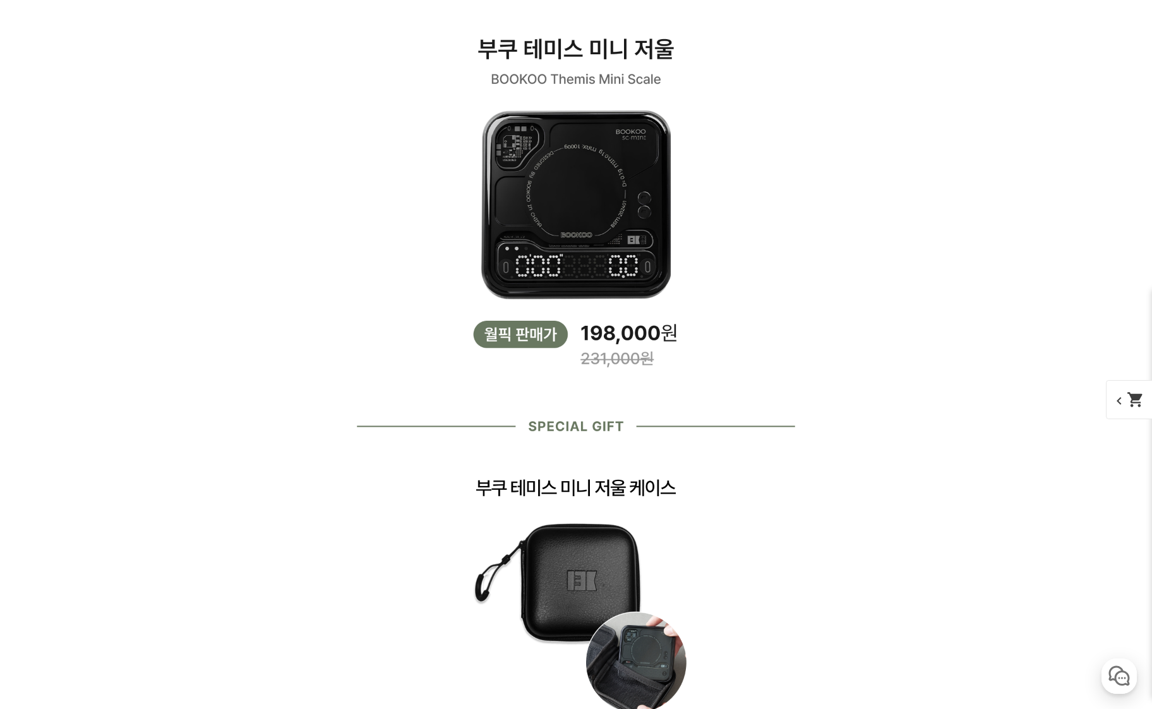
scroll to position [2337, 0]
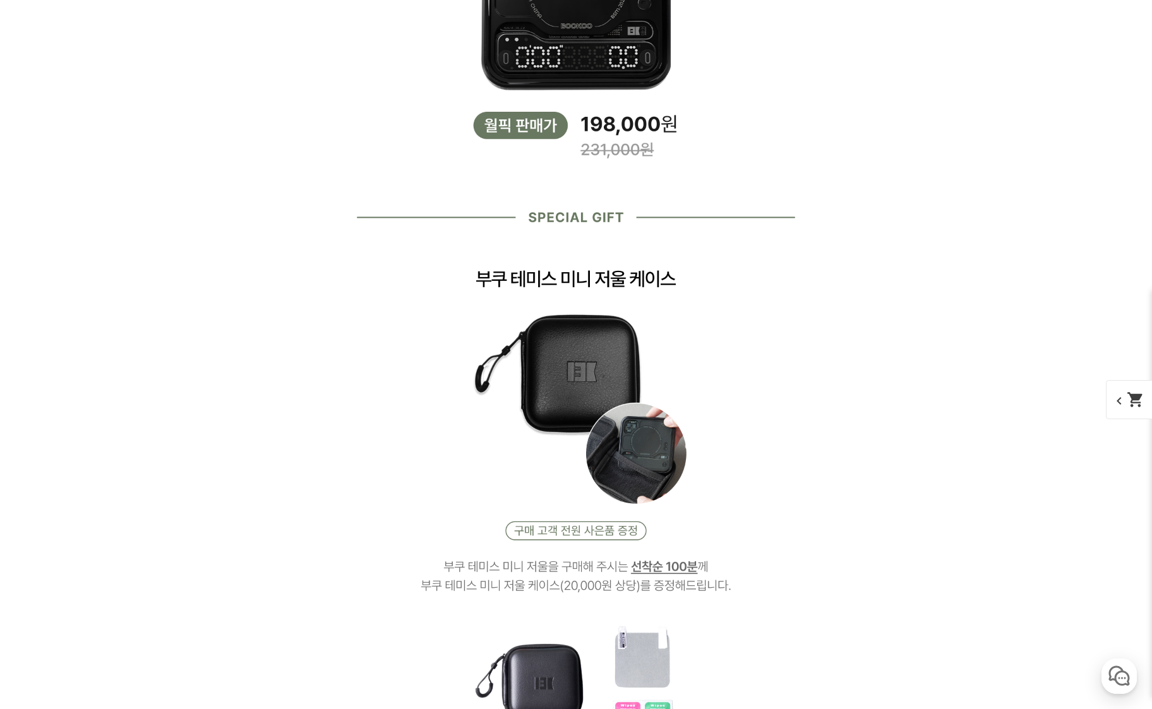
click at [455, 336] on img at bounding box center [575, 216] width 505 height 1520
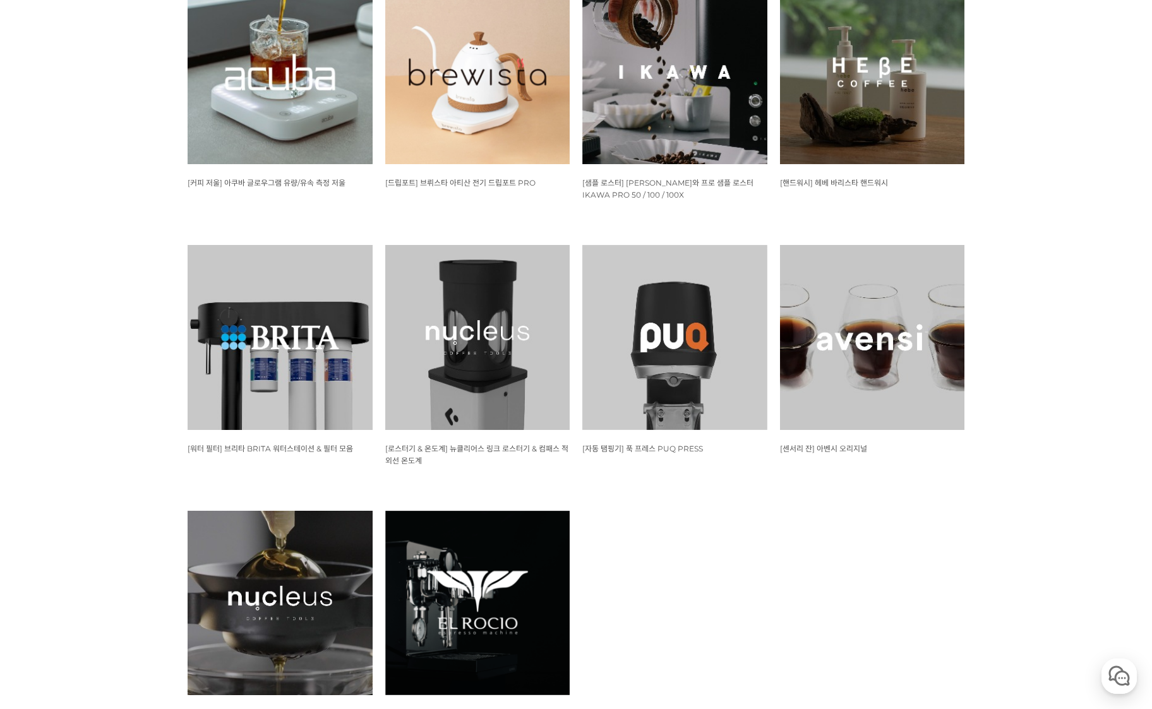
scroll to position [1200, 0]
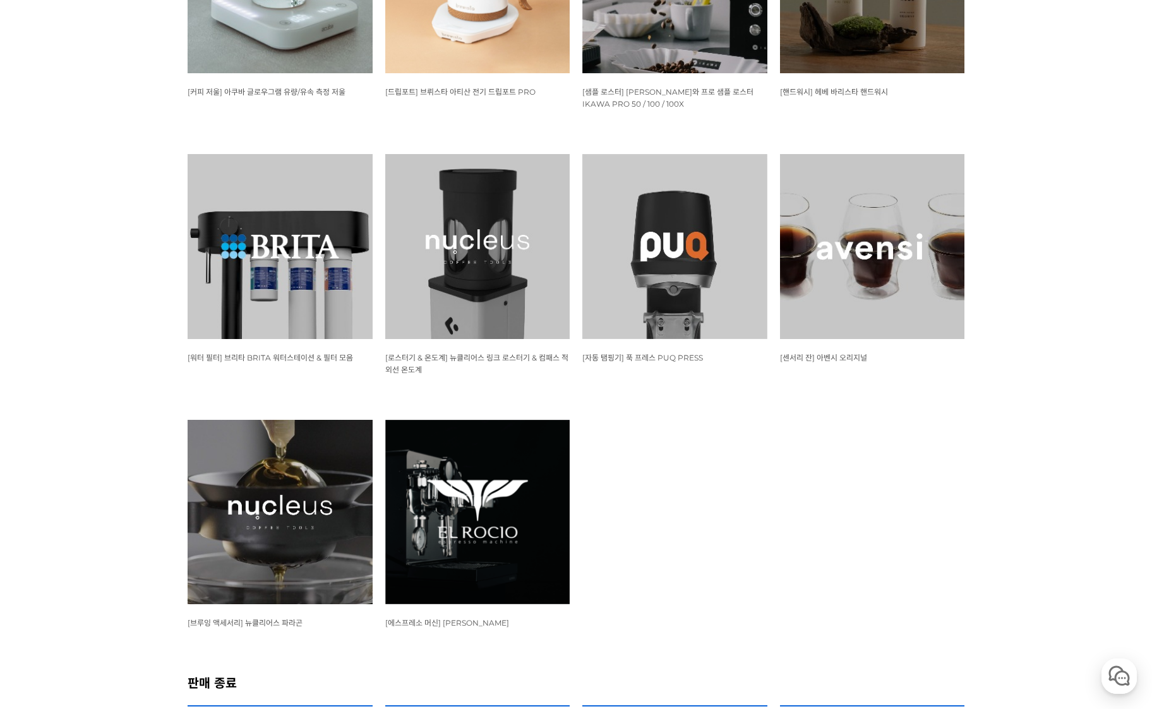
click at [325, 509] on img at bounding box center [280, 512] width 185 height 185
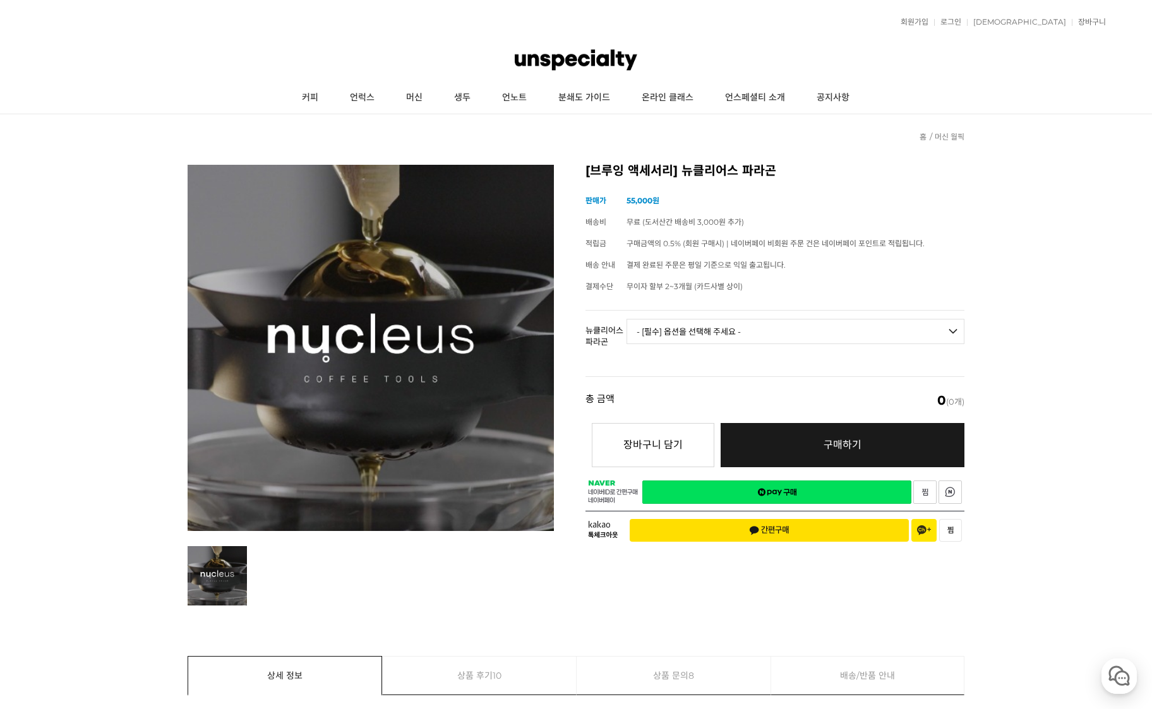
click at [686, 330] on select "- [필수] 옵션을 선택해 주세요 - ------------------- 브루어 세트 V.2 브루어 칠링락 [GEOGRAPHIC_DATA] 세…" at bounding box center [796, 331] width 338 height 25
click at [1090, 20] on link "장바구니" at bounding box center [1089, 22] width 34 height 8
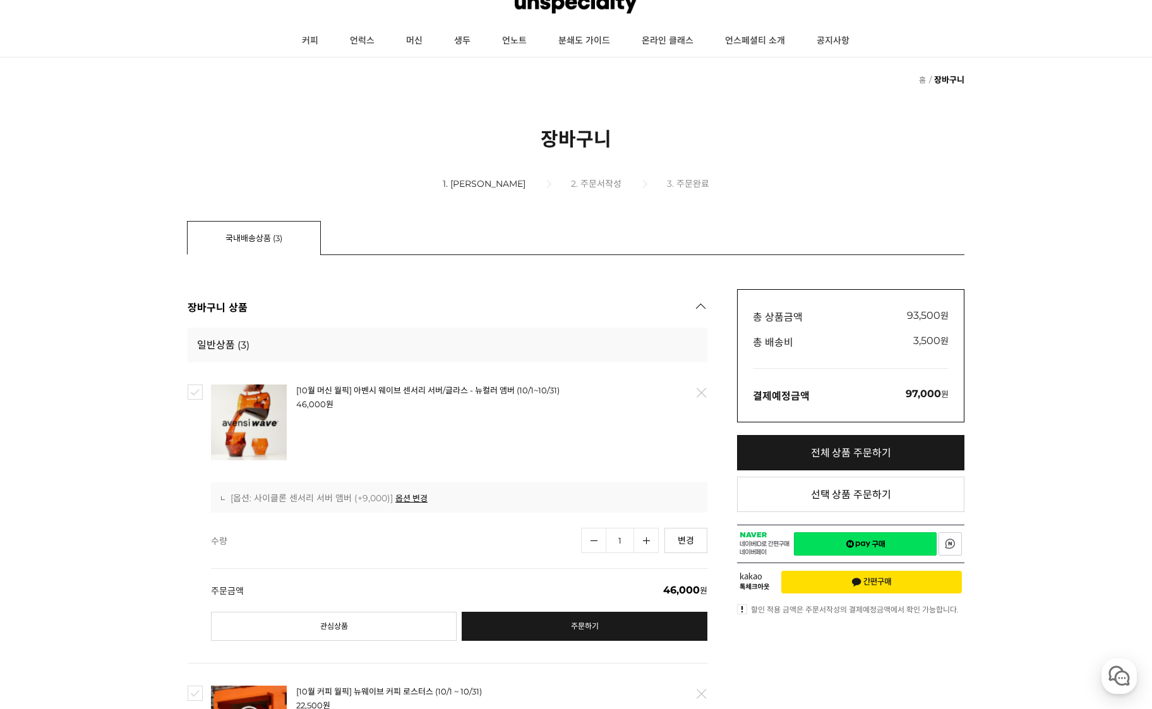
scroll to position [126, 0]
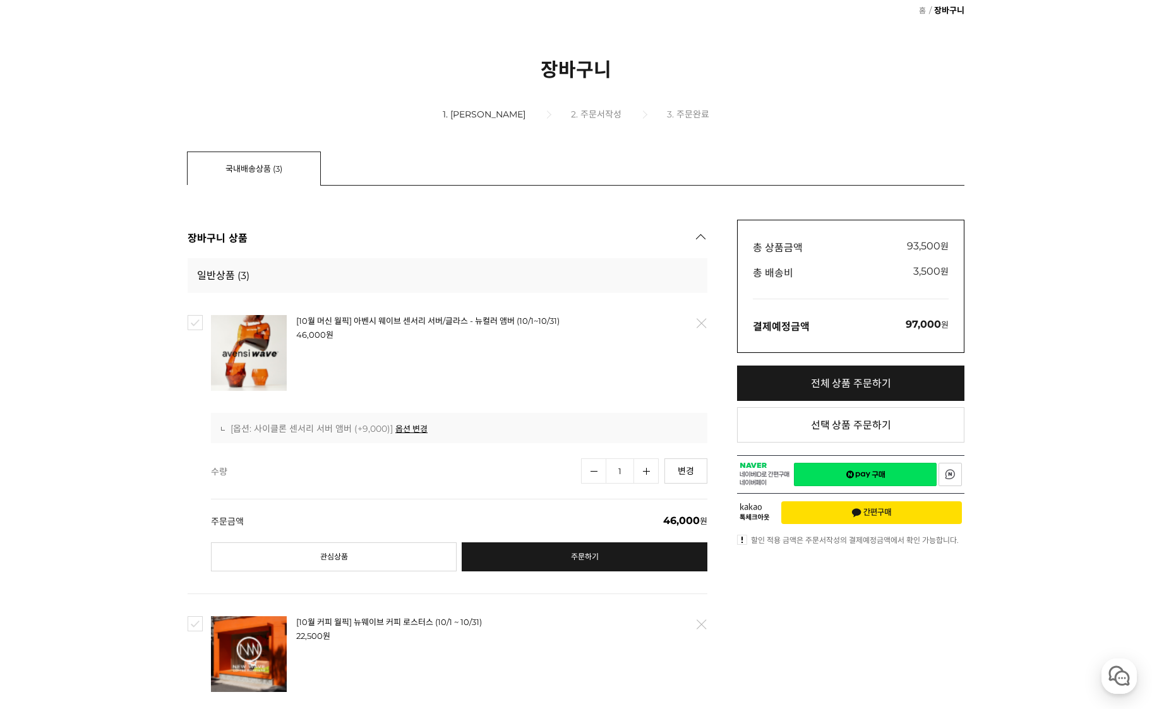
click at [697, 316] on link "삭제" at bounding box center [701, 323] width 27 height 27
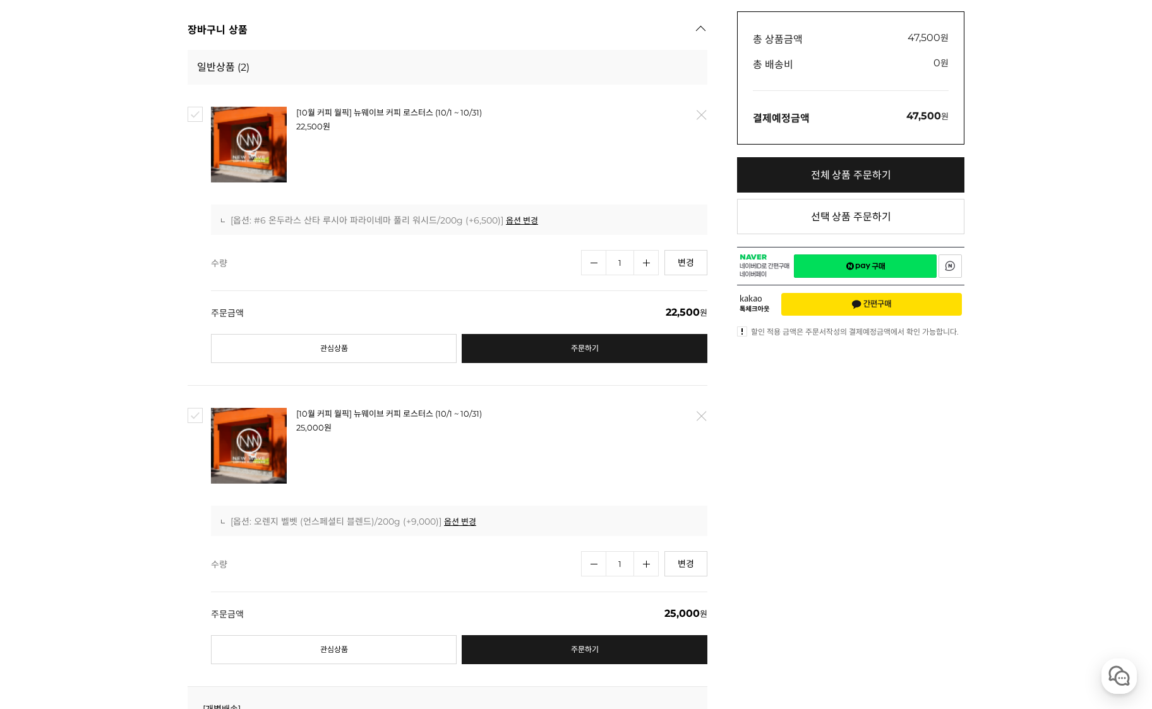
scroll to position [316, 0]
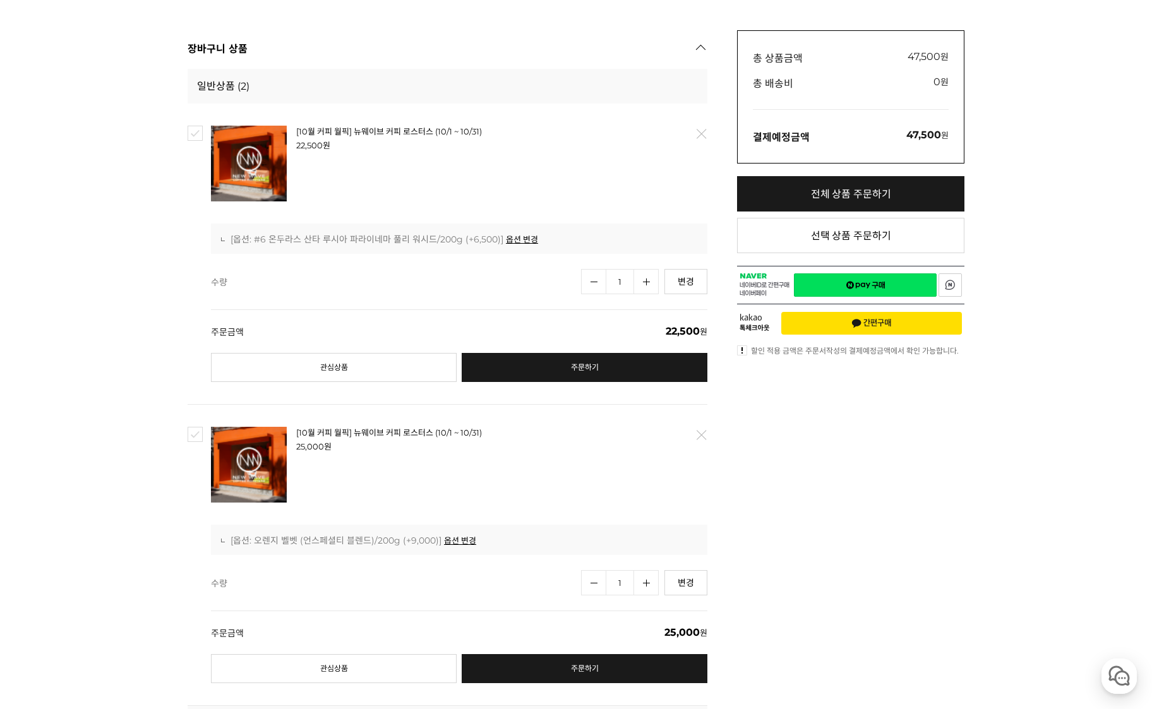
click at [821, 281] on link "네이버페이 구매하기" at bounding box center [865, 285] width 143 height 23
